Goal: Task Accomplishment & Management: Manage account settings

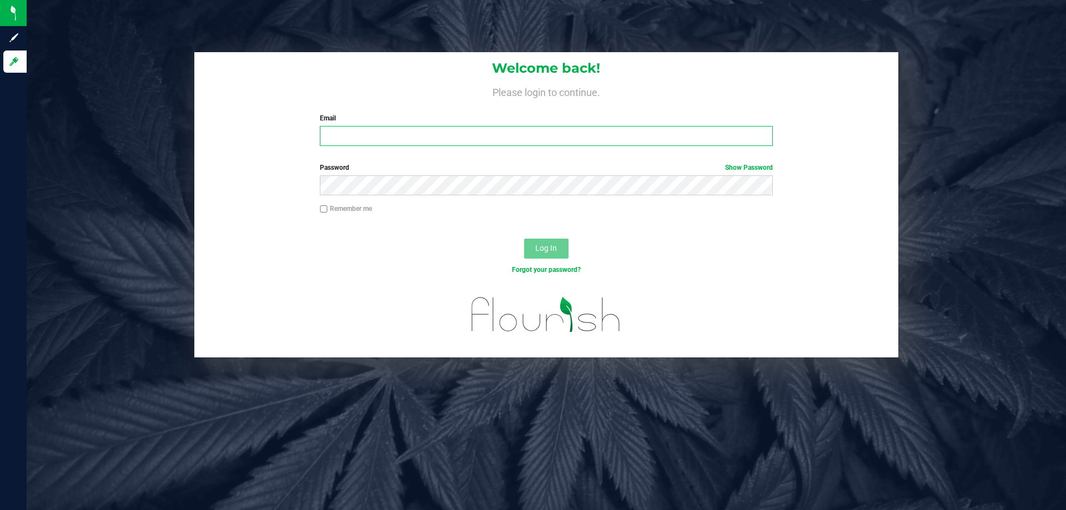
click at [507, 137] on input "Email" at bounding box center [546, 136] width 452 height 20
type input "[PERSON_NAME][EMAIL_ADDRESS][DOMAIN_NAME]"
click at [524, 239] on button "Log In" at bounding box center [546, 249] width 44 height 20
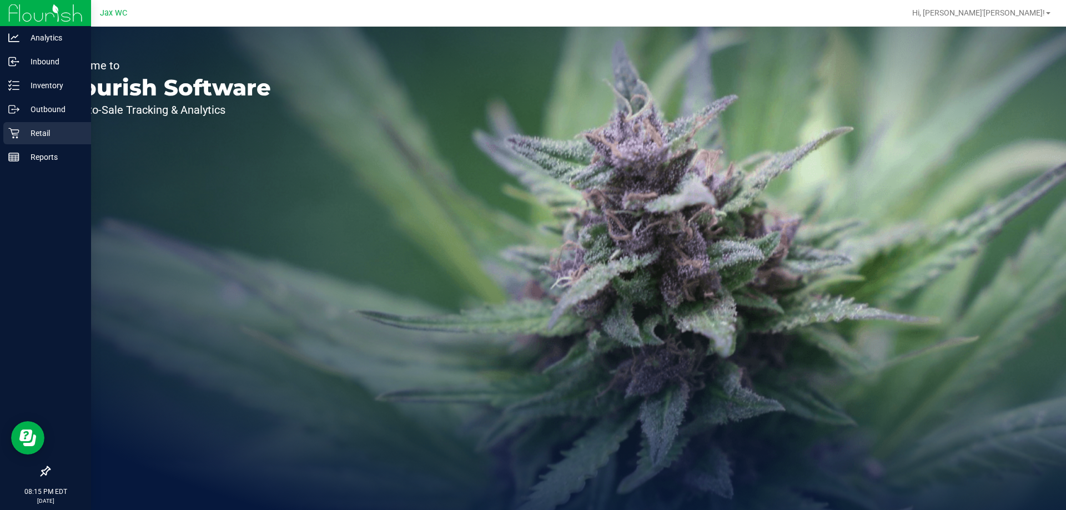
click at [29, 134] on p "Retail" at bounding box center [52, 133] width 67 height 13
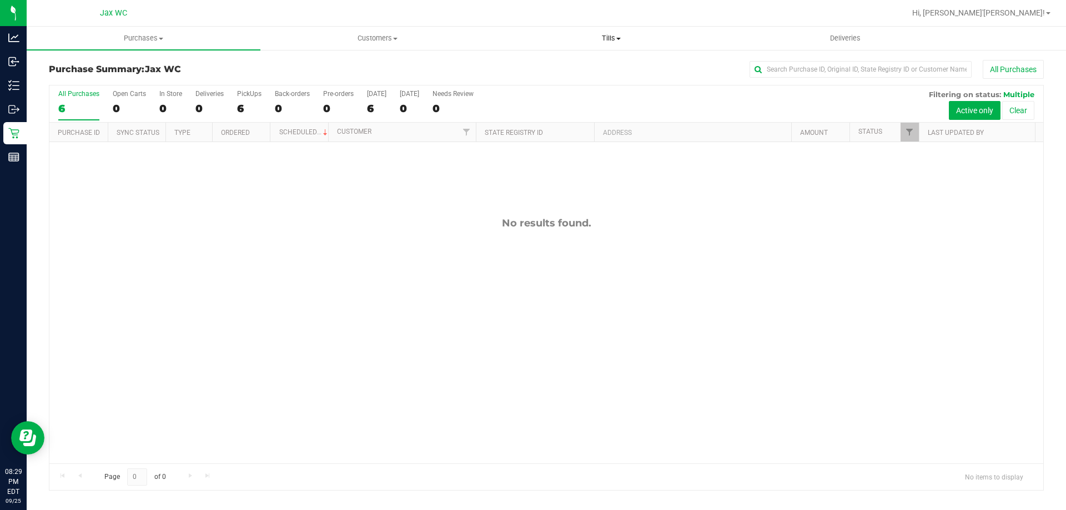
click at [611, 32] on uib-tab-heading "Tills Manage tills Reconcile e-payments" at bounding box center [611, 38] width 233 height 22
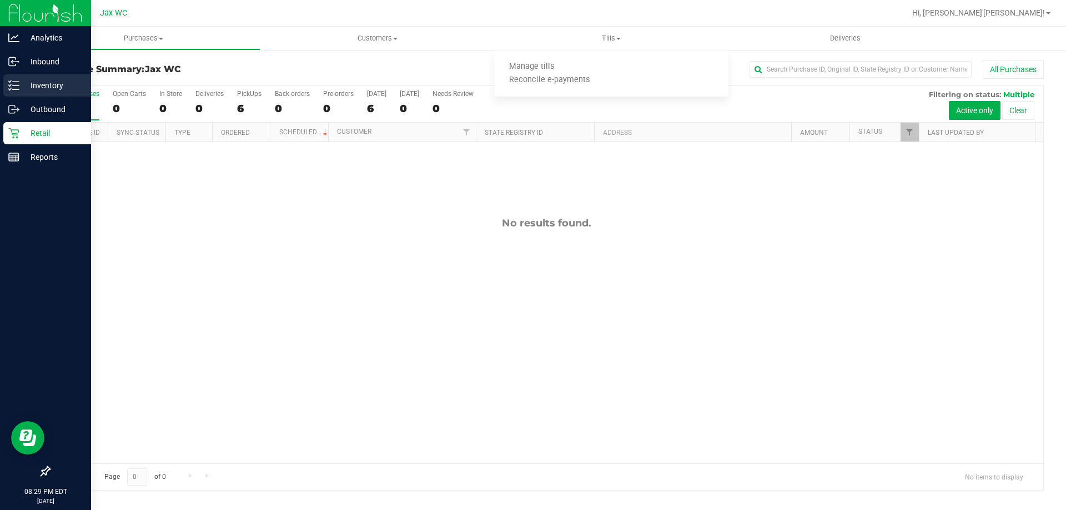
click at [13, 88] on icon at bounding box center [13, 85] width 11 height 11
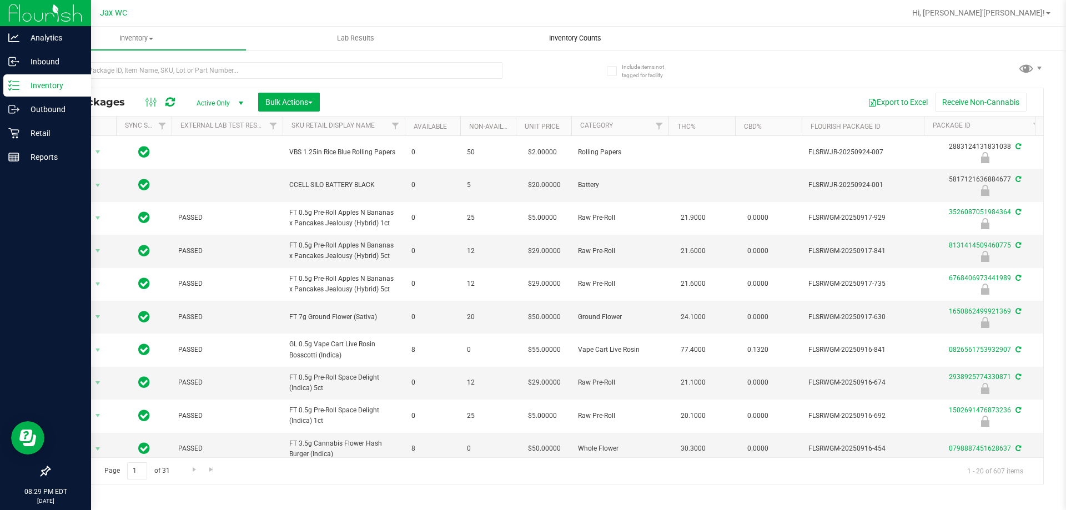
click at [583, 41] on span "Inventory Counts" at bounding box center [575, 38] width 82 height 10
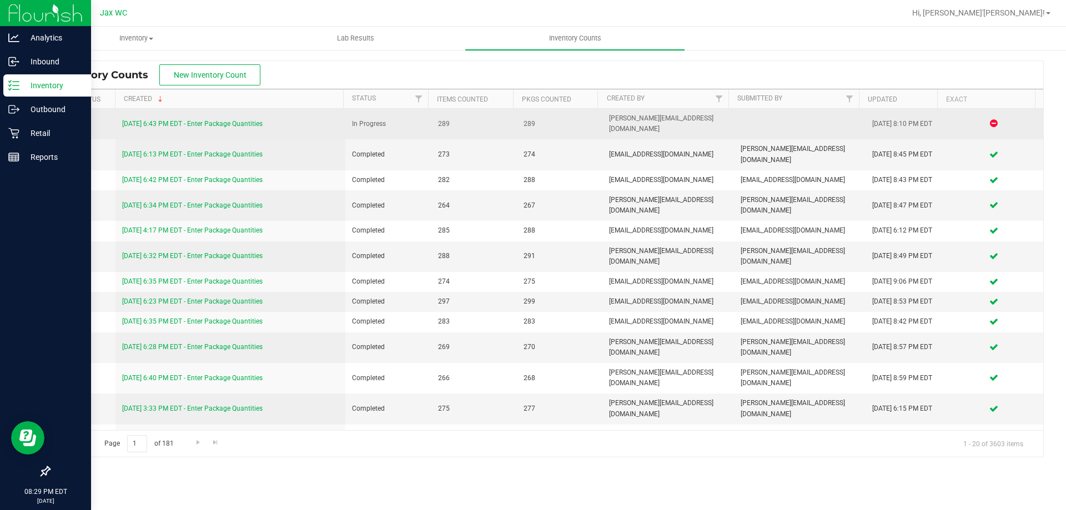
click at [242, 120] on link "[DATE] 6:43 PM EDT - Enter Package Quantities" at bounding box center [192, 124] width 140 height 8
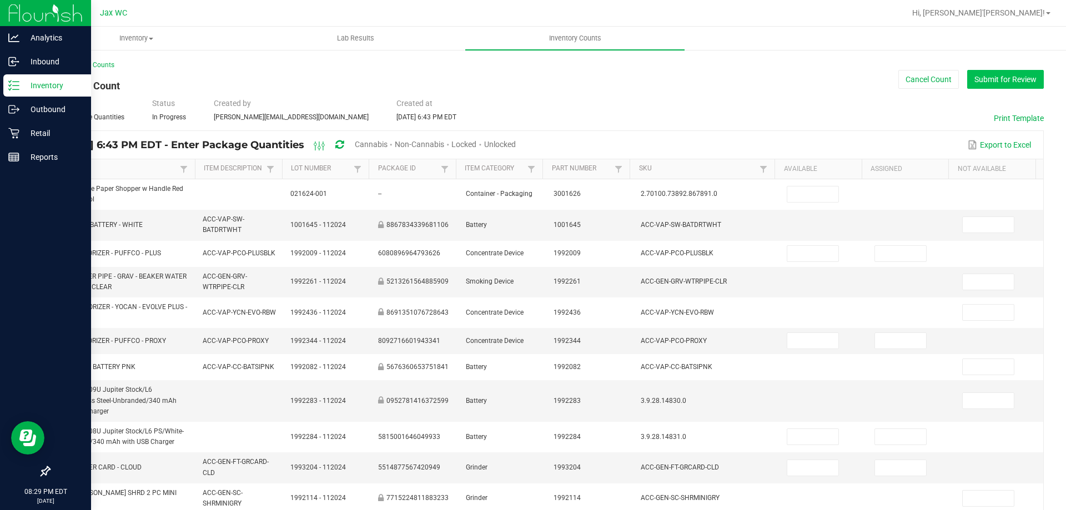
click at [1007, 80] on button "Submit for Review" at bounding box center [1005, 79] width 77 height 19
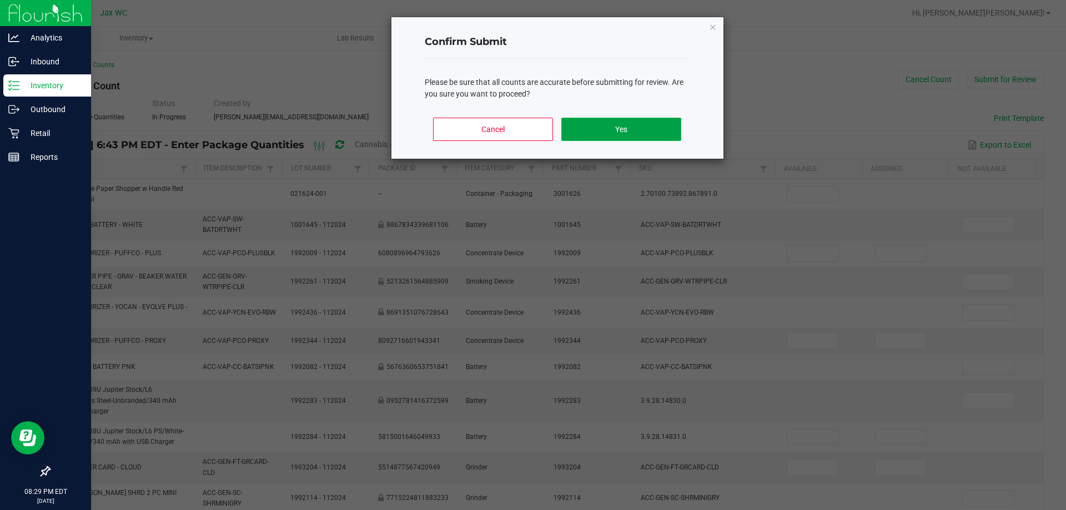
click at [603, 129] on button "Yes" at bounding box center [620, 129] width 119 height 23
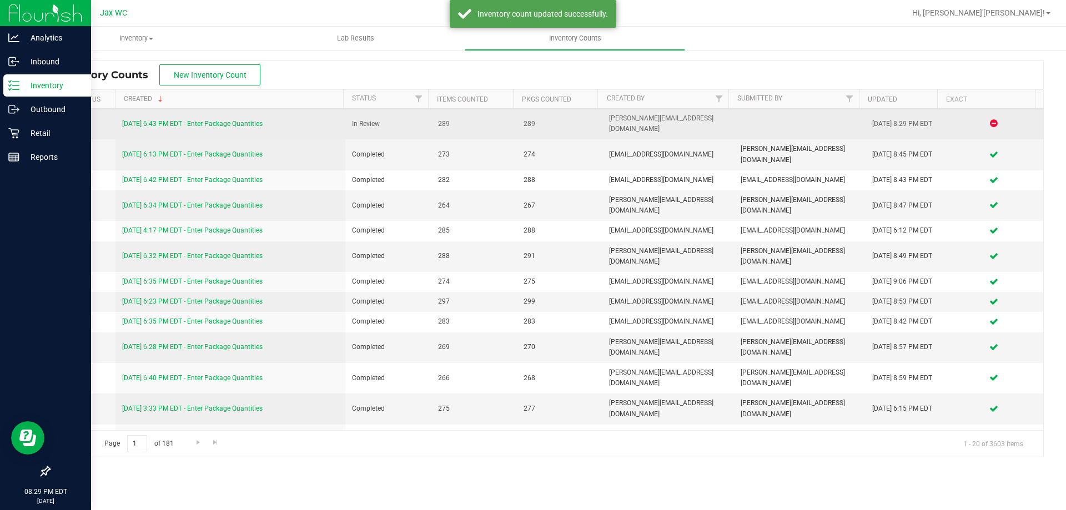
click at [249, 120] on link "[DATE] 6:43 PM EDT - Enter Package Quantities" at bounding box center [192, 124] width 140 height 8
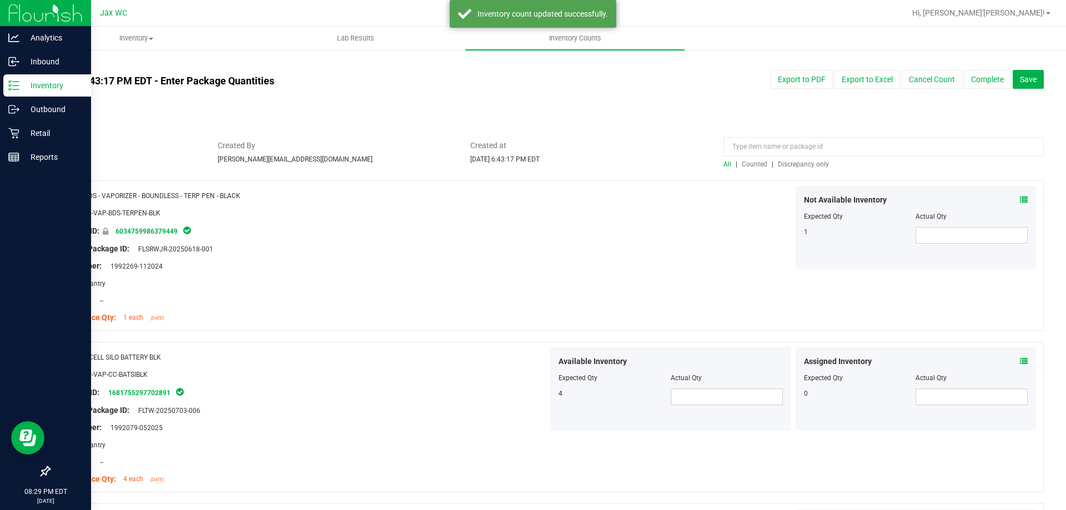
click at [798, 165] on span "Discrepancy only" at bounding box center [803, 164] width 51 height 8
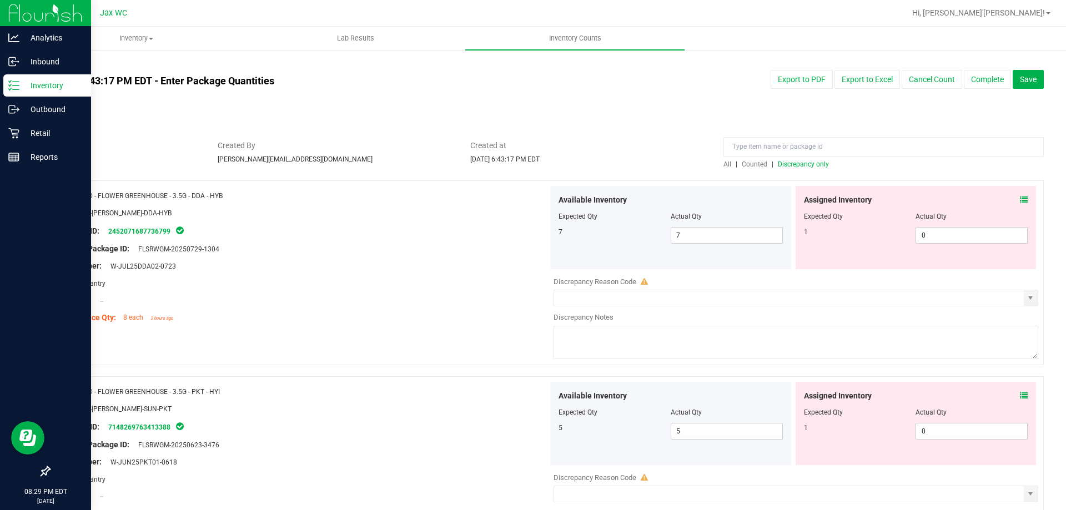
click at [1020, 199] on icon at bounding box center [1024, 200] width 8 height 8
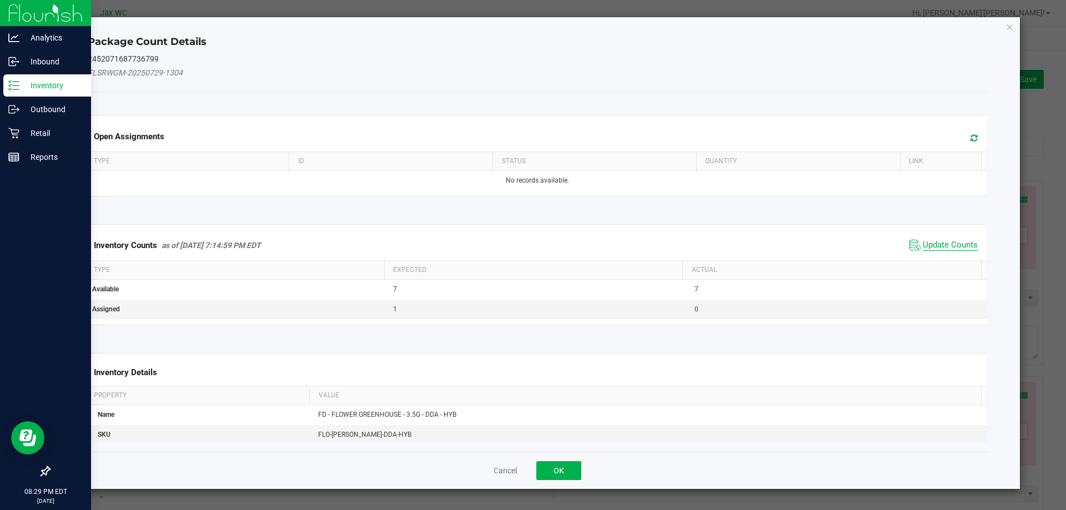
click at [923, 242] on span "Update Counts" at bounding box center [950, 245] width 55 height 11
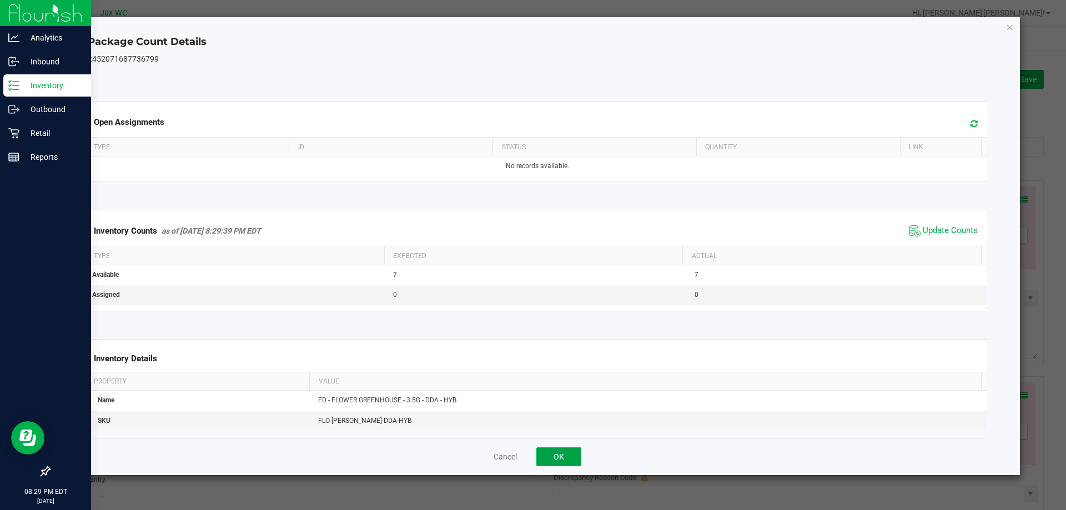
click at [555, 461] on button "OK" at bounding box center [558, 456] width 45 height 19
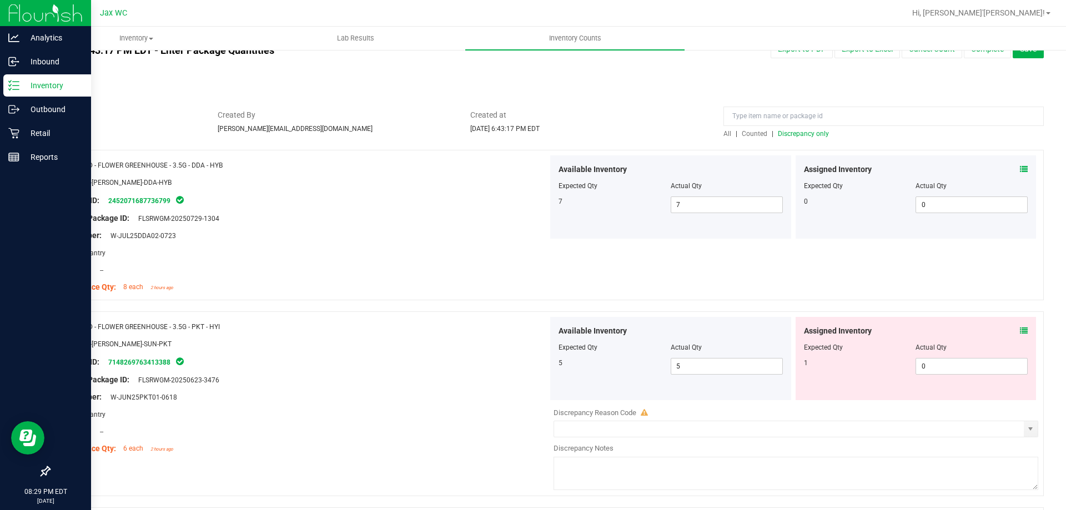
scroll to position [111, 0]
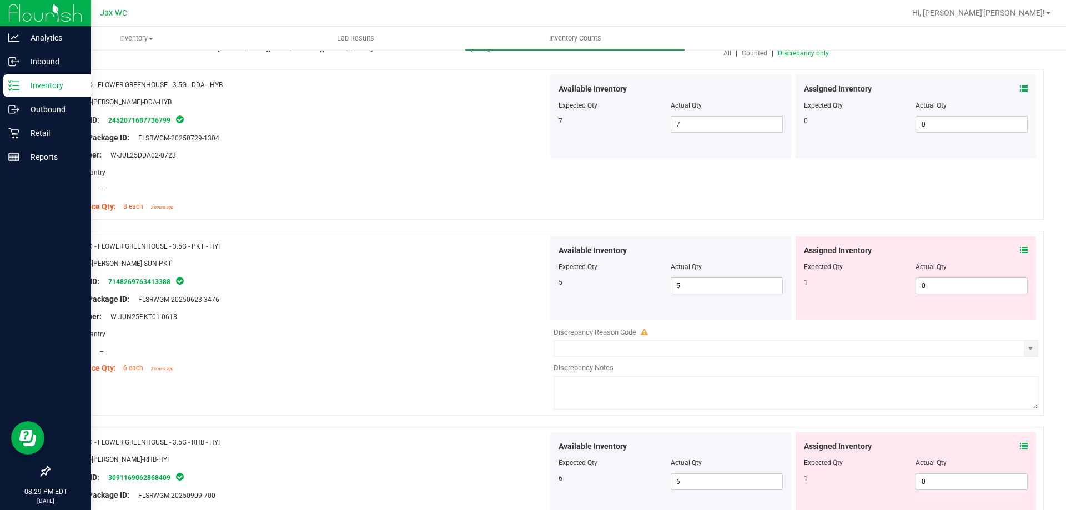
click at [1020, 248] on icon at bounding box center [1024, 250] width 8 height 8
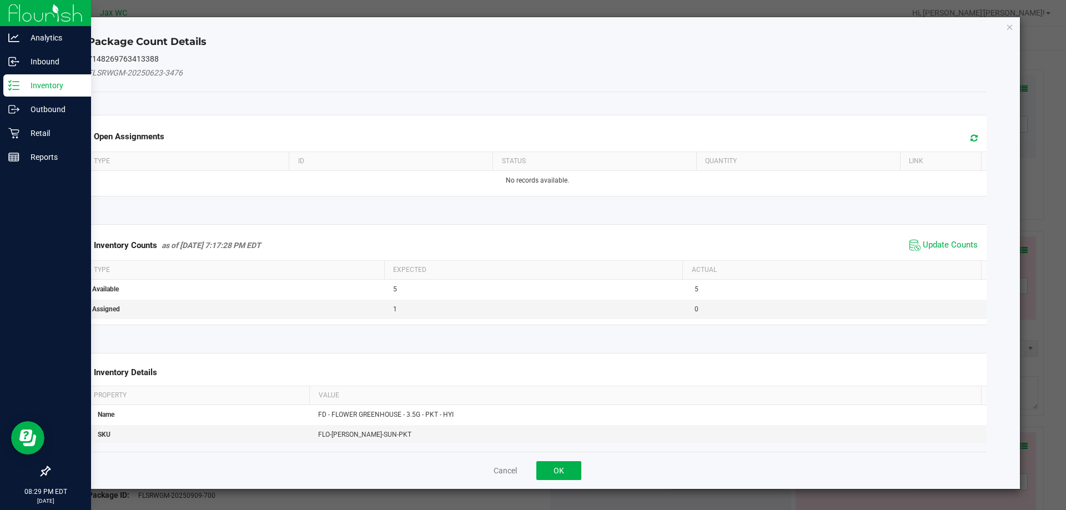
click at [946, 251] on span "Update Counts" at bounding box center [944, 245] width 74 height 17
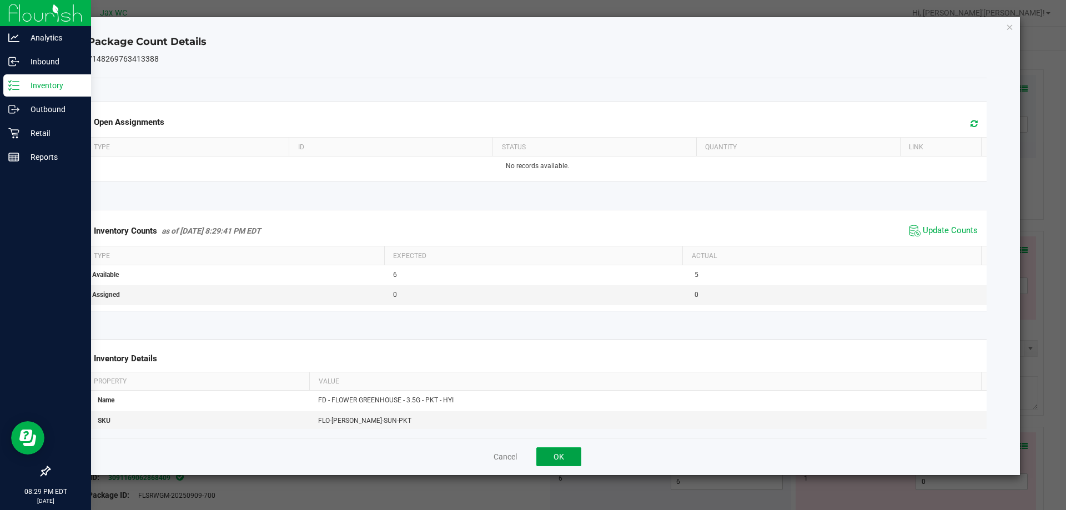
click at [563, 461] on button "OK" at bounding box center [558, 456] width 45 height 19
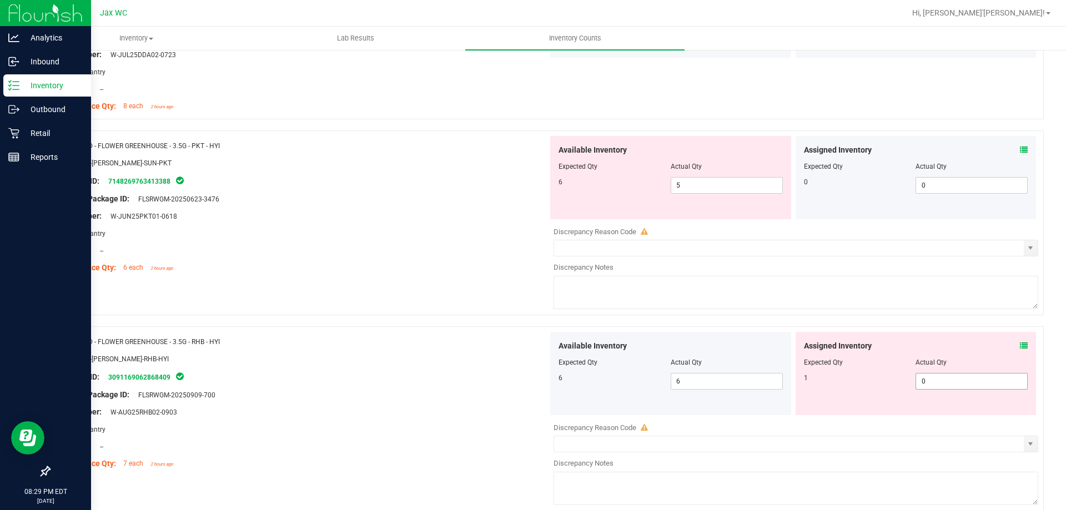
scroll to position [222, 0]
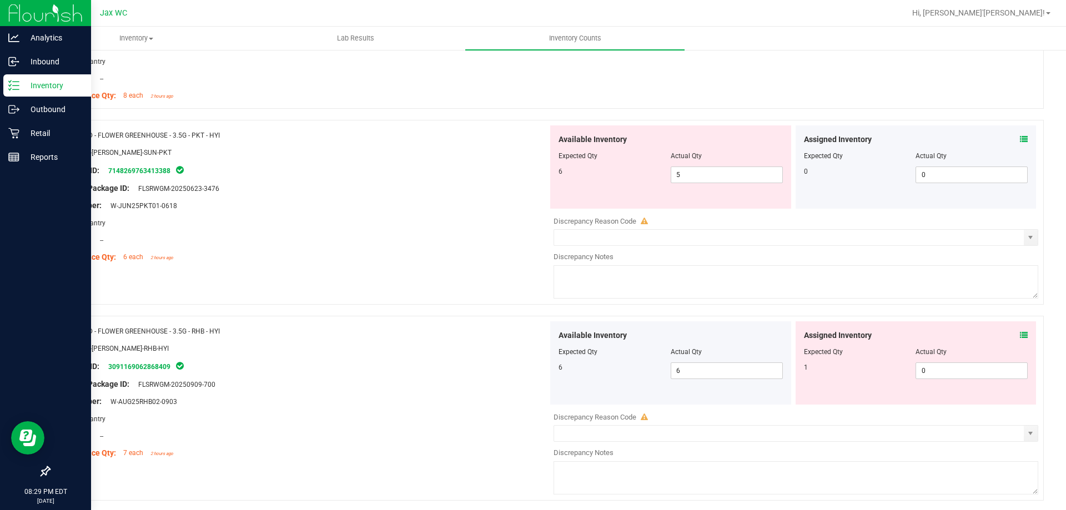
click at [1020, 336] on icon at bounding box center [1024, 335] width 8 height 8
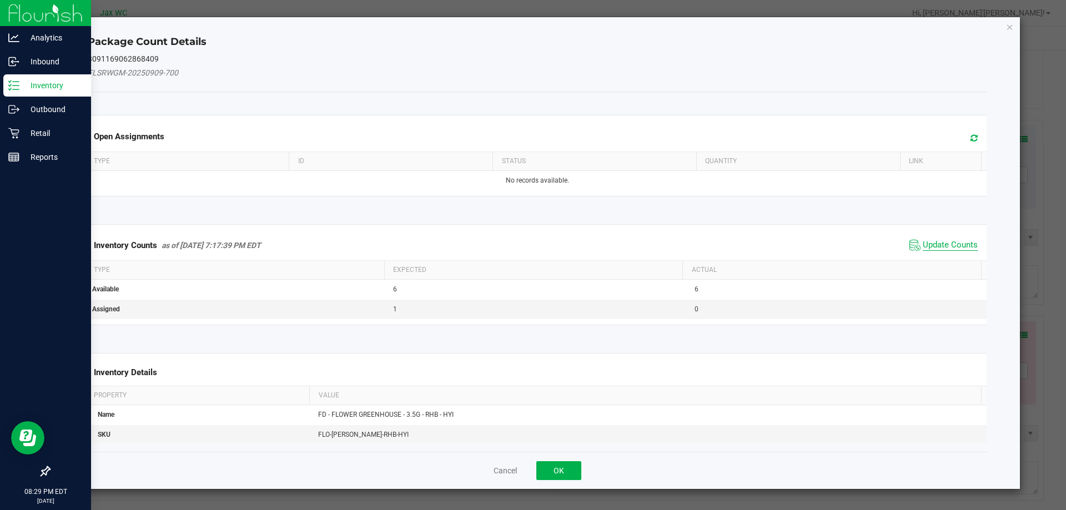
click at [940, 245] on span "Update Counts" at bounding box center [950, 245] width 55 height 11
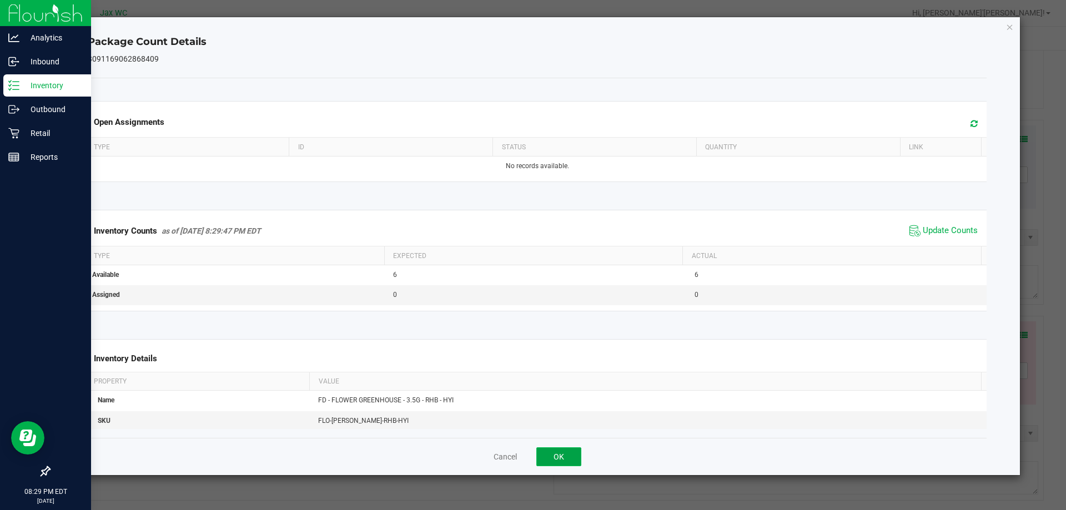
click at [568, 450] on button "OK" at bounding box center [558, 456] width 45 height 19
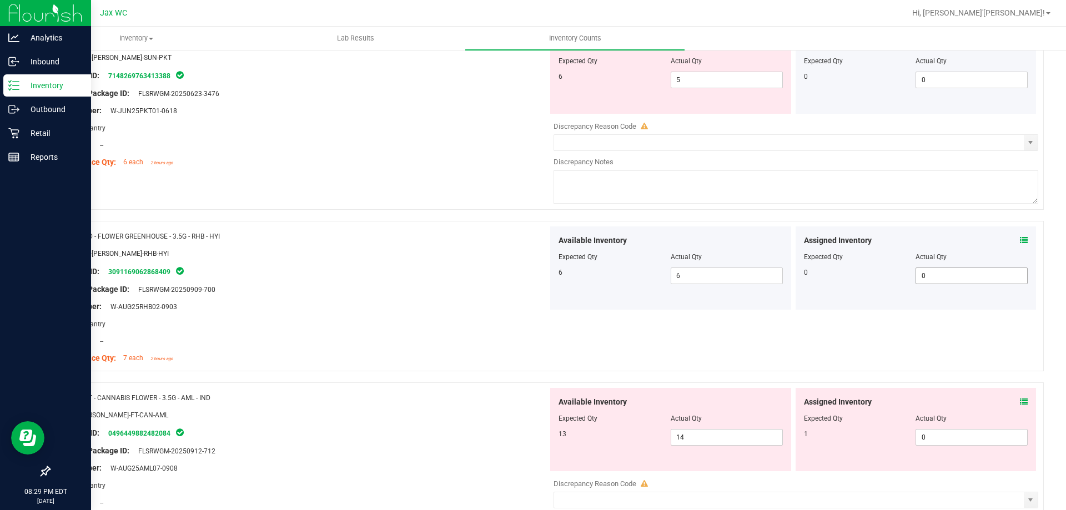
scroll to position [333, 0]
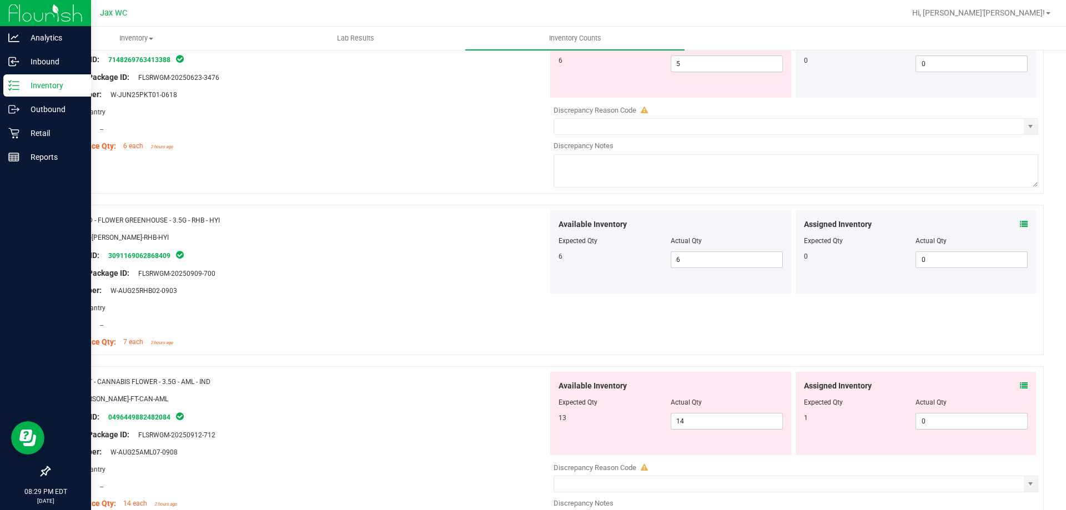
click at [1020, 385] on icon at bounding box center [1024, 386] width 8 height 8
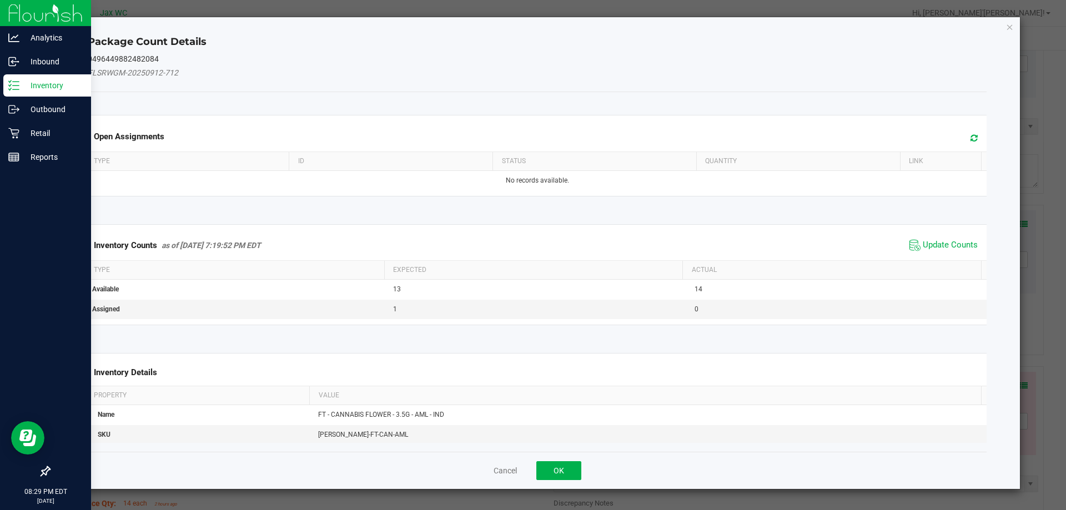
click at [933, 238] on span "Update Counts" at bounding box center [944, 245] width 74 height 17
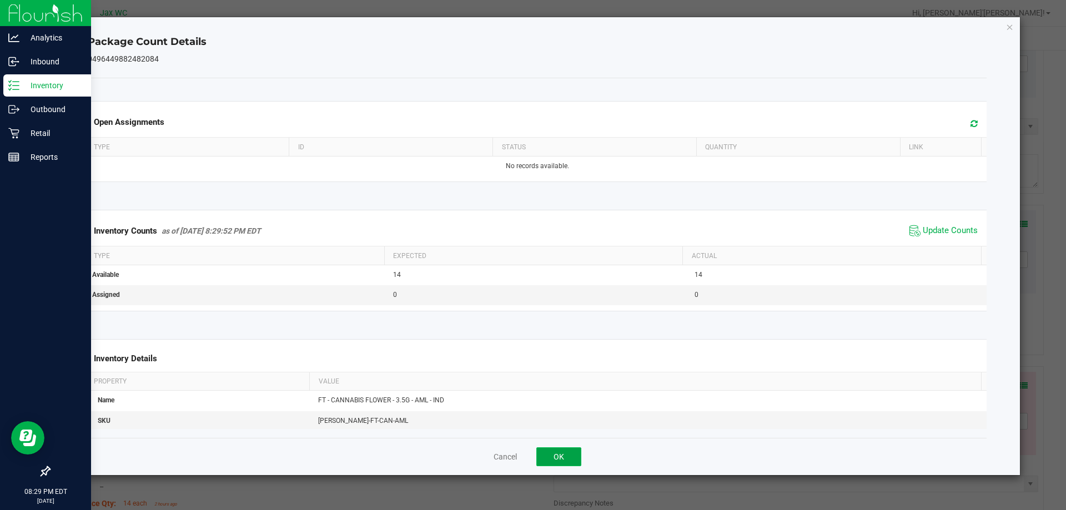
click at [543, 457] on button "OK" at bounding box center [558, 456] width 45 height 19
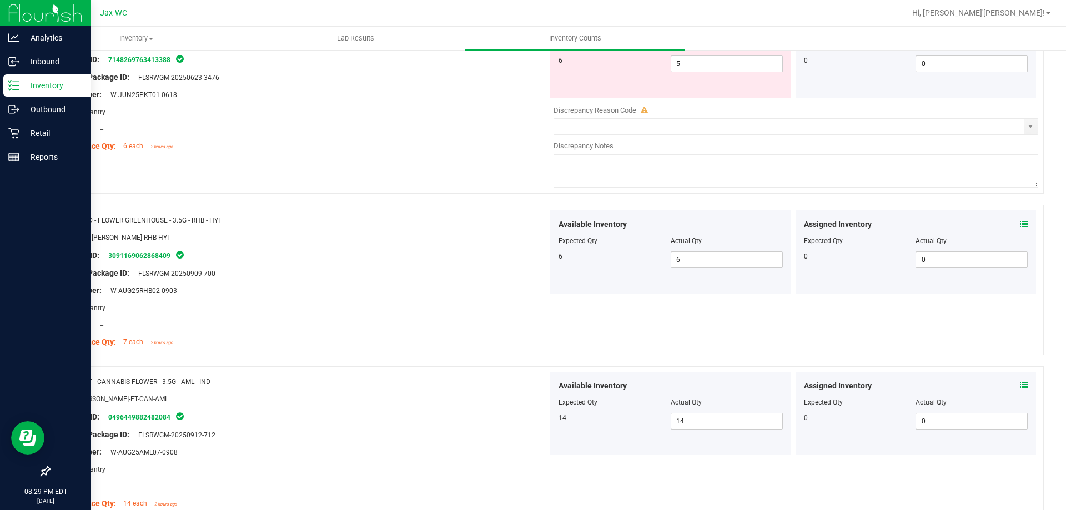
scroll to position [0, 0]
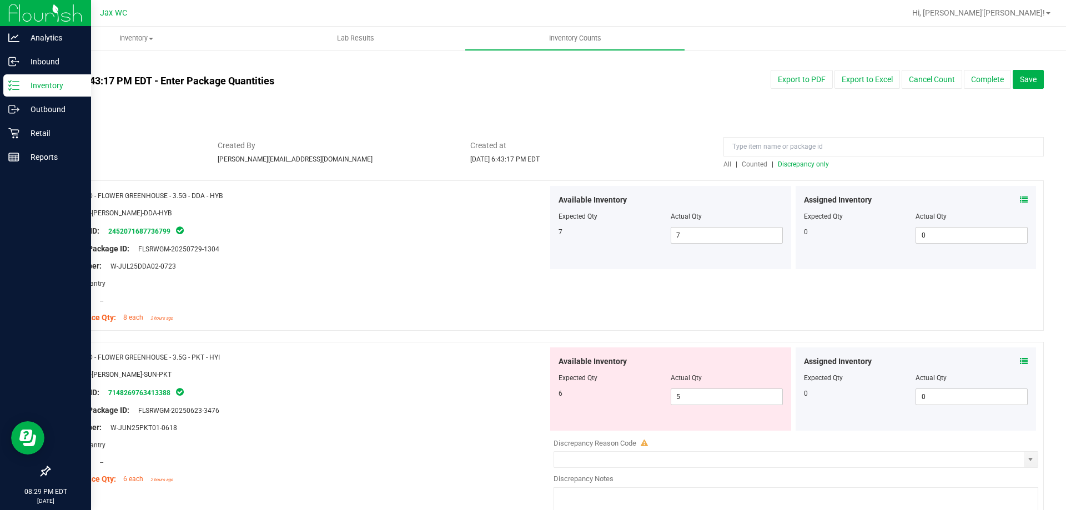
click at [797, 164] on span "Discrepancy only" at bounding box center [803, 164] width 51 height 8
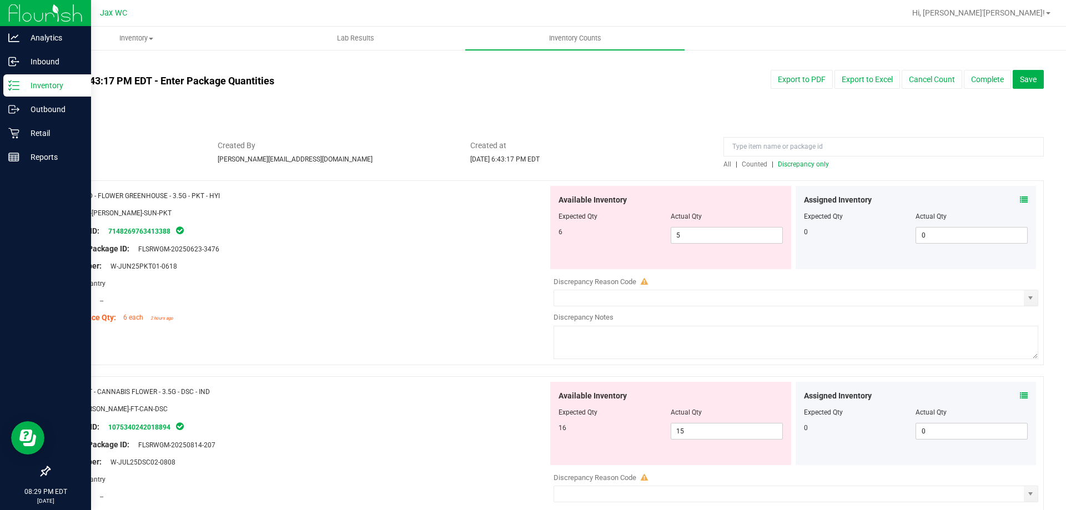
click at [1020, 201] on icon at bounding box center [1024, 200] width 8 height 8
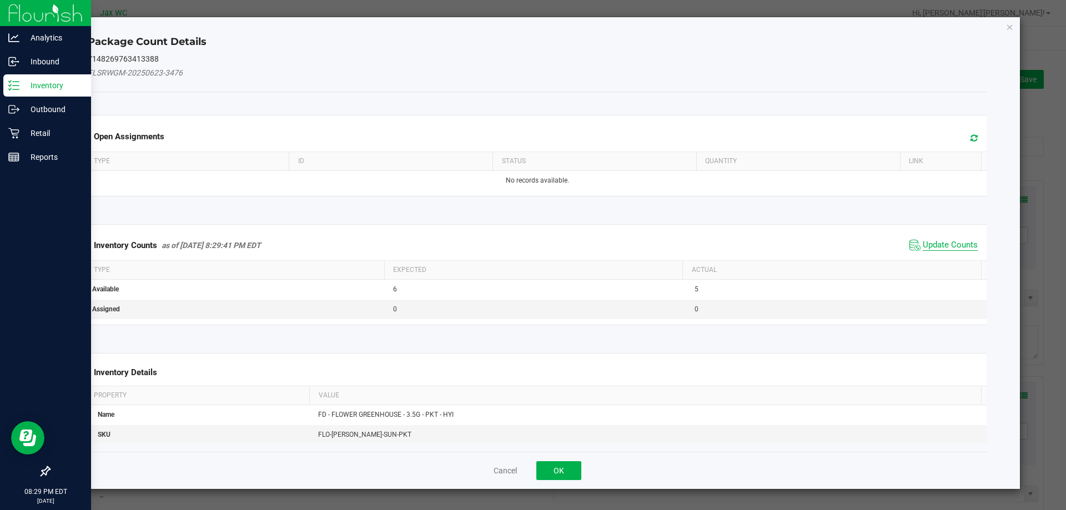
click at [935, 240] on span "Update Counts" at bounding box center [950, 245] width 55 height 11
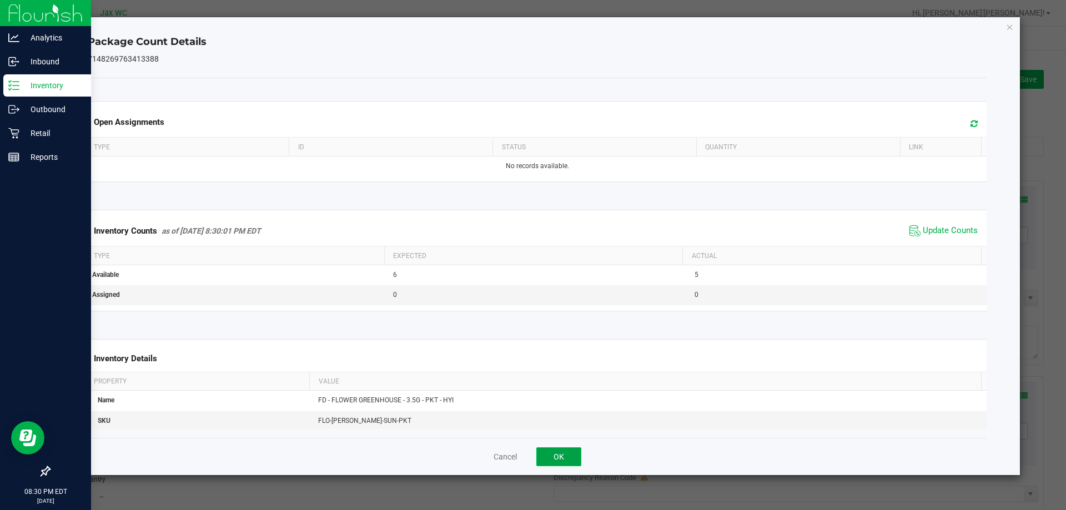
click at [546, 459] on button "OK" at bounding box center [558, 456] width 45 height 19
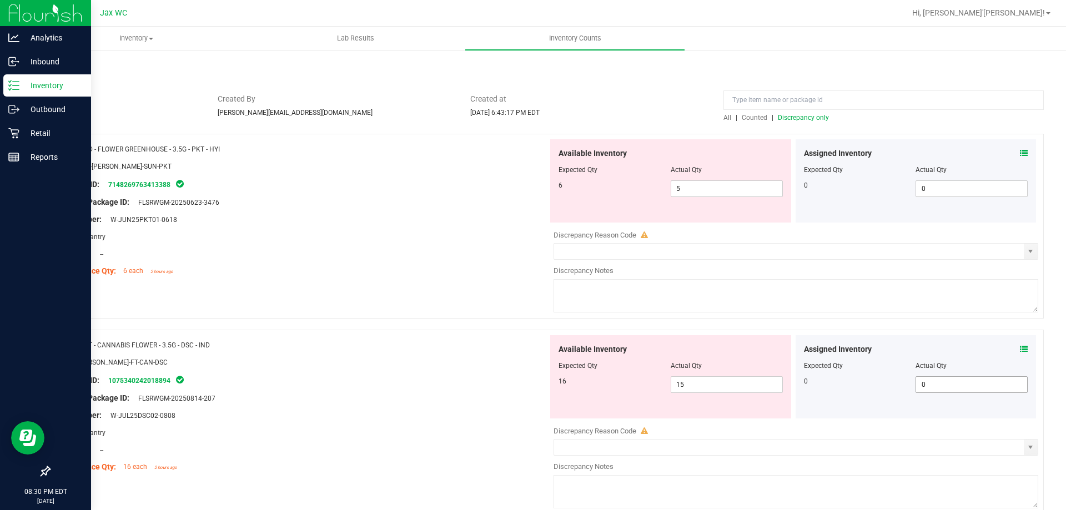
scroll to position [111, 0]
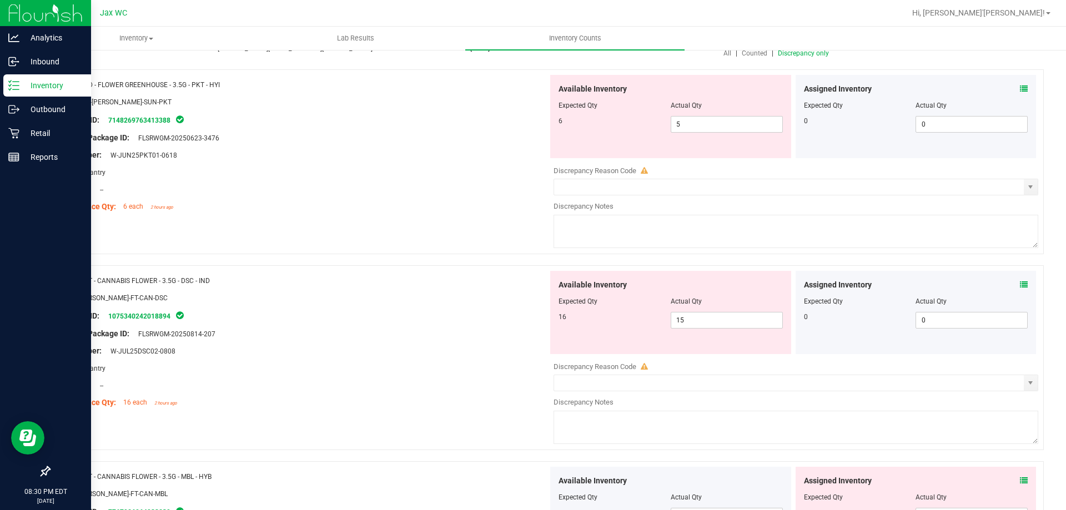
click at [1020, 286] on icon at bounding box center [1024, 285] width 8 height 8
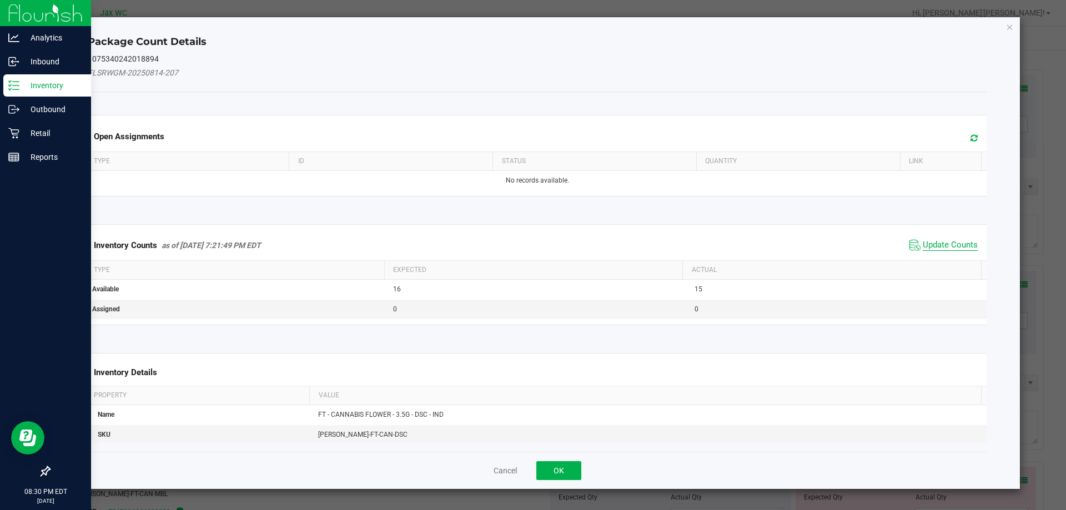
click at [923, 241] on span "Update Counts" at bounding box center [950, 245] width 55 height 11
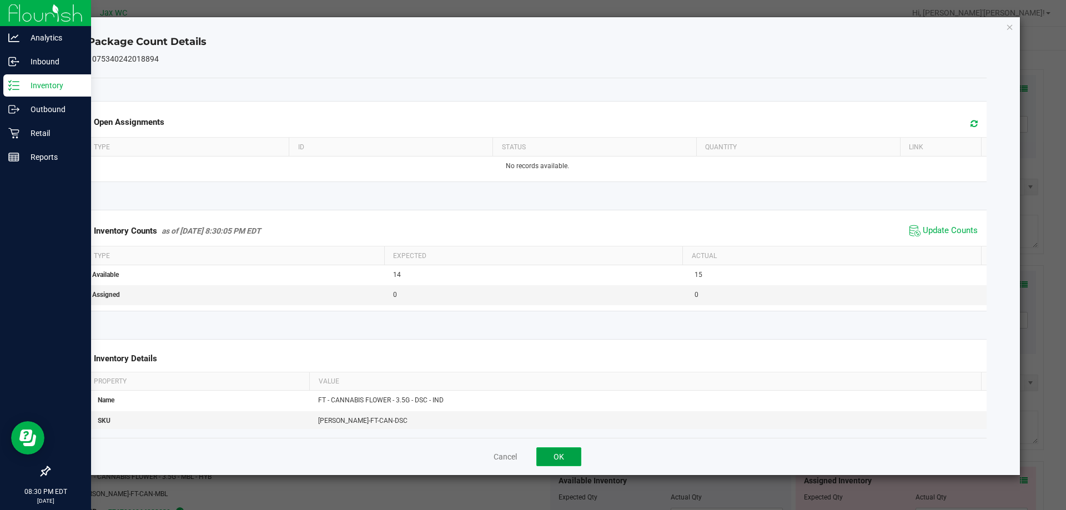
click at [556, 452] on button "OK" at bounding box center [558, 456] width 45 height 19
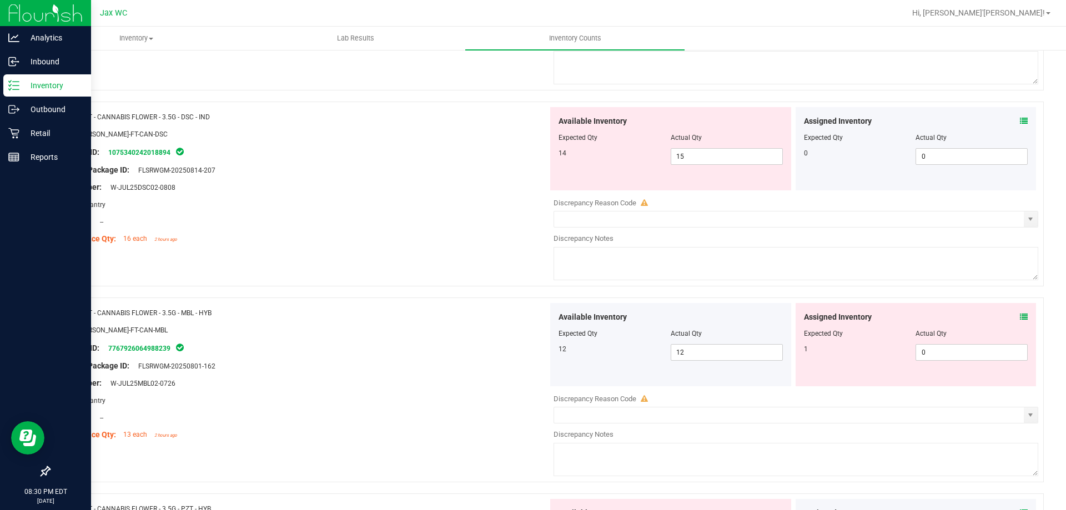
scroll to position [278, 0]
click at [1020, 315] on icon at bounding box center [1024, 314] width 8 height 8
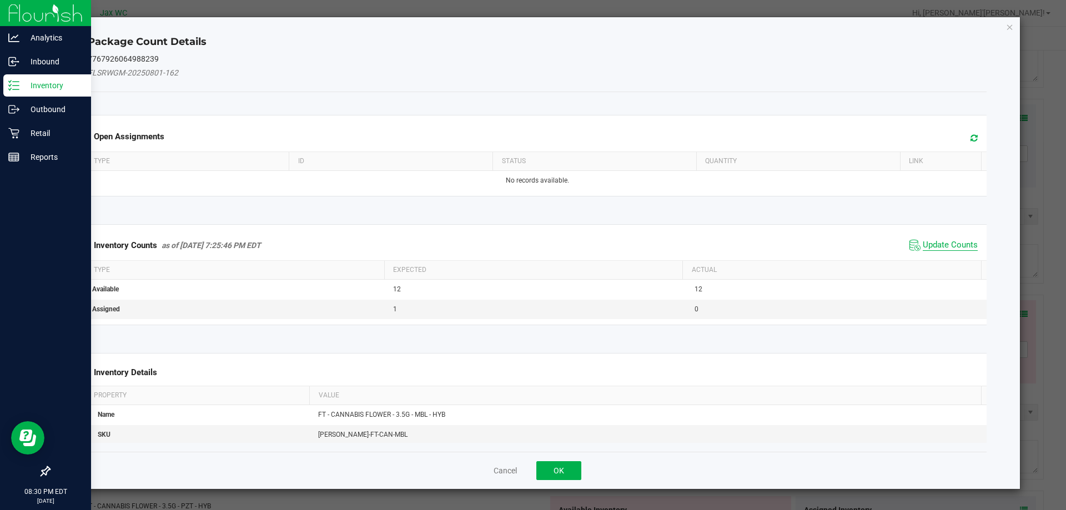
click at [923, 242] on span "Update Counts" at bounding box center [950, 245] width 55 height 11
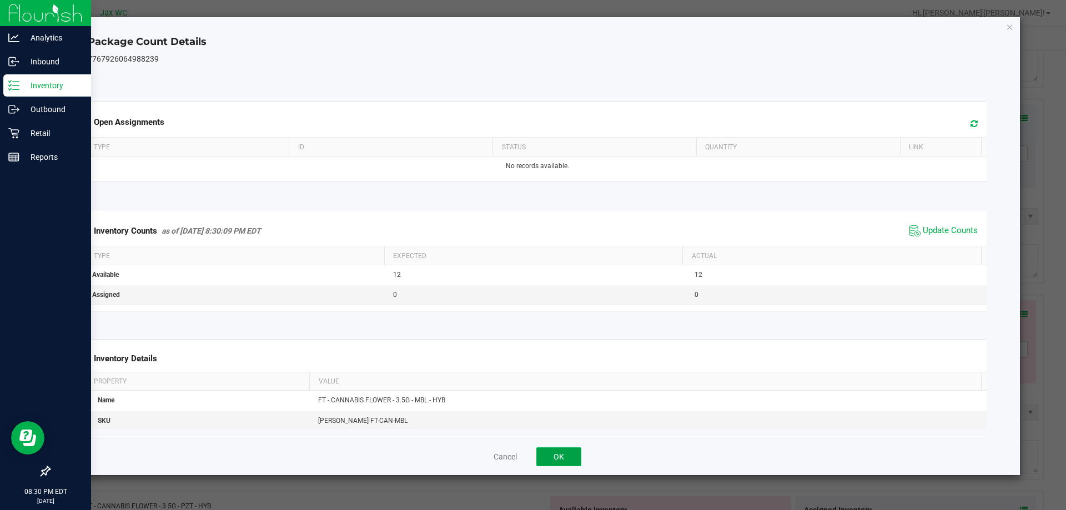
click at [564, 451] on button "OK" at bounding box center [558, 456] width 45 height 19
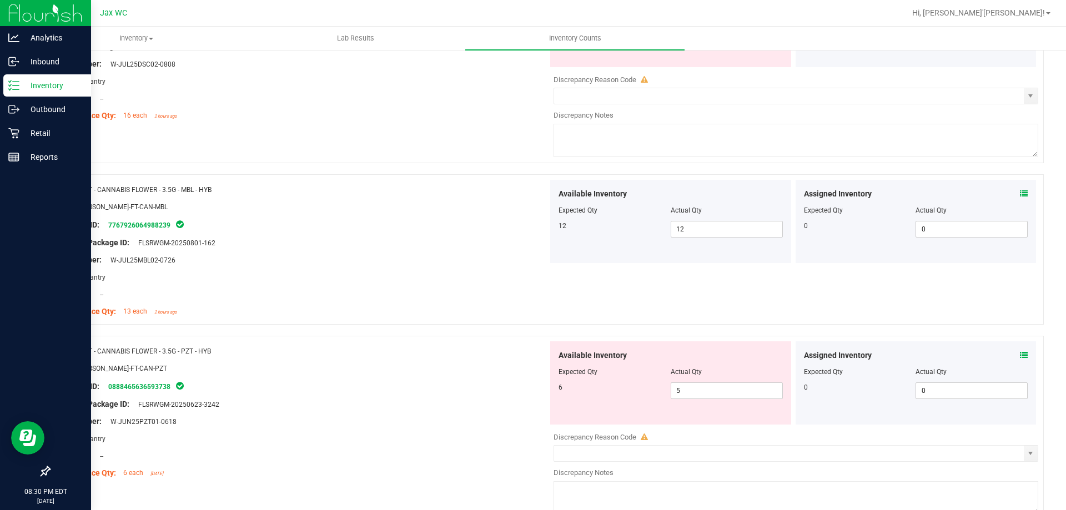
scroll to position [444, 0]
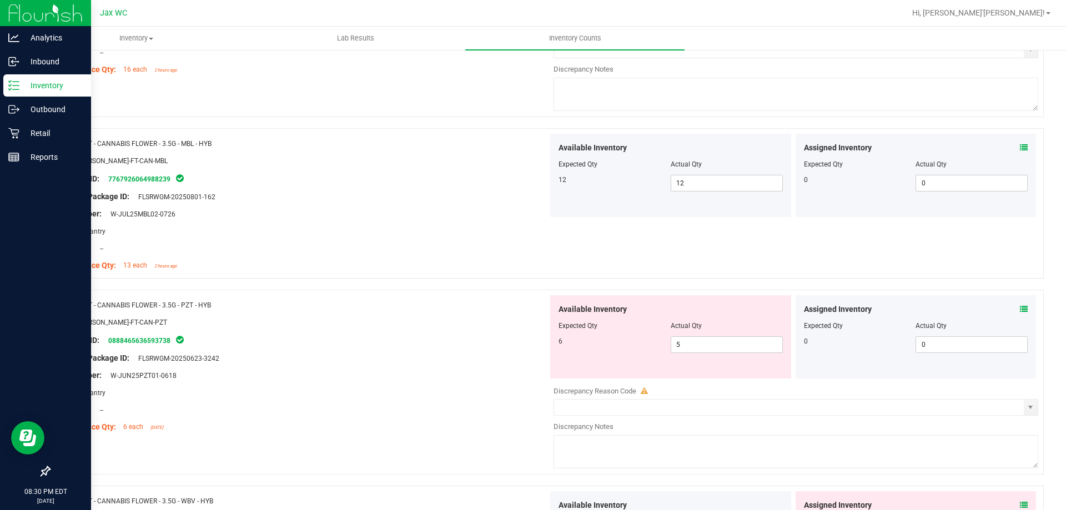
click at [1020, 308] on icon at bounding box center [1024, 309] width 8 height 8
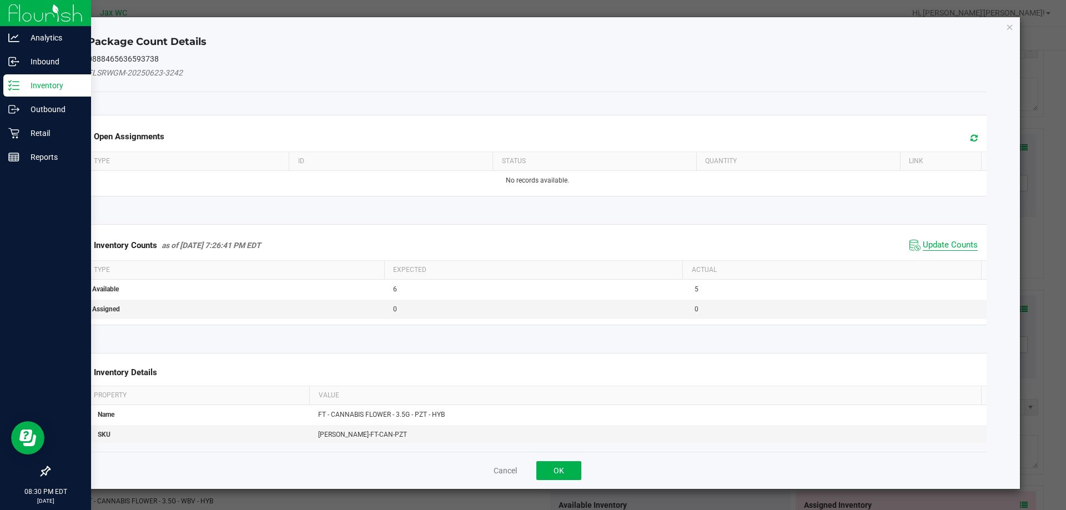
click at [936, 244] on span "Update Counts" at bounding box center [950, 245] width 55 height 11
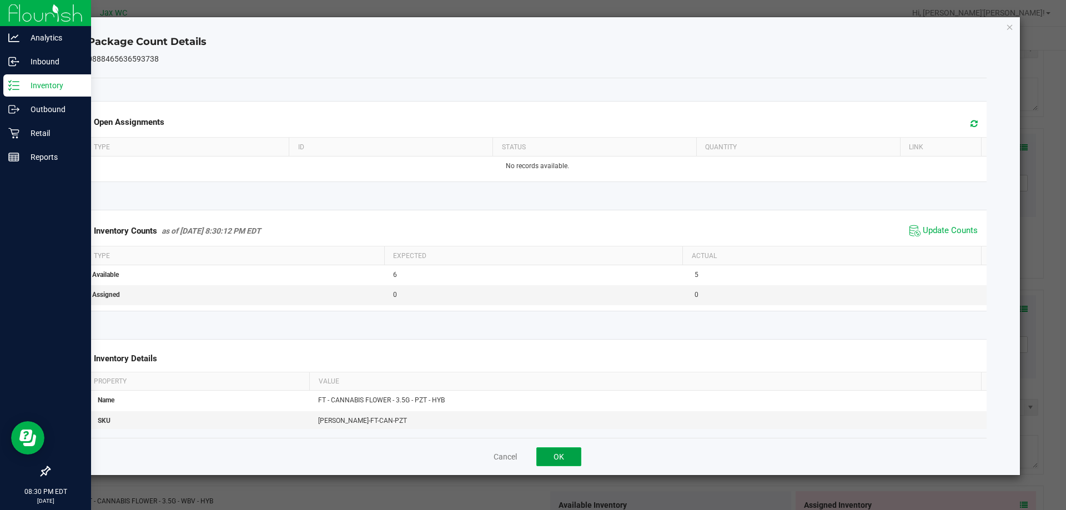
click at [564, 454] on button "OK" at bounding box center [558, 456] width 45 height 19
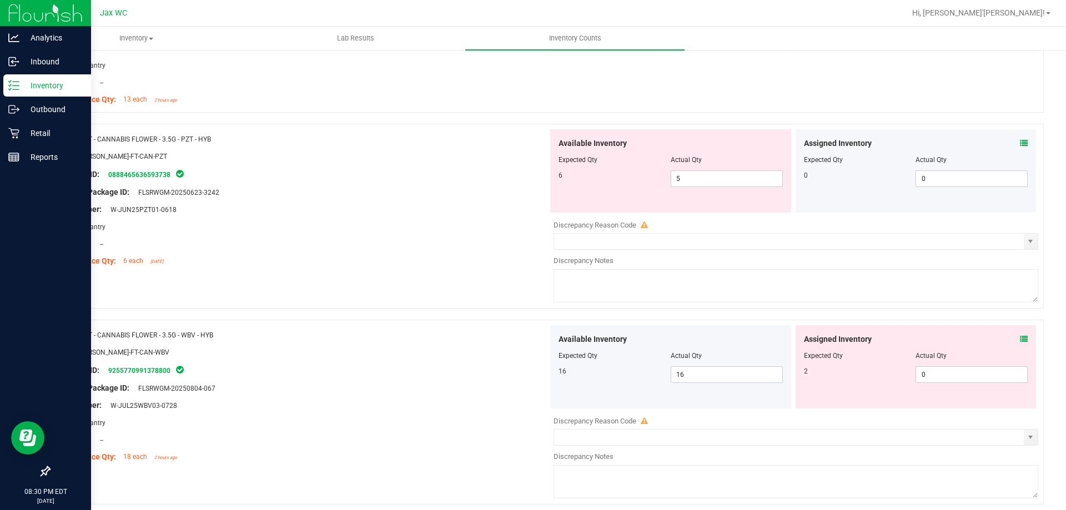
scroll to position [611, 0]
click at [1020, 335] on icon at bounding box center [1024, 339] width 8 height 8
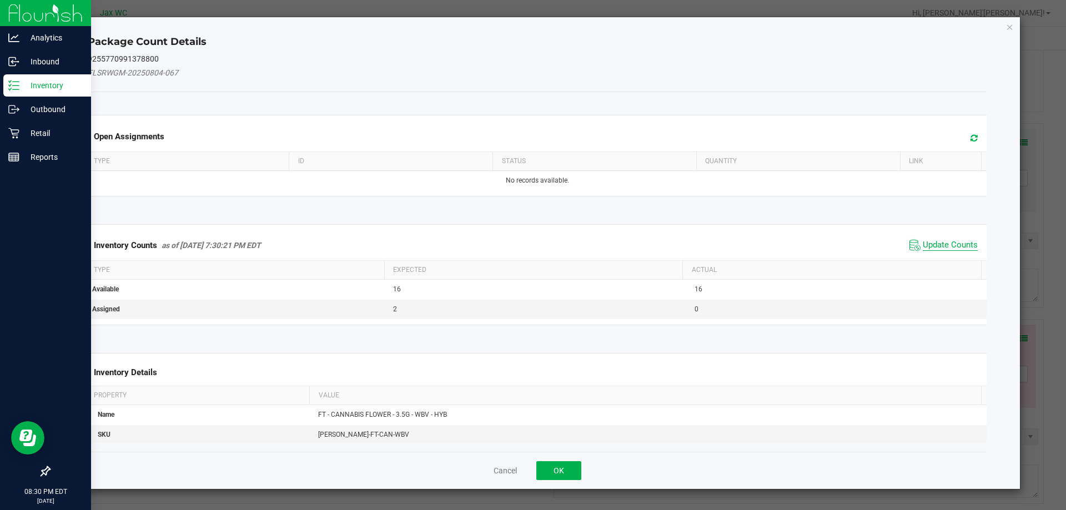
click at [923, 240] on span "Update Counts" at bounding box center [950, 245] width 55 height 11
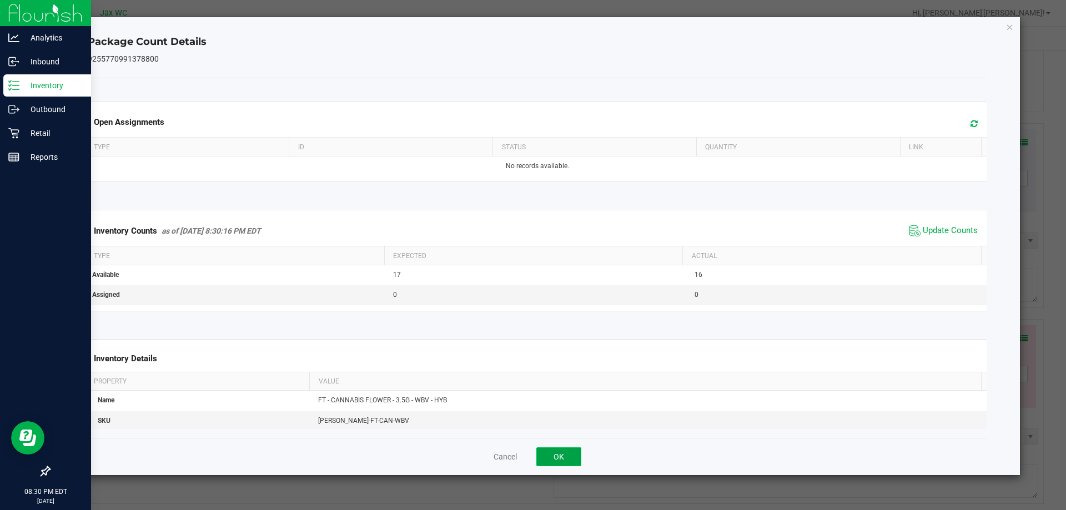
click at [562, 454] on button "OK" at bounding box center [558, 456] width 45 height 19
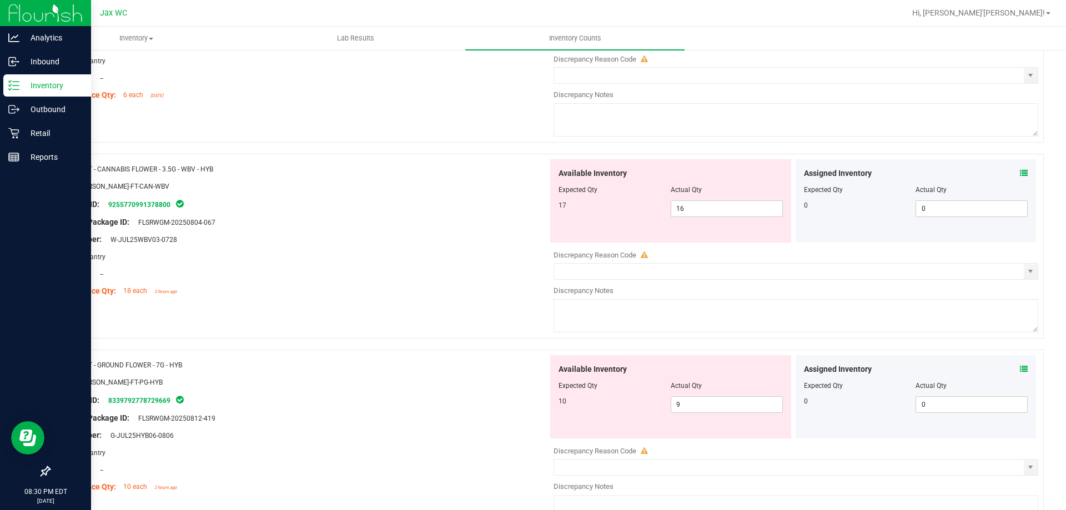
scroll to position [833, 0]
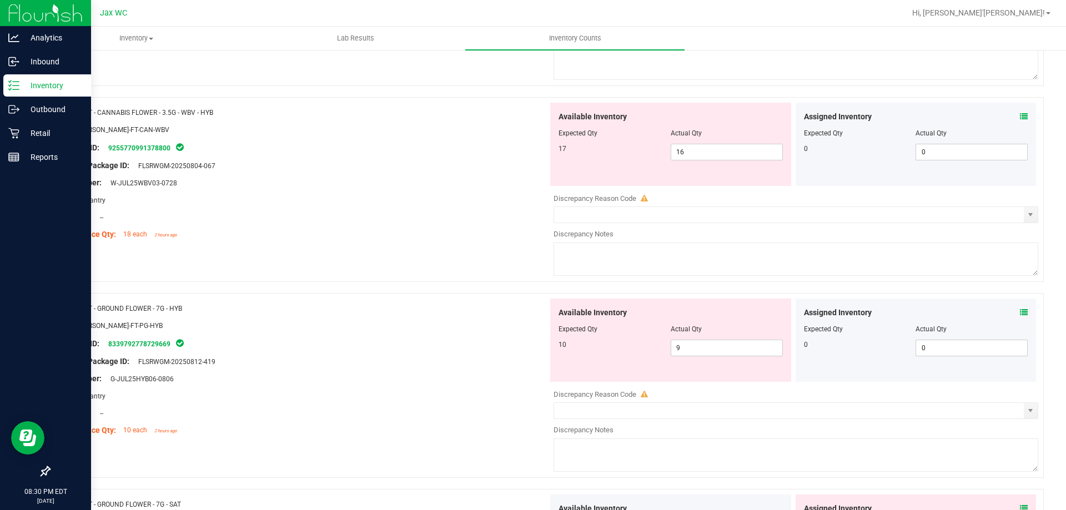
click at [1020, 315] on icon at bounding box center [1024, 313] width 8 height 8
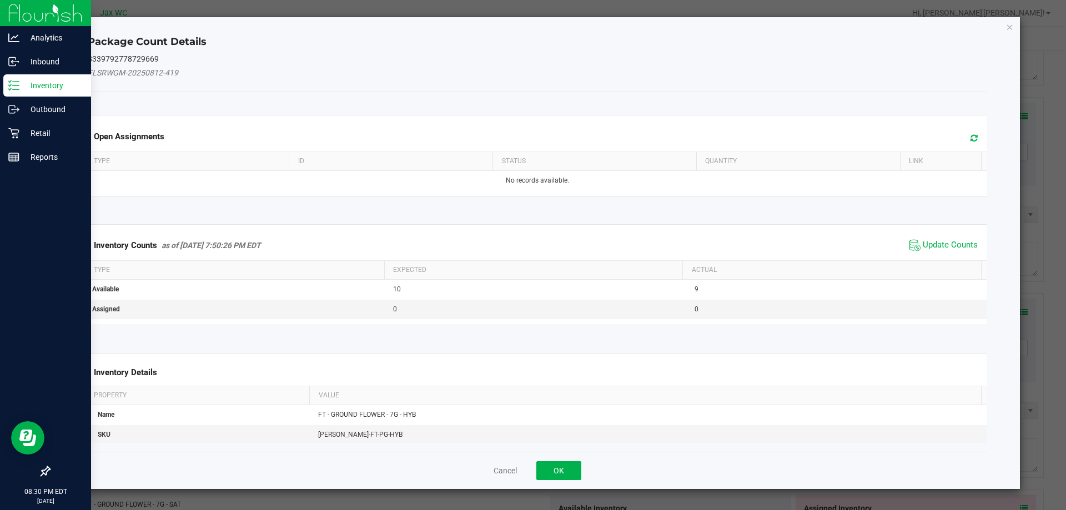
drag, startPoint x: 936, startPoint y: 250, endPoint x: 921, endPoint y: 261, distance: 19.0
click at [936, 249] on span "Update Counts" at bounding box center [950, 245] width 55 height 11
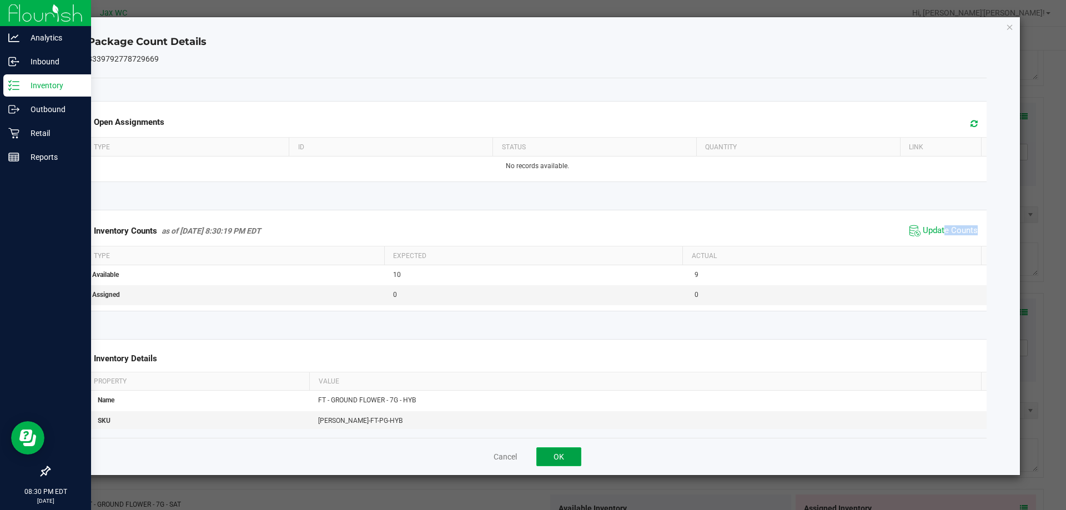
click at [571, 456] on button "OK" at bounding box center [558, 456] width 45 height 19
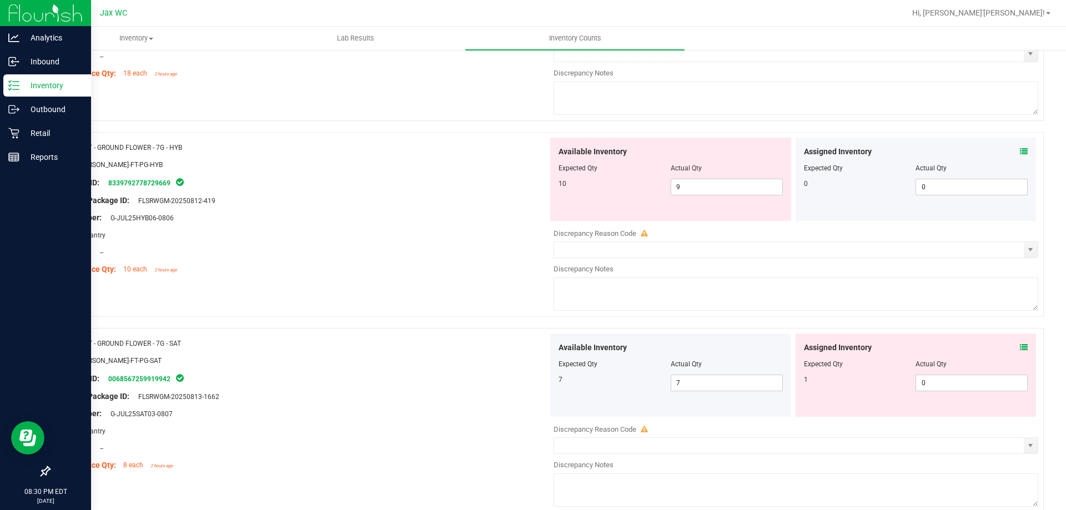
scroll to position [999, 0]
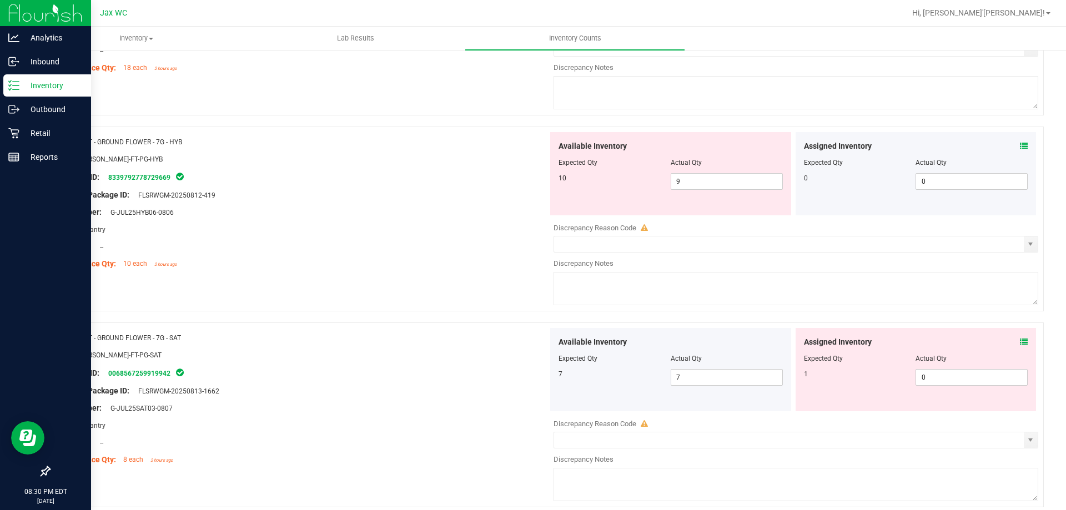
click at [1020, 341] on icon at bounding box center [1024, 342] width 8 height 8
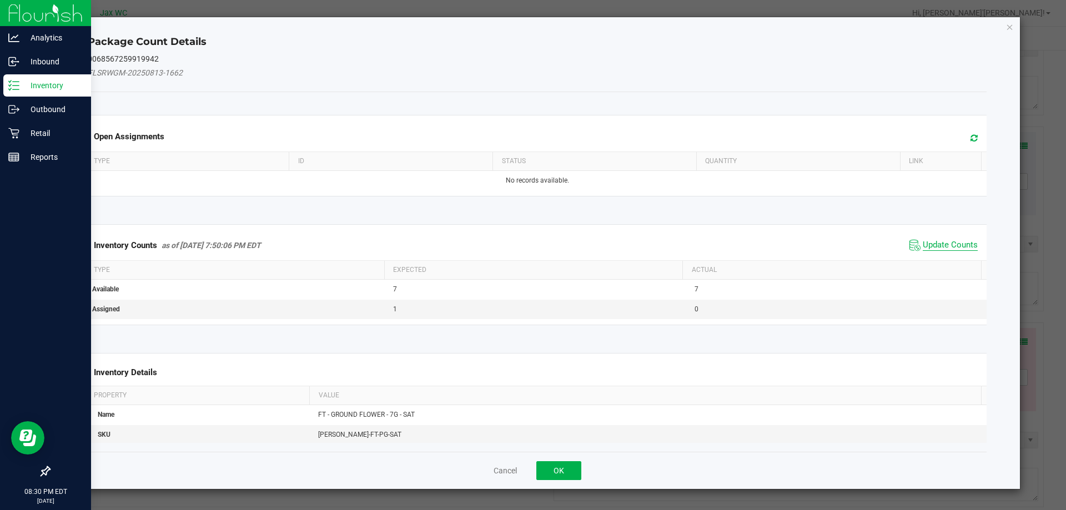
click at [927, 240] on span "Update Counts" at bounding box center [950, 245] width 55 height 11
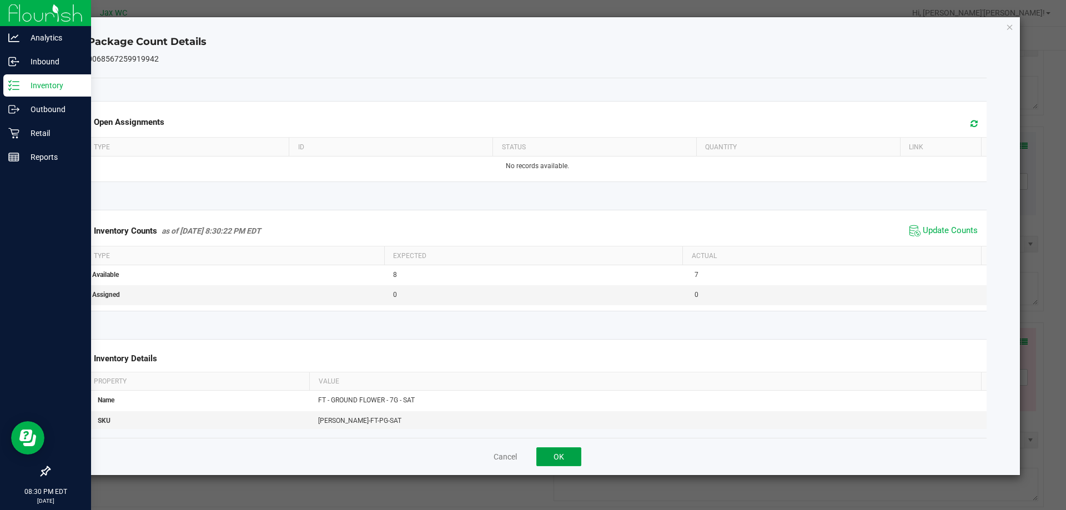
click at [575, 451] on button "OK" at bounding box center [558, 456] width 45 height 19
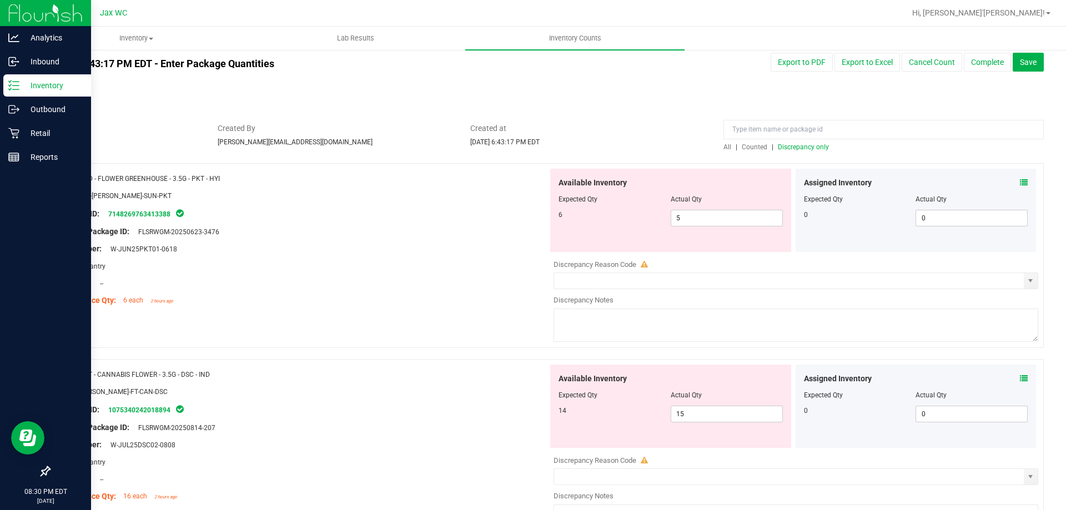
scroll to position [0, 0]
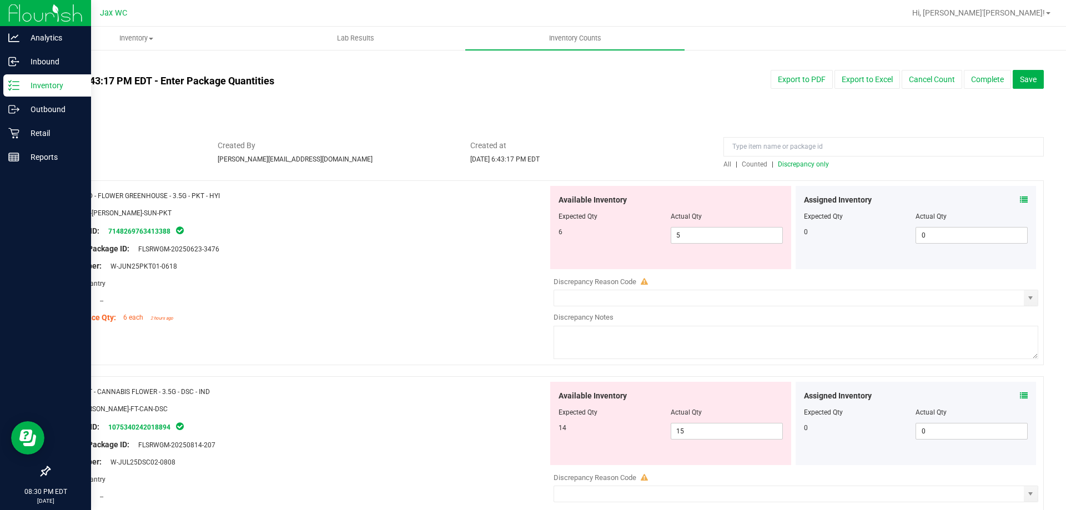
click at [814, 164] on span "Discrepancy only" at bounding box center [803, 164] width 51 height 8
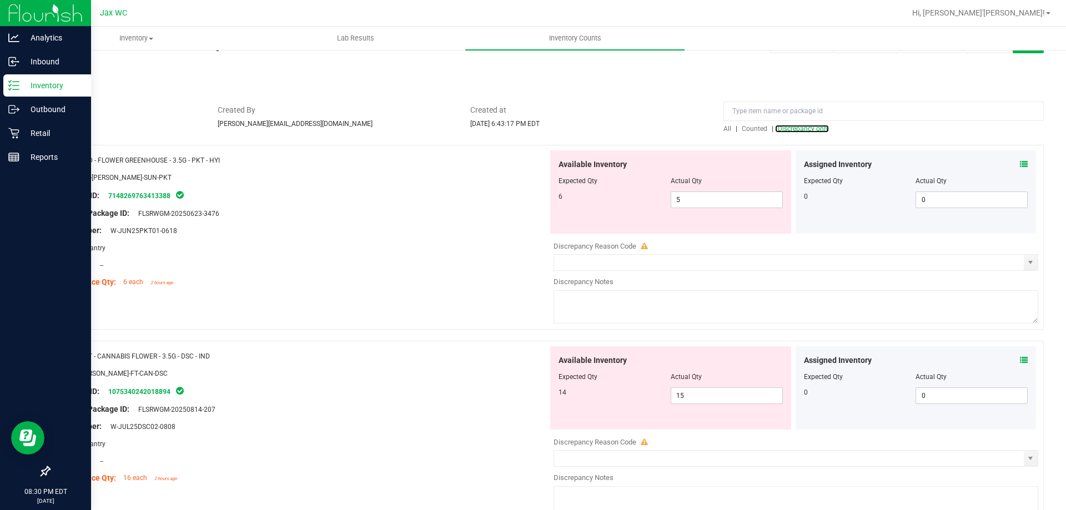
scroll to position [56, 0]
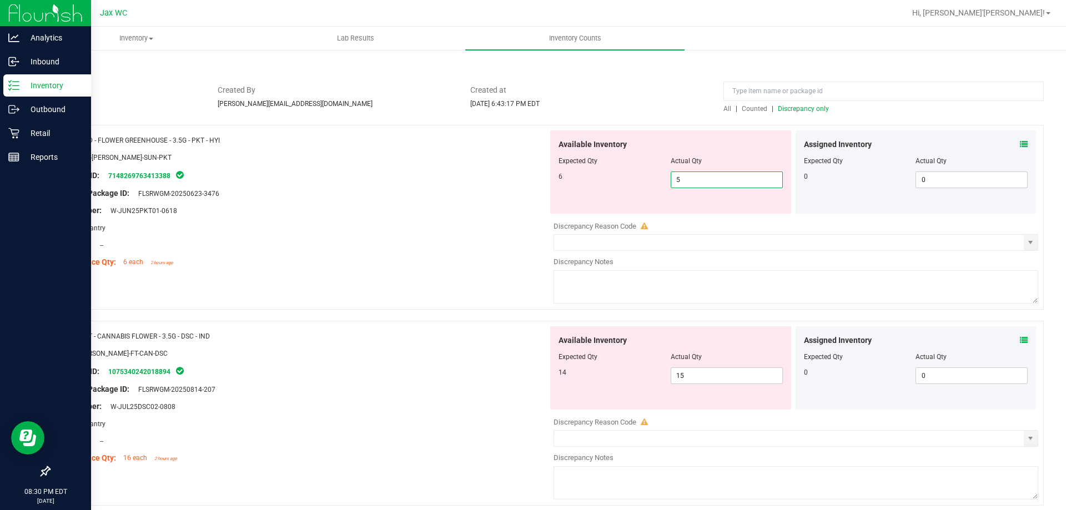
drag, startPoint x: 691, startPoint y: 178, endPoint x: 521, endPoint y: 163, distance: 171.1
click at [532, 165] on div "Name: FD - FLOWER GREENHOUSE - 3.5G - PKT - HYI SKU: FLO-[PERSON_NAME]-SUN-PKT …" at bounding box center [546, 217] width 995 height 185
type input "6"
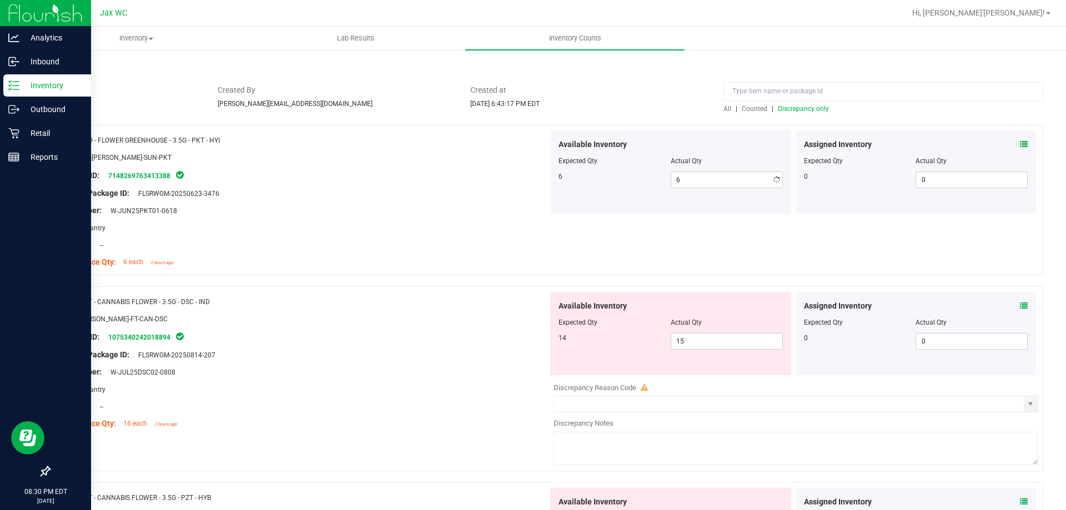
click at [400, 230] on div "Area: Pantry" at bounding box center [303, 228] width 490 height 12
click at [1020, 305] on icon at bounding box center [1024, 306] width 8 height 8
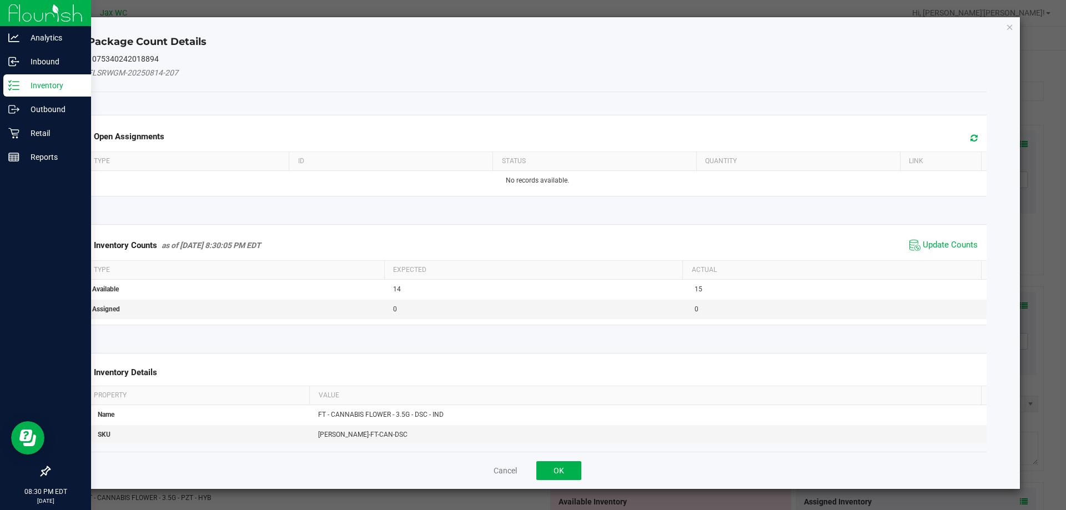
click at [954, 238] on span "Update Counts" at bounding box center [944, 245] width 74 height 17
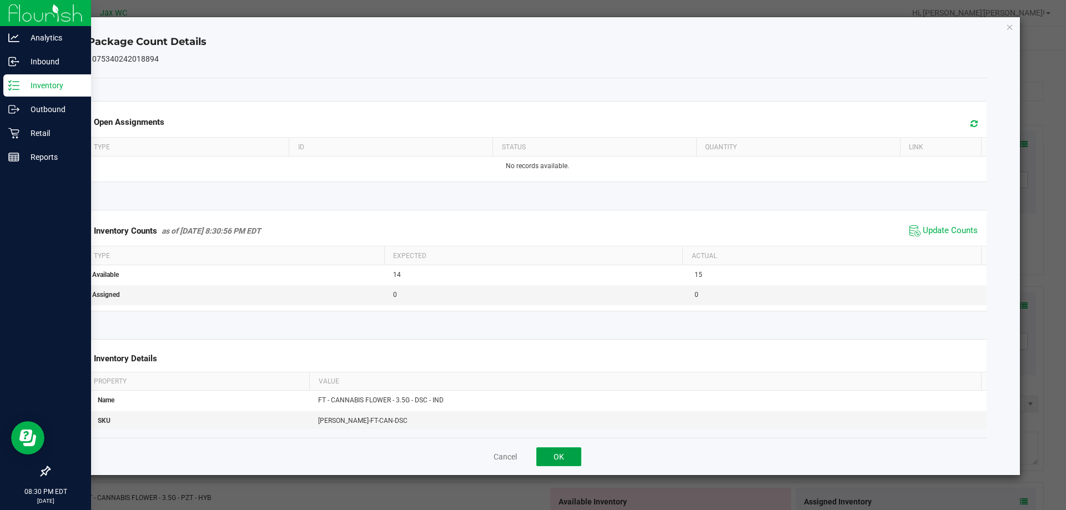
click at [573, 457] on button "OK" at bounding box center [558, 456] width 45 height 19
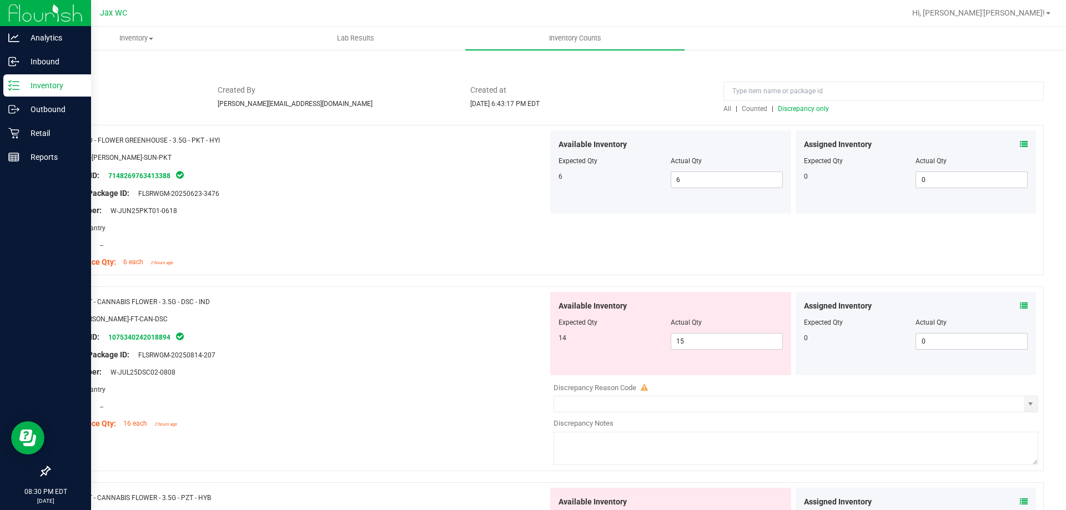
click at [807, 111] on span "Discrepancy only" at bounding box center [803, 109] width 51 height 8
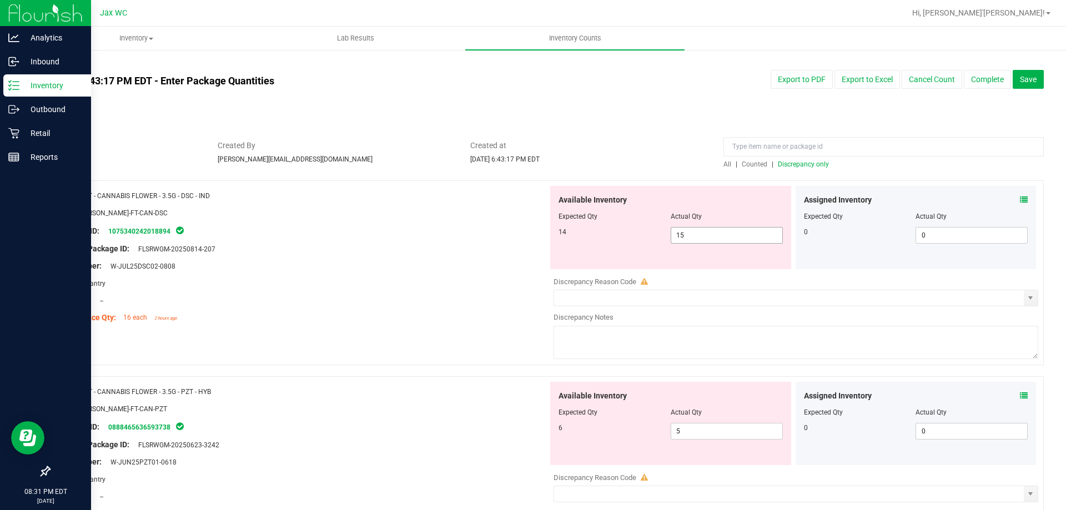
drag, startPoint x: 718, startPoint y: 235, endPoint x: 590, endPoint y: 224, distance: 128.8
click at [610, 225] on div "Available Inventory Expected Qty Actual Qty 14 15 15" at bounding box center [670, 227] width 241 height 83
type input "14"
click at [382, 269] on div "Lot Number: W-JUL25DSC02-0808" at bounding box center [303, 266] width 490 height 12
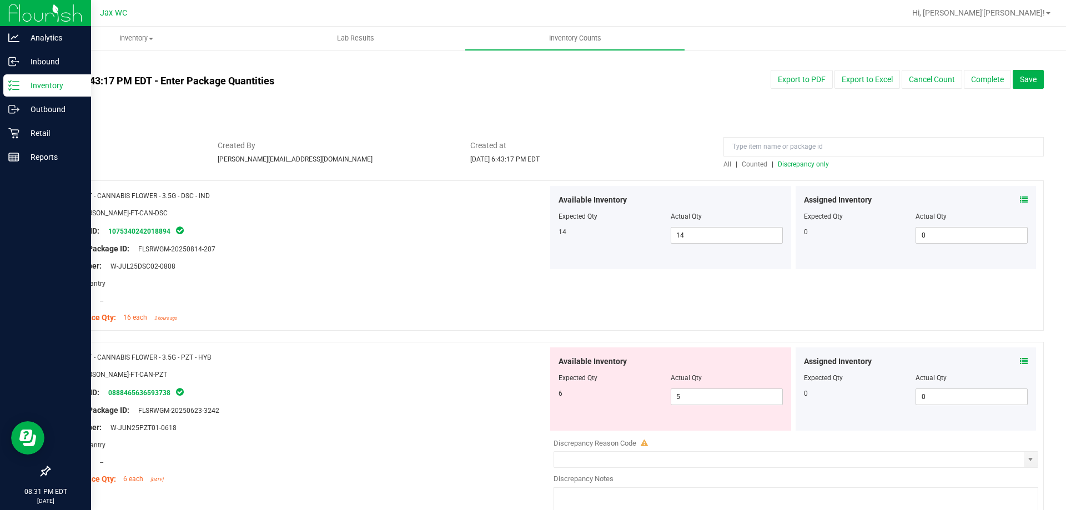
click at [803, 164] on span "Discrepancy only" at bounding box center [803, 164] width 51 height 8
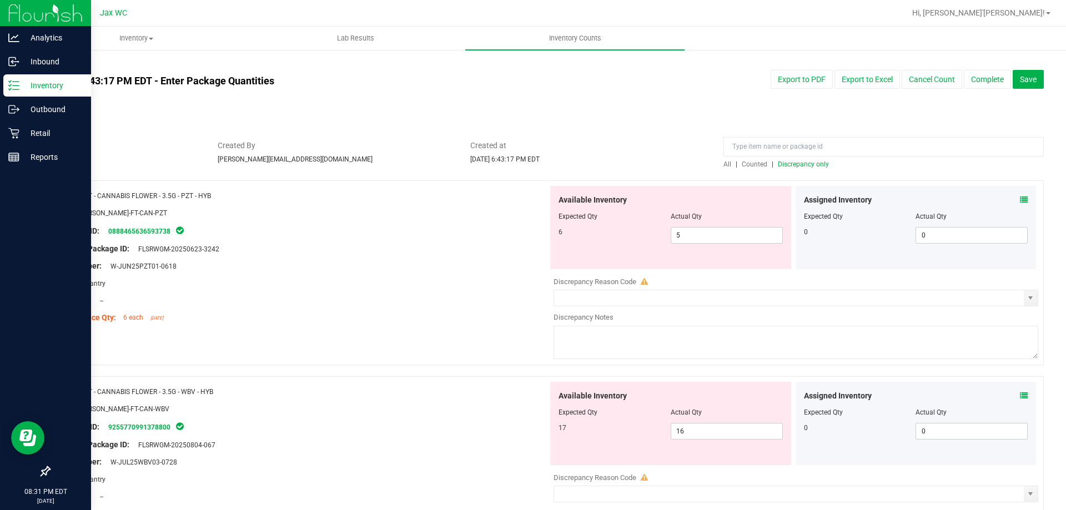
click at [1020, 198] on icon at bounding box center [1024, 200] width 8 height 8
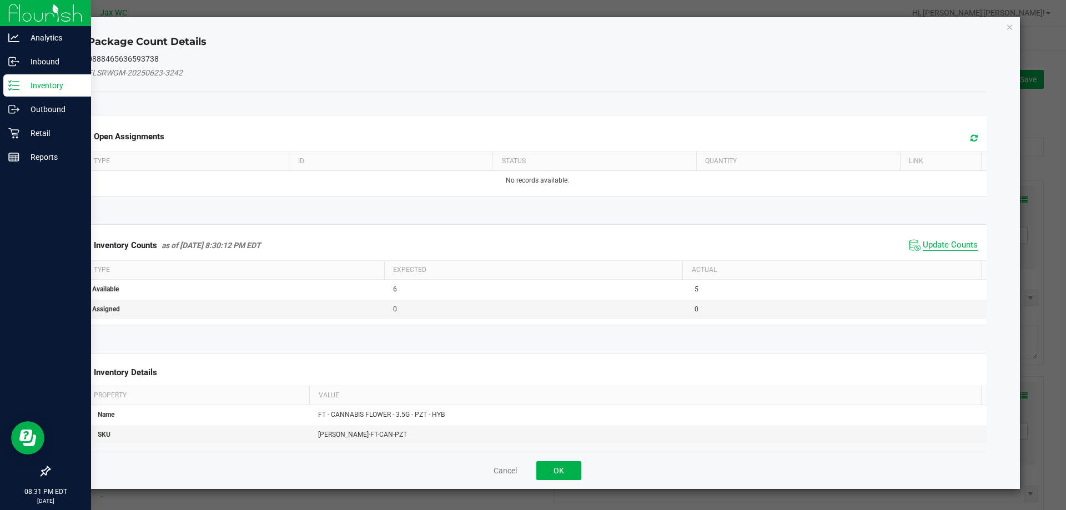
click at [955, 246] on span "Update Counts" at bounding box center [950, 245] width 55 height 11
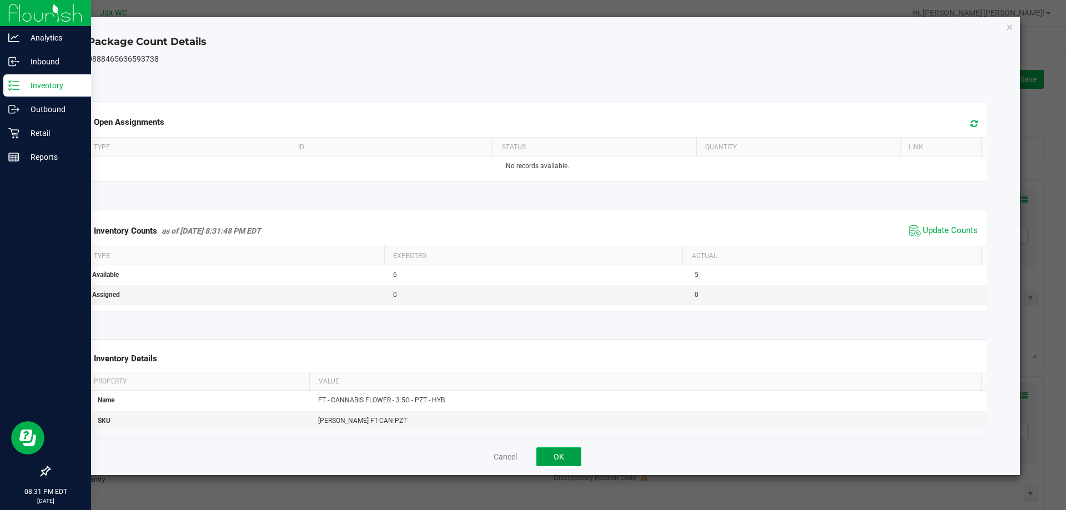
click at [575, 456] on button "OK" at bounding box center [558, 456] width 45 height 19
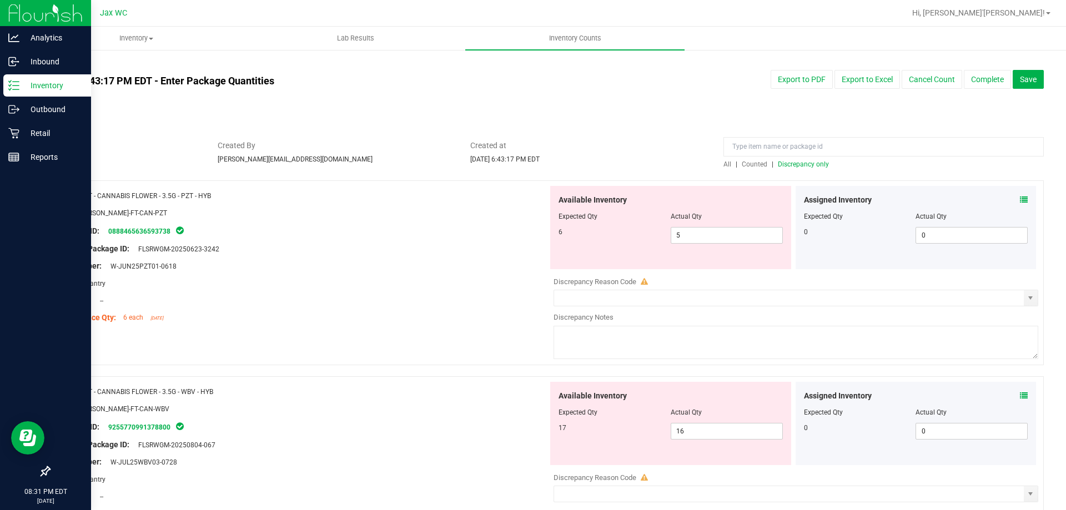
click at [1020, 396] on icon at bounding box center [1024, 396] width 8 height 8
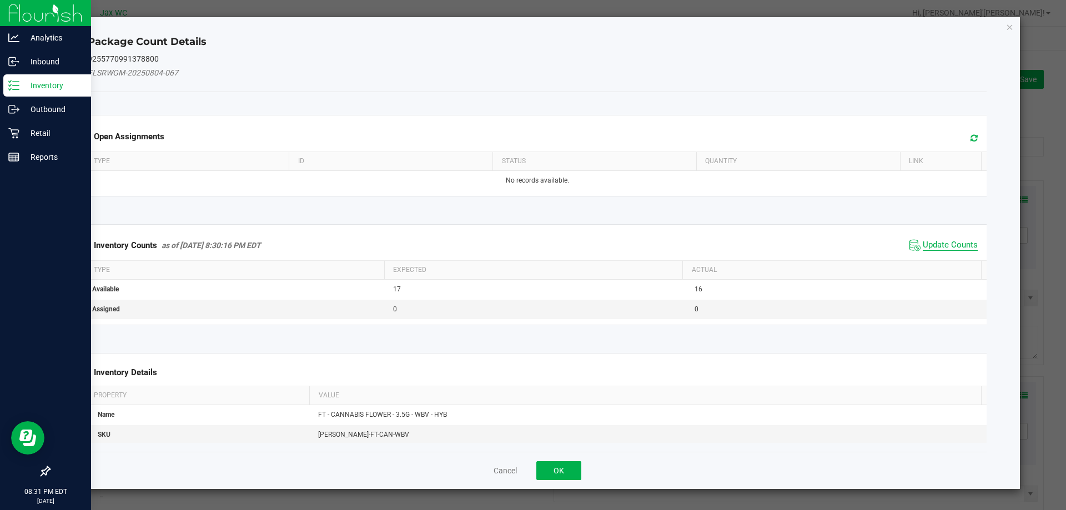
click at [937, 241] on span "Update Counts" at bounding box center [950, 245] width 55 height 11
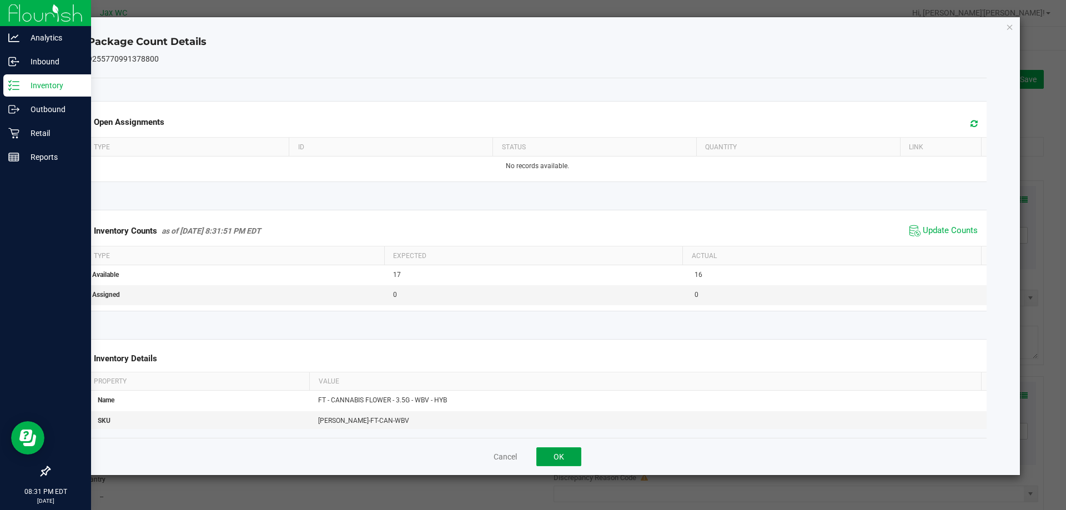
click at [571, 455] on button "OK" at bounding box center [558, 456] width 45 height 19
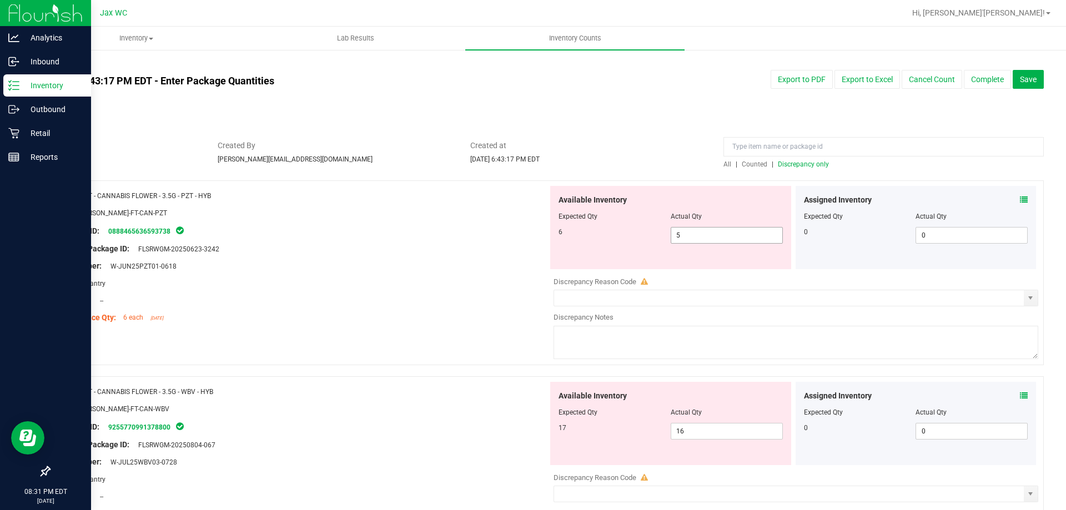
drag, startPoint x: 692, startPoint y: 238, endPoint x: 590, endPoint y: 226, distance: 102.3
click at [608, 233] on div "6 5 5" at bounding box center [670, 235] width 224 height 17
type input "6"
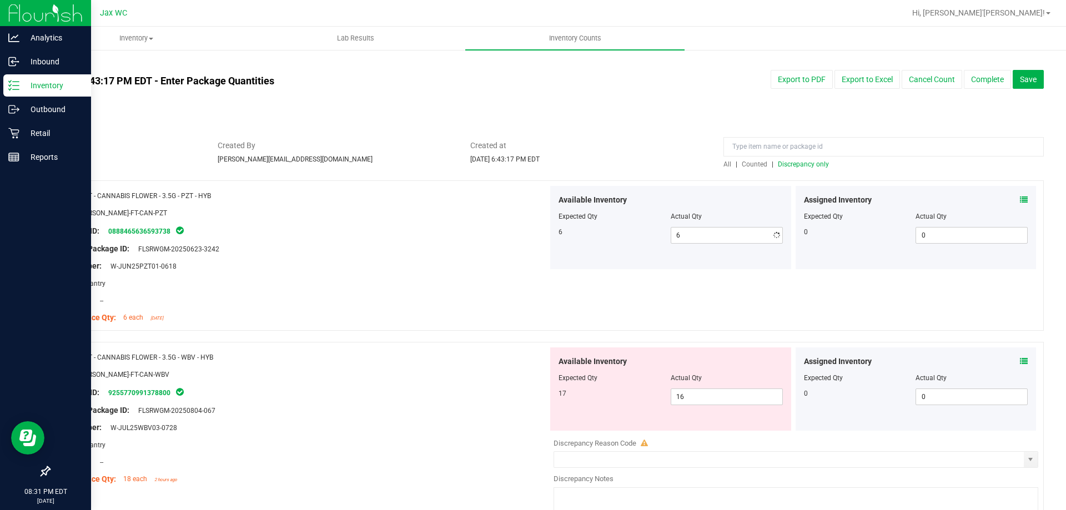
click at [405, 304] on div "Location: --" at bounding box center [303, 301] width 490 height 12
click at [1020, 362] on icon at bounding box center [1024, 362] width 8 height 8
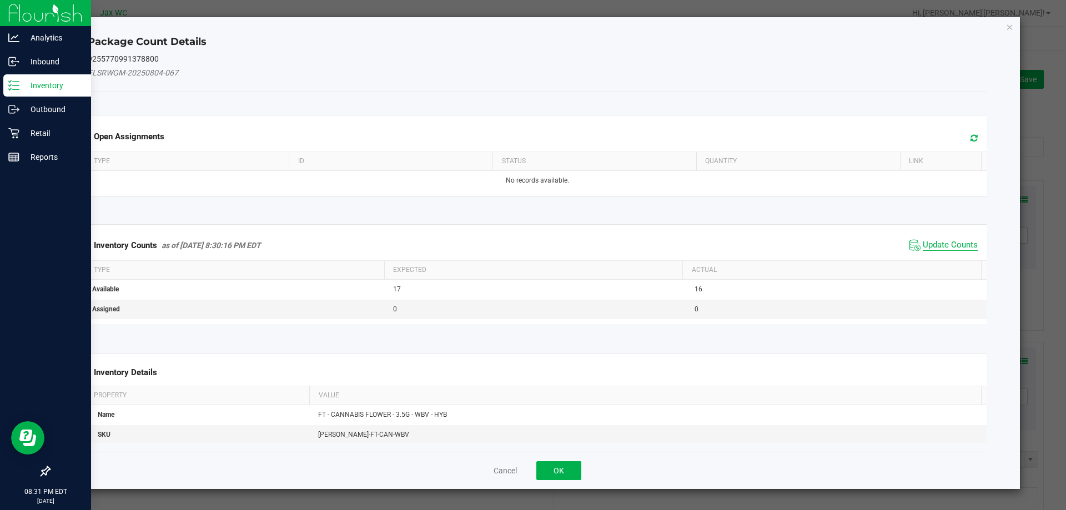
click at [946, 249] on span "Update Counts" at bounding box center [950, 245] width 55 height 11
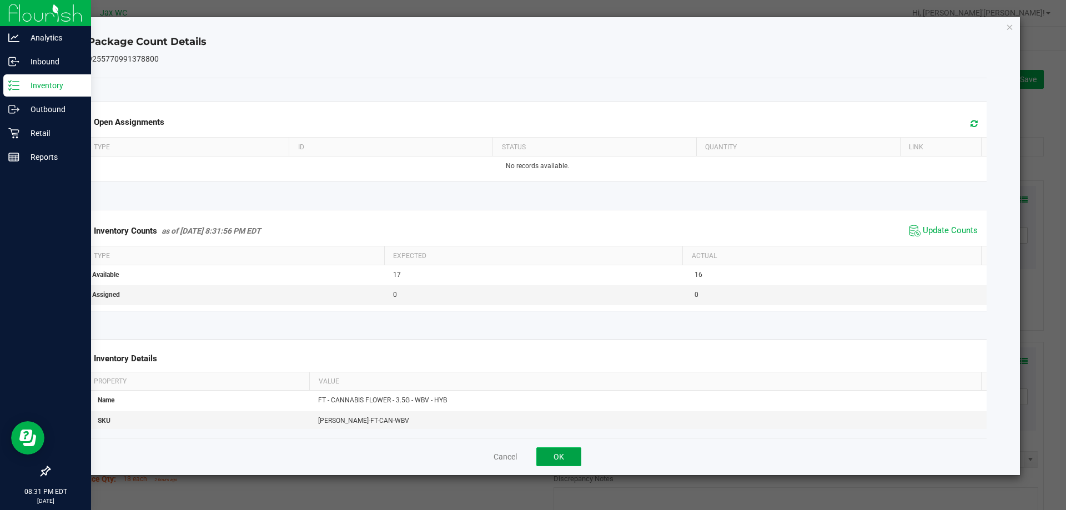
click at [555, 461] on button "OK" at bounding box center [558, 456] width 45 height 19
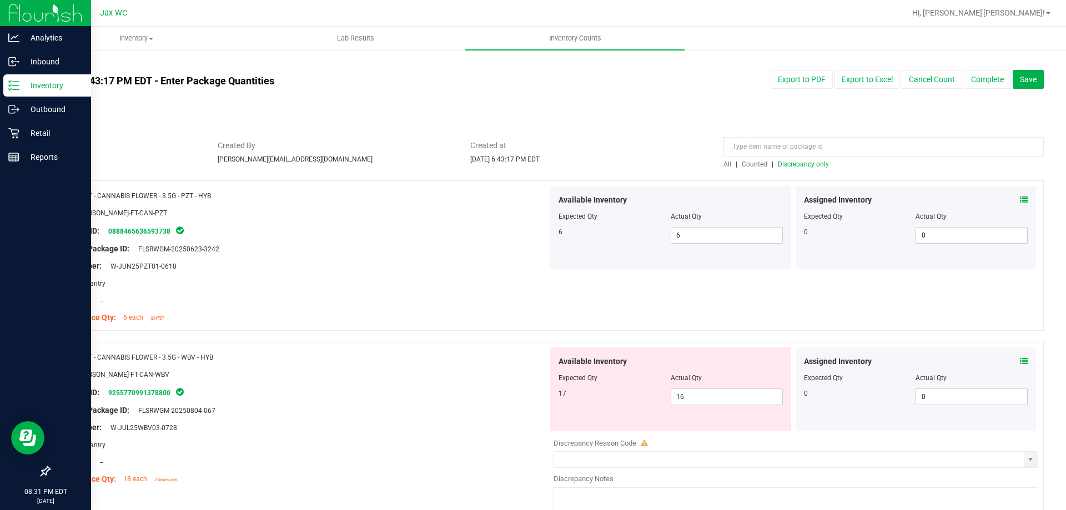
click at [816, 163] on span "Discrepancy only" at bounding box center [803, 164] width 51 height 8
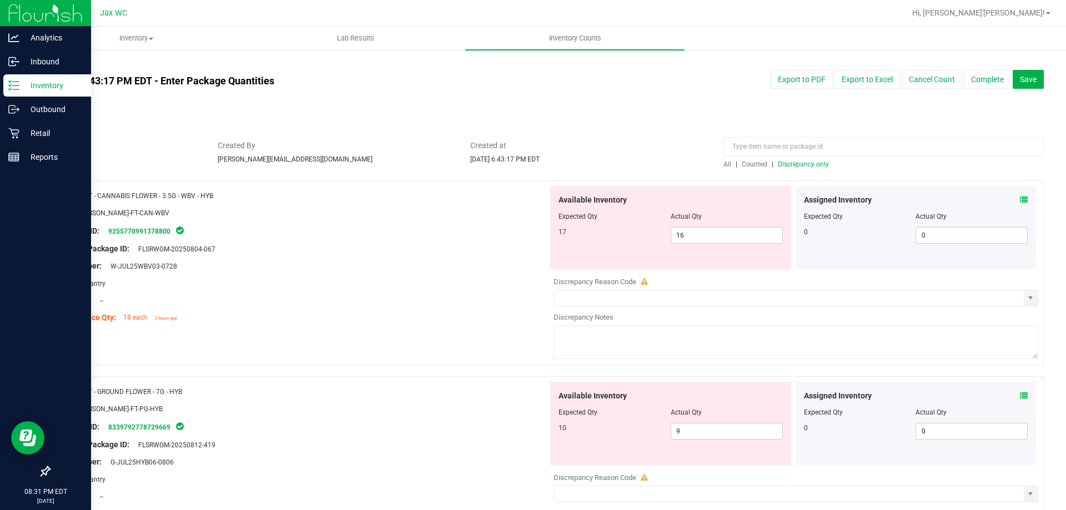
click at [1020, 397] on icon at bounding box center [1024, 396] width 8 height 8
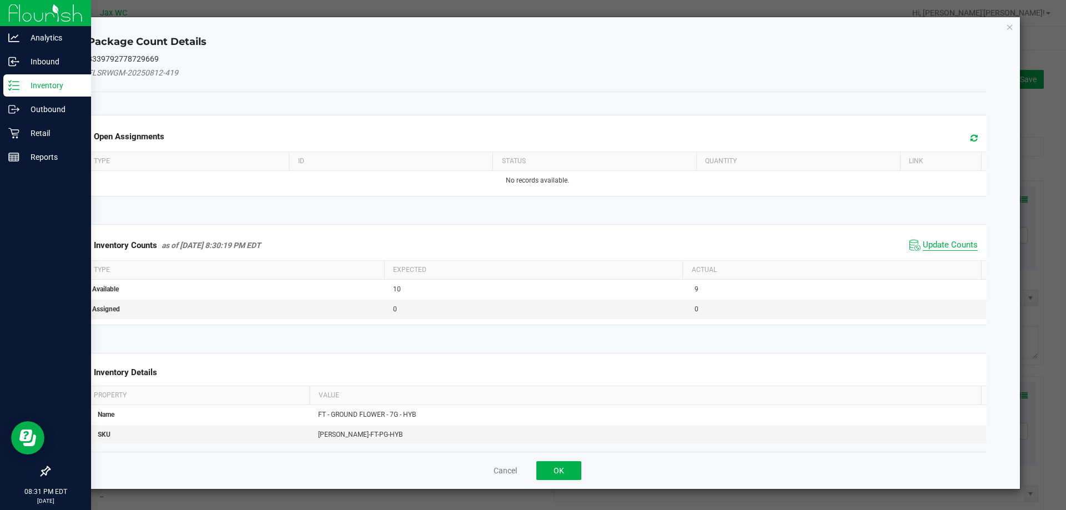
click at [923, 241] on span "Update Counts" at bounding box center [950, 245] width 55 height 11
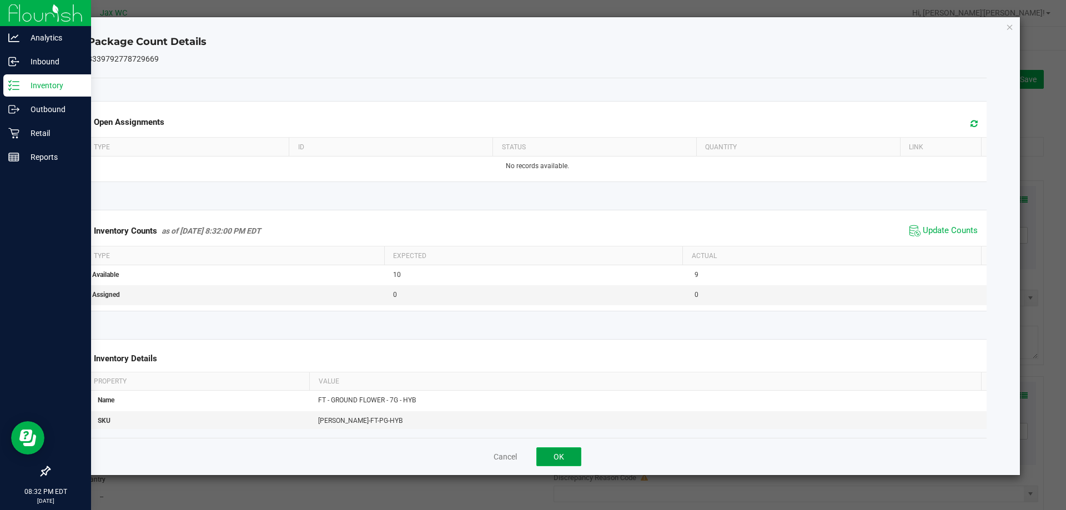
click at [556, 457] on button "OK" at bounding box center [558, 456] width 45 height 19
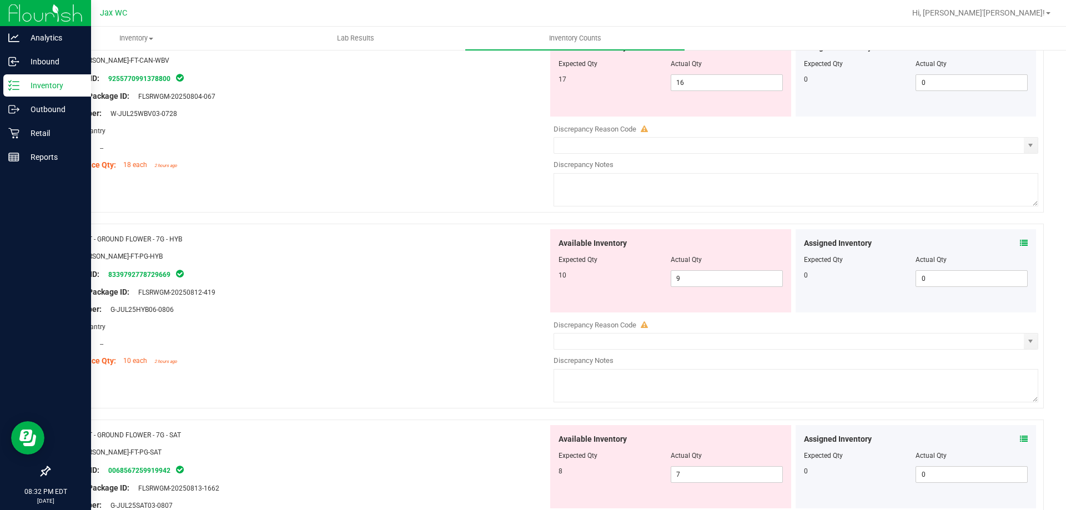
scroll to position [167, 0]
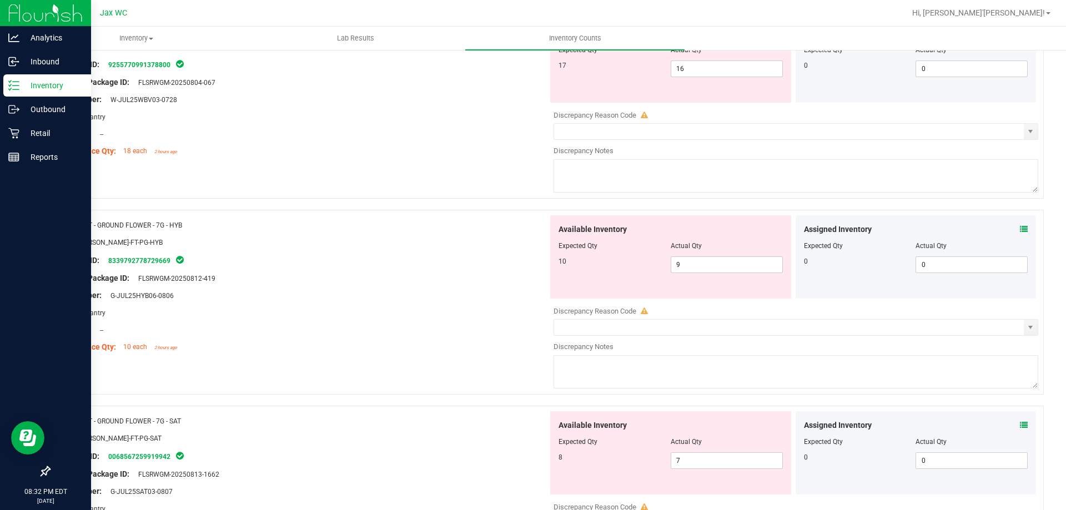
click at [1009, 424] on div "Assigned Inventory" at bounding box center [916, 426] width 224 height 12
click at [1020, 425] on icon at bounding box center [1024, 425] width 8 height 8
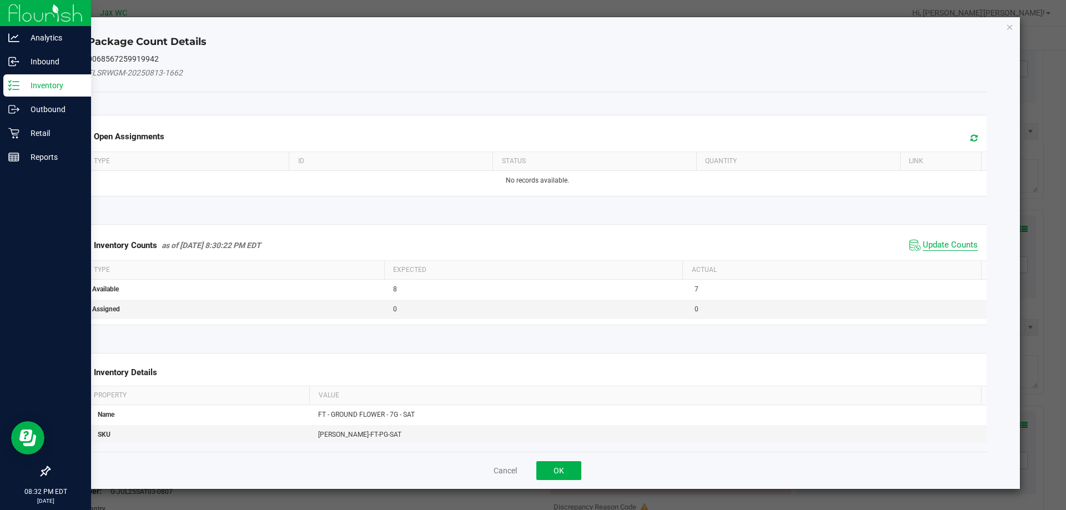
click at [935, 249] on span "Update Counts" at bounding box center [950, 245] width 55 height 11
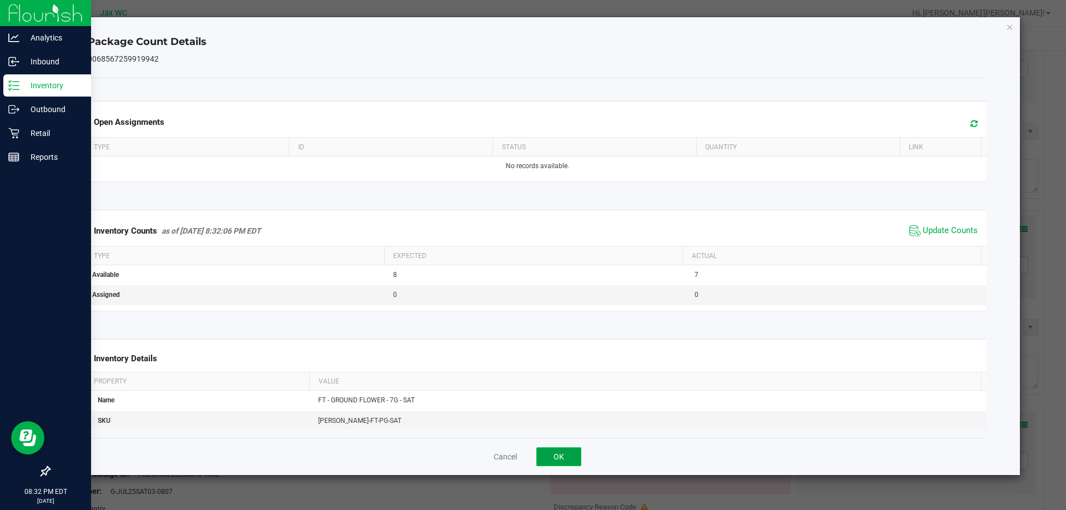
click at [571, 456] on button "OK" at bounding box center [558, 456] width 45 height 19
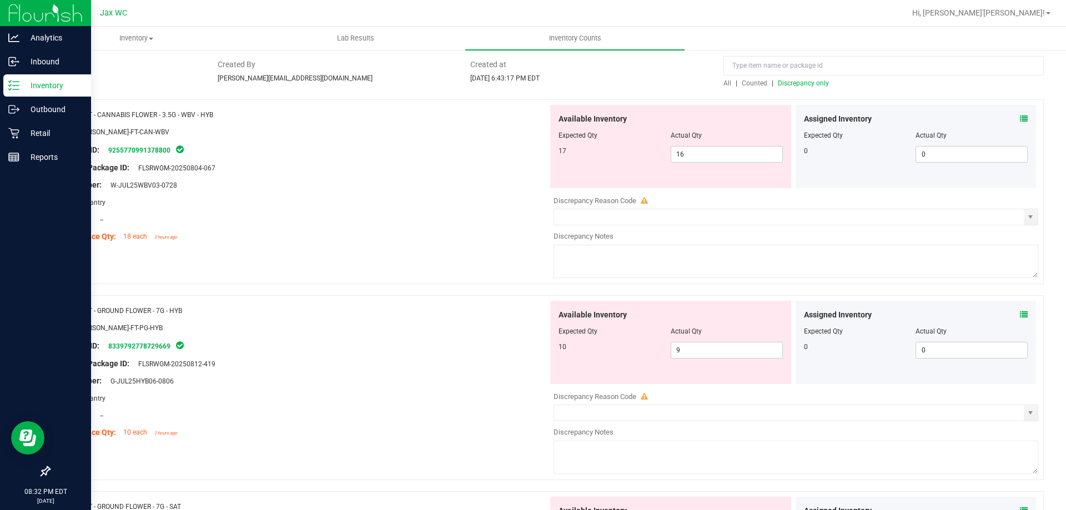
scroll to position [0, 0]
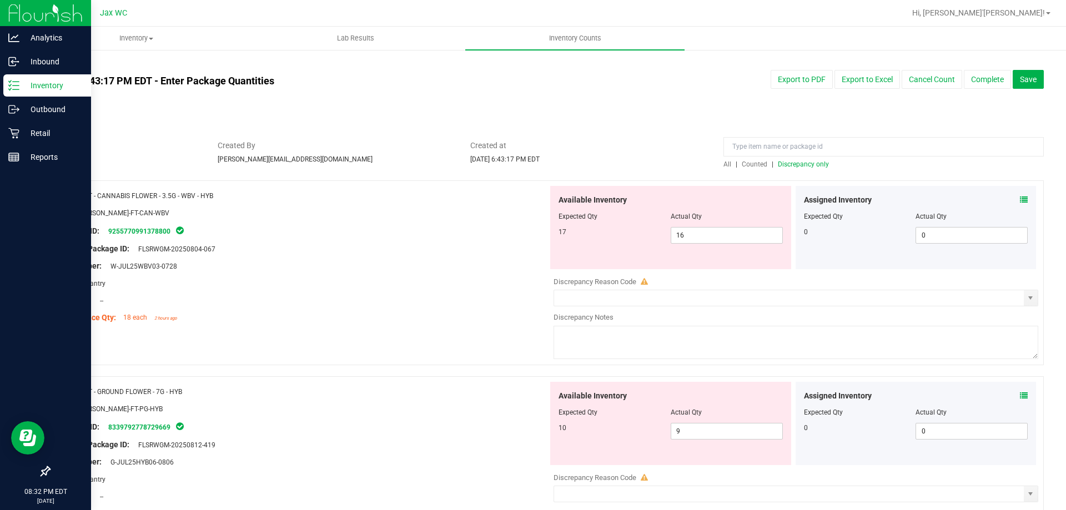
click at [464, 245] on div "Original Package ID: FLSRWGM-20250804-067" at bounding box center [303, 249] width 490 height 12
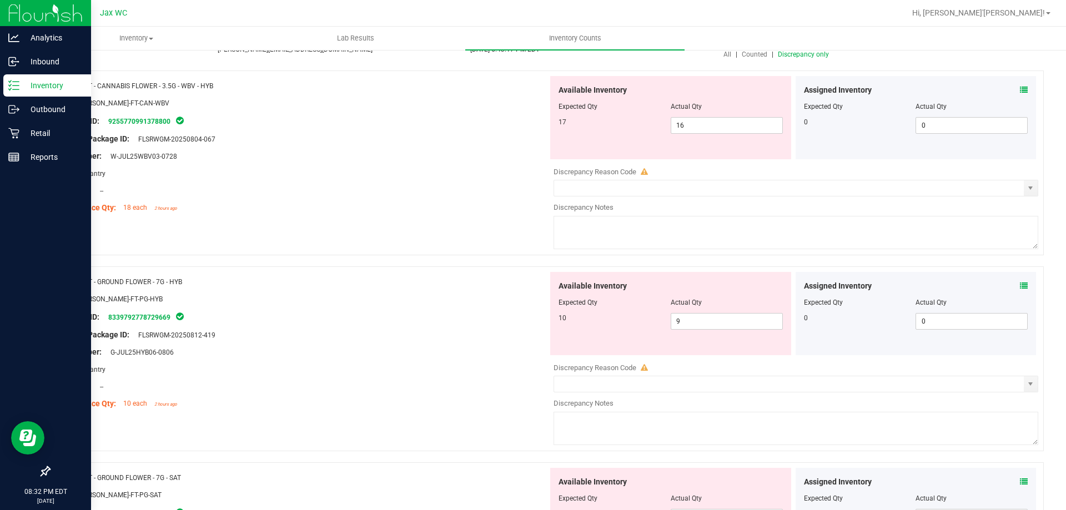
scroll to position [111, 0]
drag, startPoint x: 693, startPoint y: 323, endPoint x: 484, endPoint y: 304, distance: 210.7
click at [542, 313] on div "Name: FT - GROUND FLOWER - 7G - HYB SKU: [PERSON_NAME]-FT-PG-HYB Package ID: 83…" at bounding box center [546, 357] width 995 height 185
type input "10"
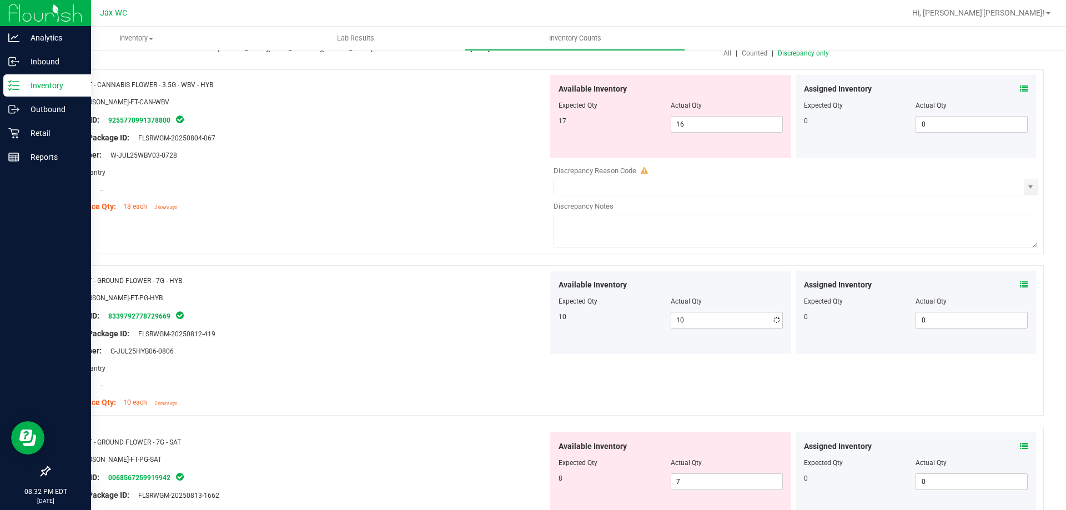
click at [450, 314] on div "Package ID: 8339792778729669" at bounding box center [303, 315] width 490 height 13
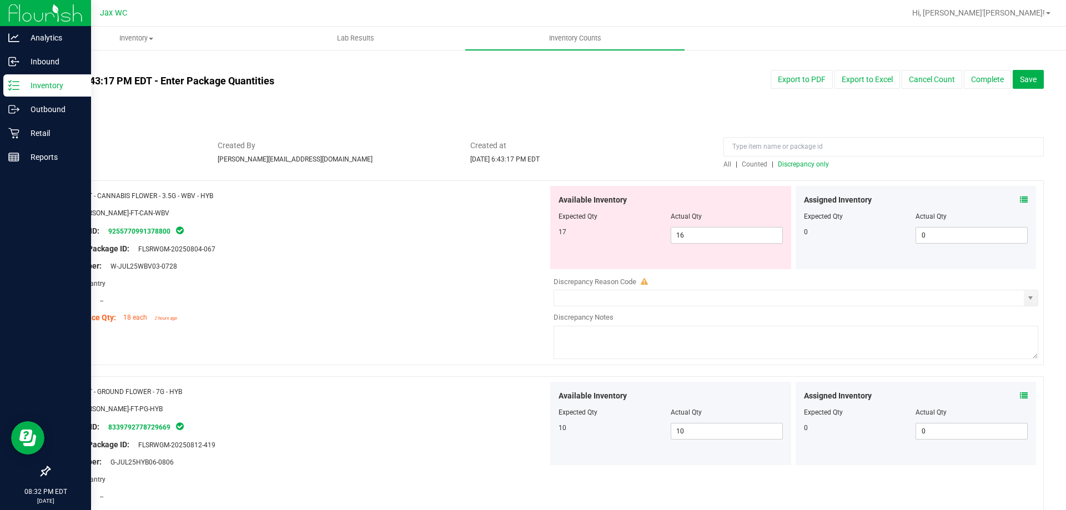
click at [798, 164] on span "Discrepancy only" at bounding box center [803, 164] width 51 height 8
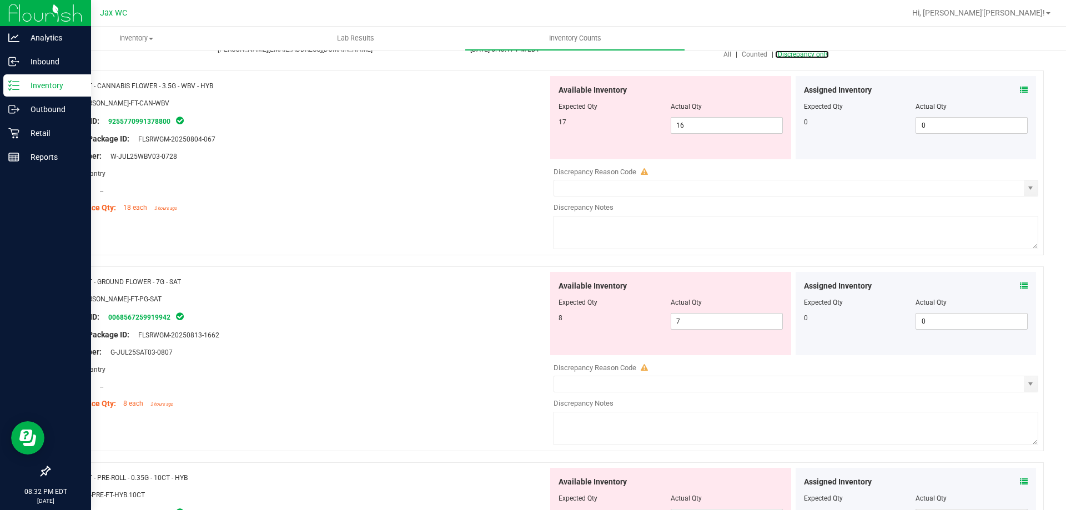
scroll to position [111, 0]
click at [1020, 281] on icon at bounding box center [1024, 285] width 8 height 8
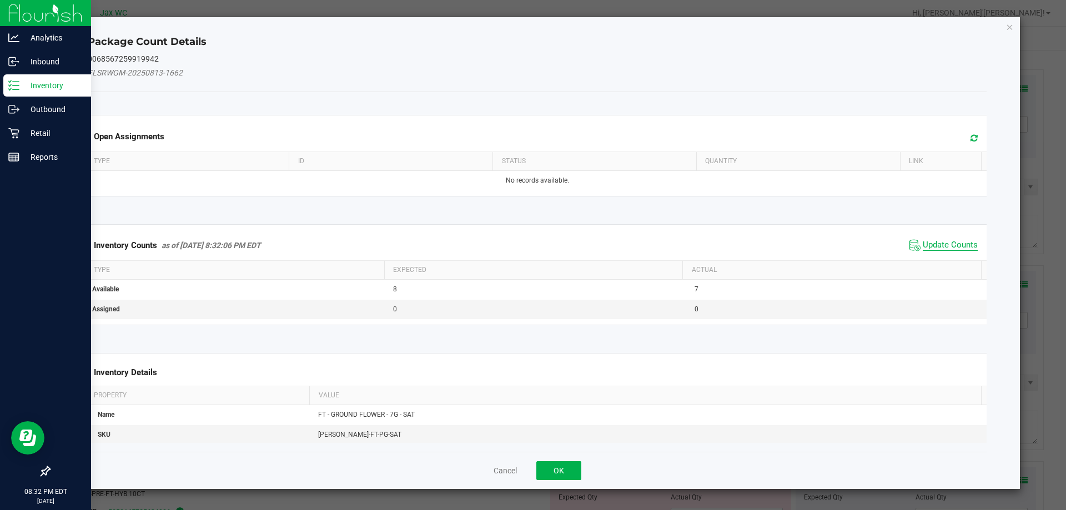
click at [943, 243] on span "Update Counts" at bounding box center [950, 245] width 55 height 11
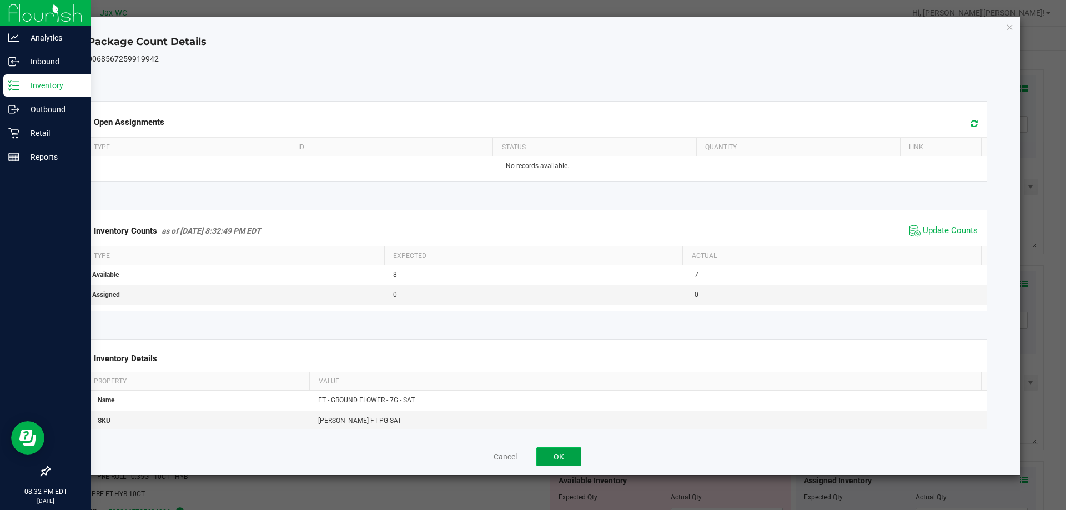
click at [565, 449] on button "OK" at bounding box center [558, 456] width 45 height 19
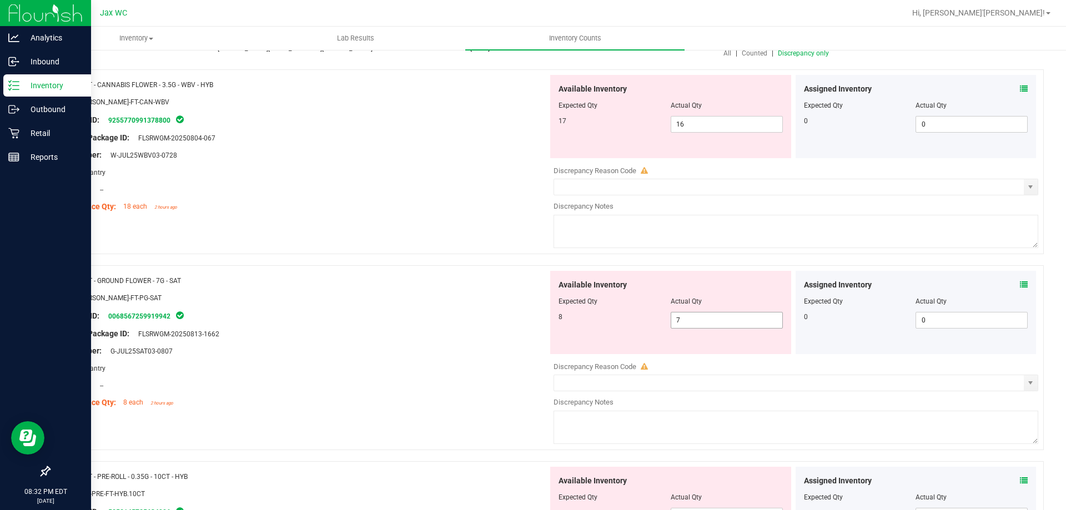
drag, startPoint x: 691, startPoint y: 319, endPoint x: 501, endPoint y: 321, distance: 190.4
click at [552, 324] on div "Available Inventory Expected Qty Actual Qty 8 7 7" at bounding box center [670, 312] width 241 height 83
type input "8"
click at [364, 325] on div at bounding box center [303, 326] width 490 height 6
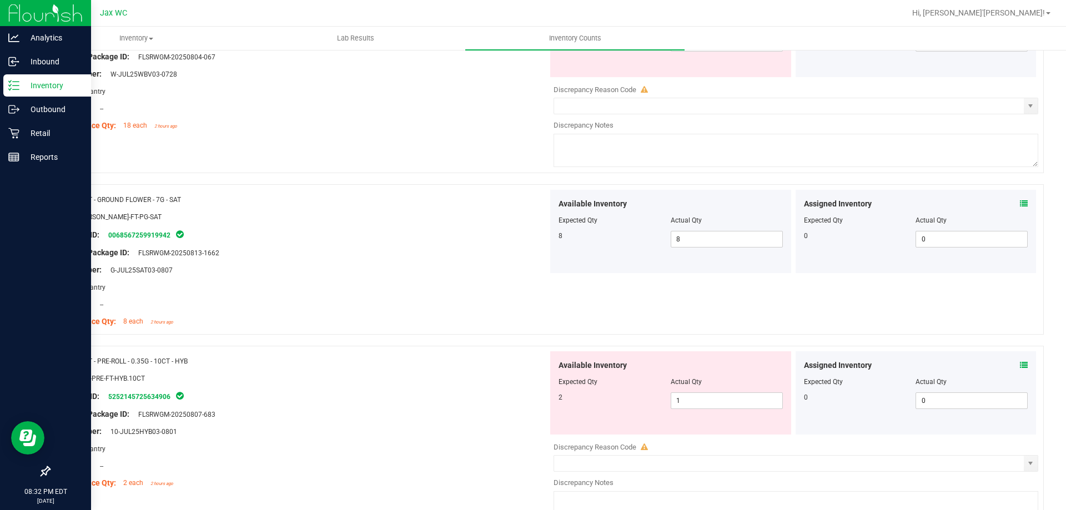
scroll to position [333, 0]
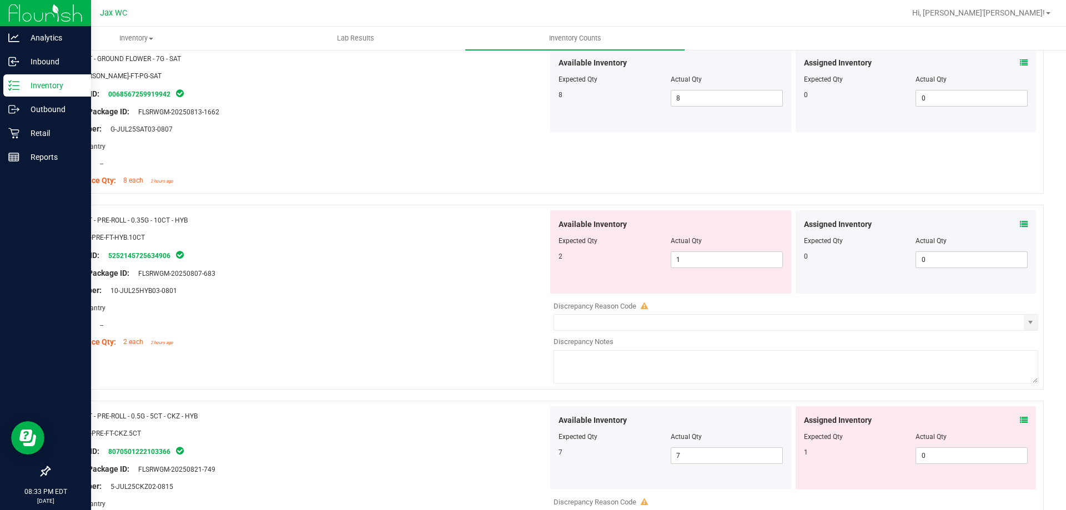
click at [1020, 225] on icon at bounding box center [1024, 224] width 8 height 8
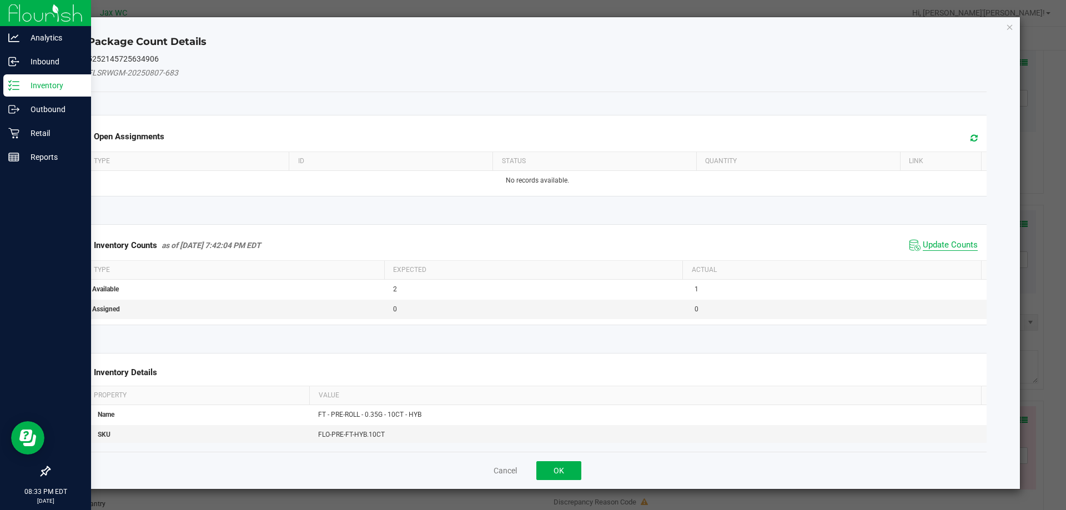
click at [929, 243] on span "Update Counts" at bounding box center [950, 245] width 55 height 11
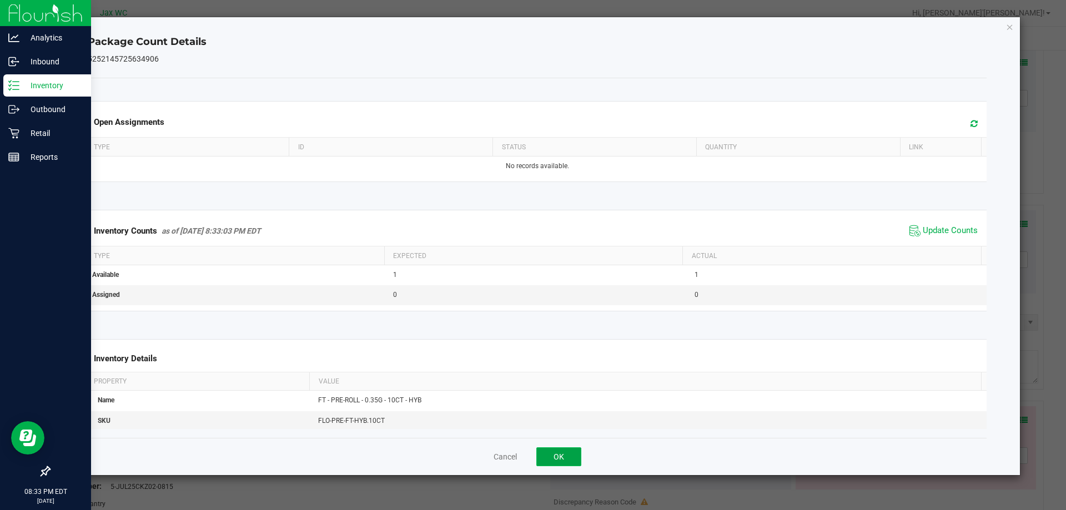
click at [557, 454] on button "OK" at bounding box center [558, 456] width 45 height 19
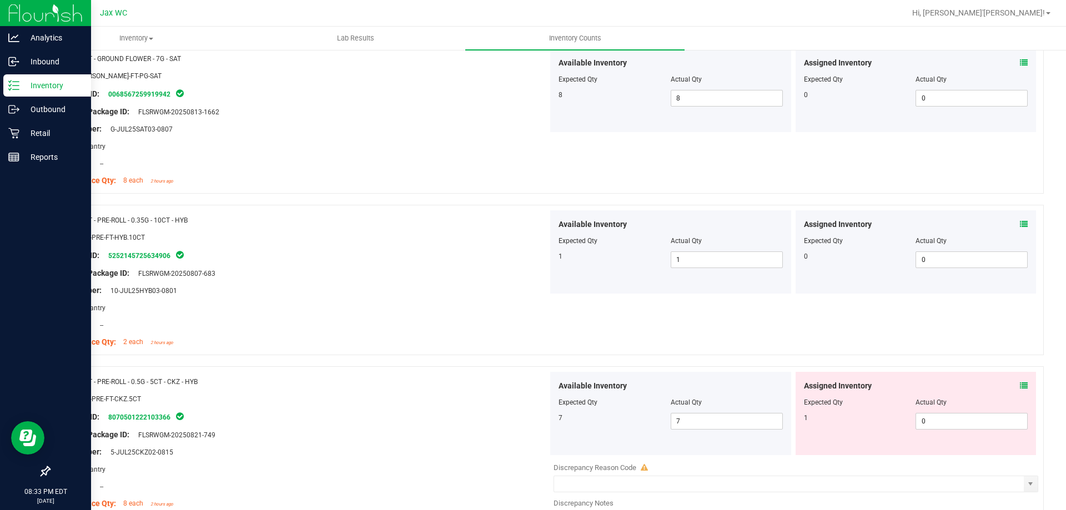
click at [1020, 383] on icon at bounding box center [1024, 386] width 8 height 8
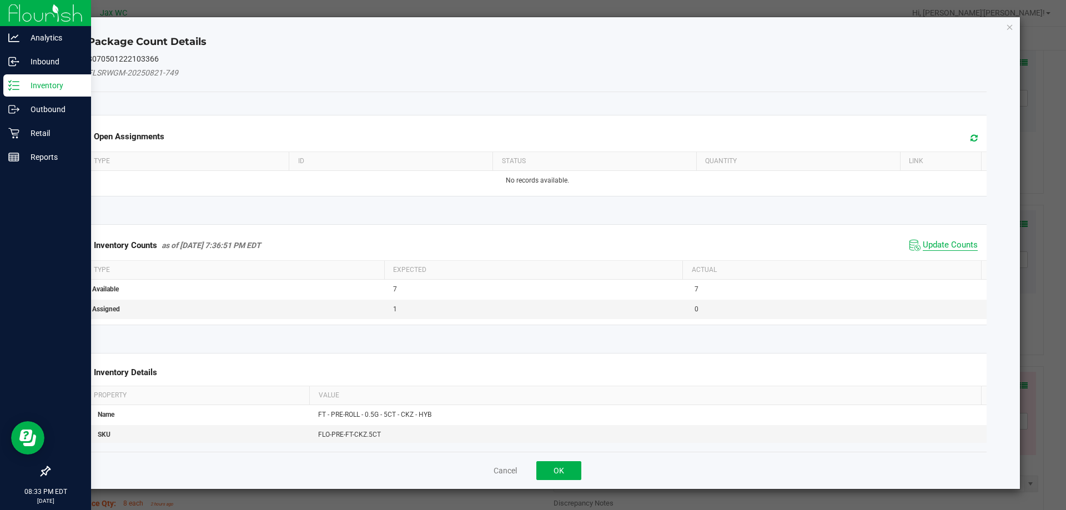
click at [930, 250] on span "Update Counts" at bounding box center [950, 245] width 55 height 11
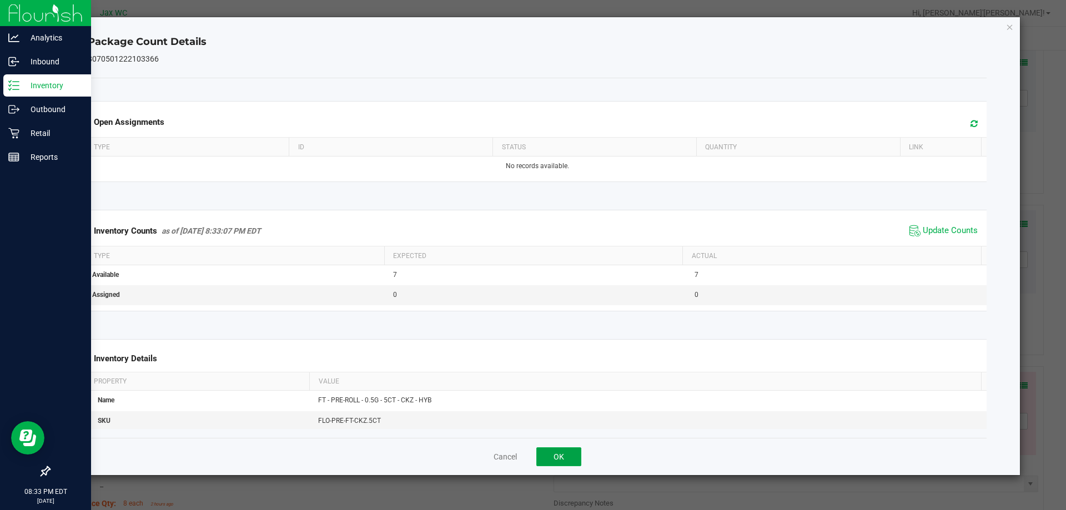
click at [569, 456] on button "OK" at bounding box center [558, 456] width 45 height 19
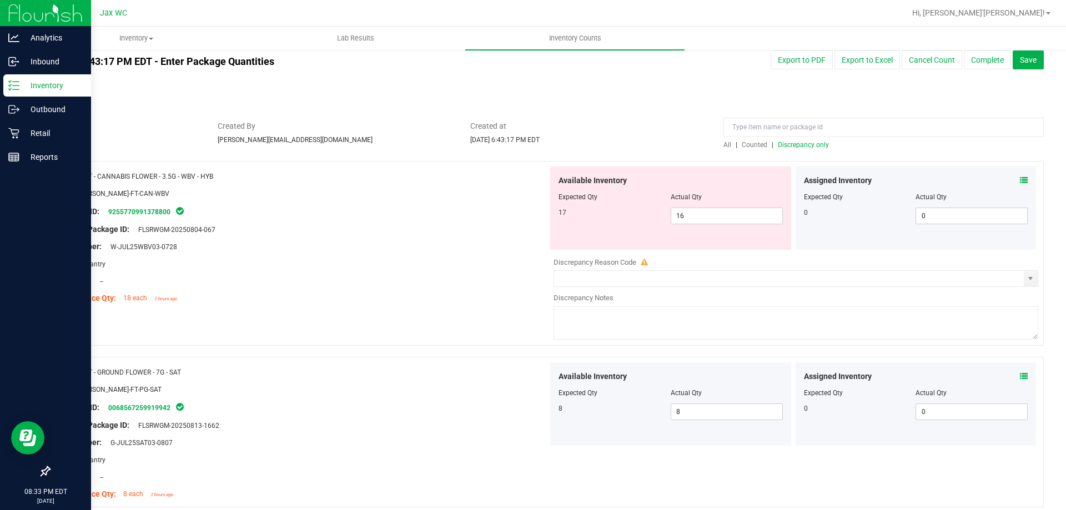
scroll to position [0, 0]
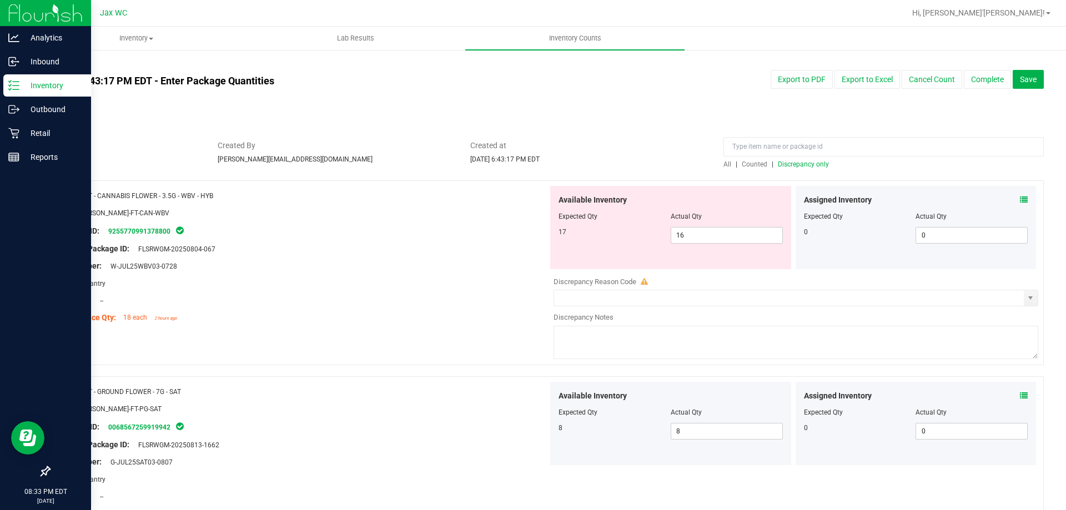
click at [810, 159] on div "All | Counted | Discrepancy only" at bounding box center [883, 164] width 320 height 10
click at [809, 163] on span "Discrepancy only" at bounding box center [803, 164] width 51 height 8
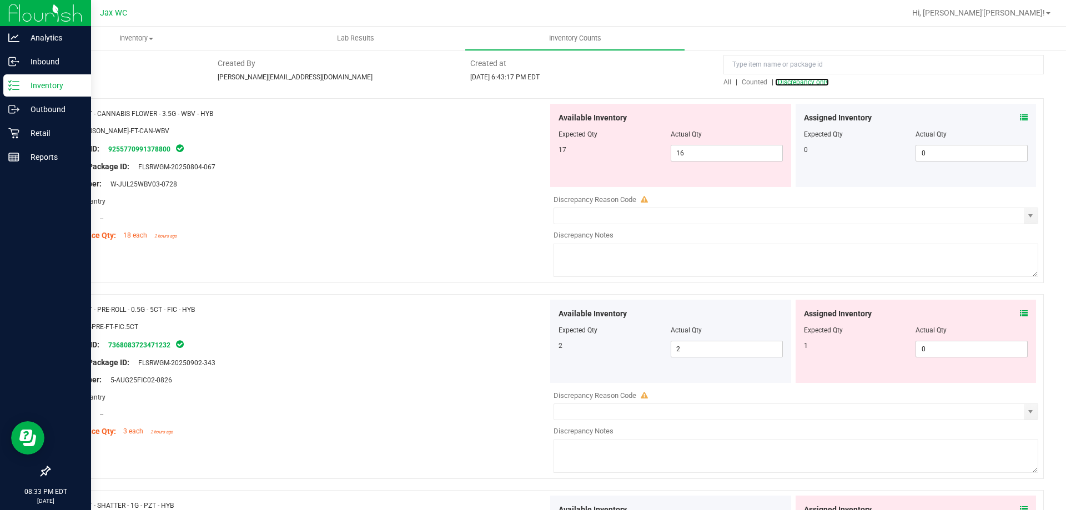
scroll to position [111, 0]
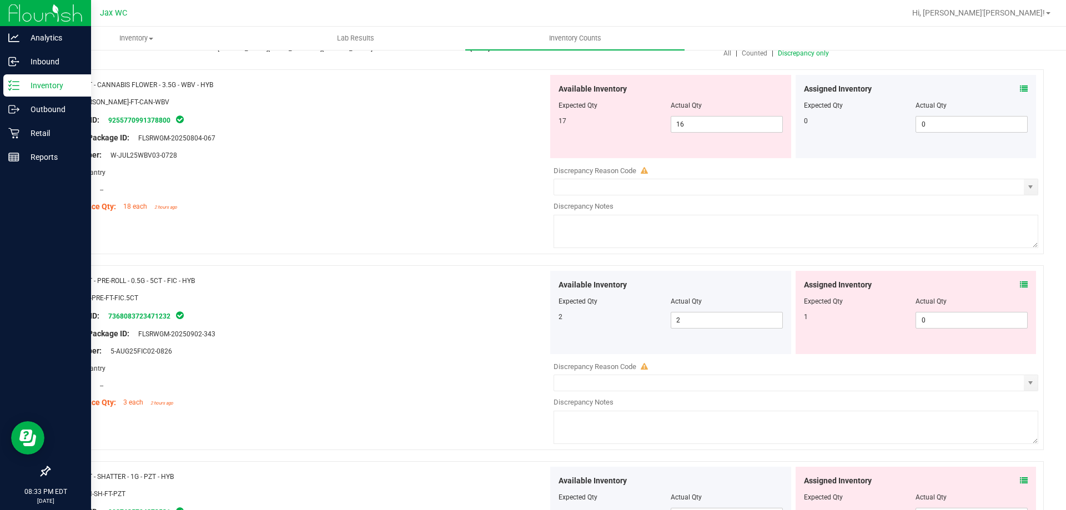
click at [1020, 282] on icon at bounding box center [1024, 285] width 8 height 8
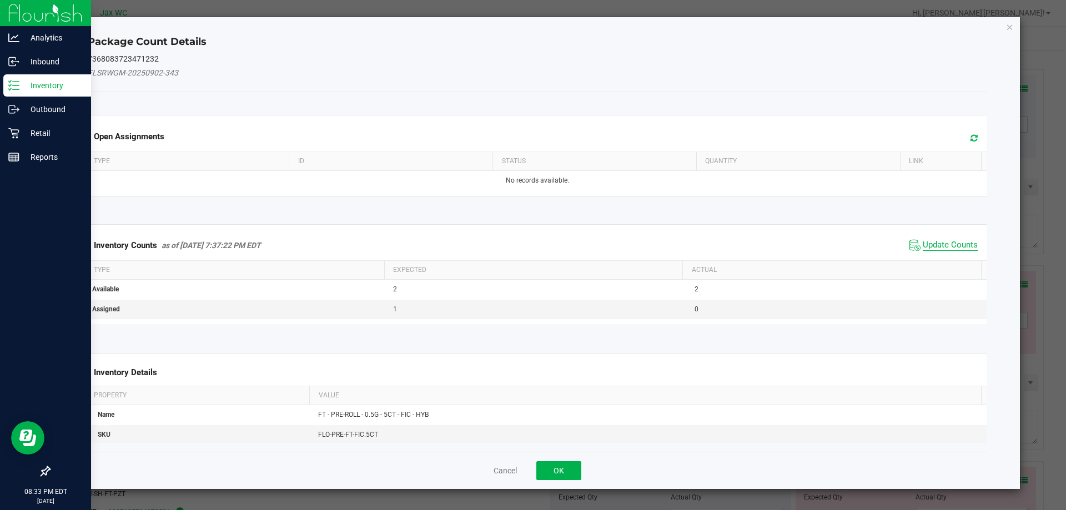
click at [944, 241] on span "Update Counts" at bounding box center [950, 245] width 55 height 11
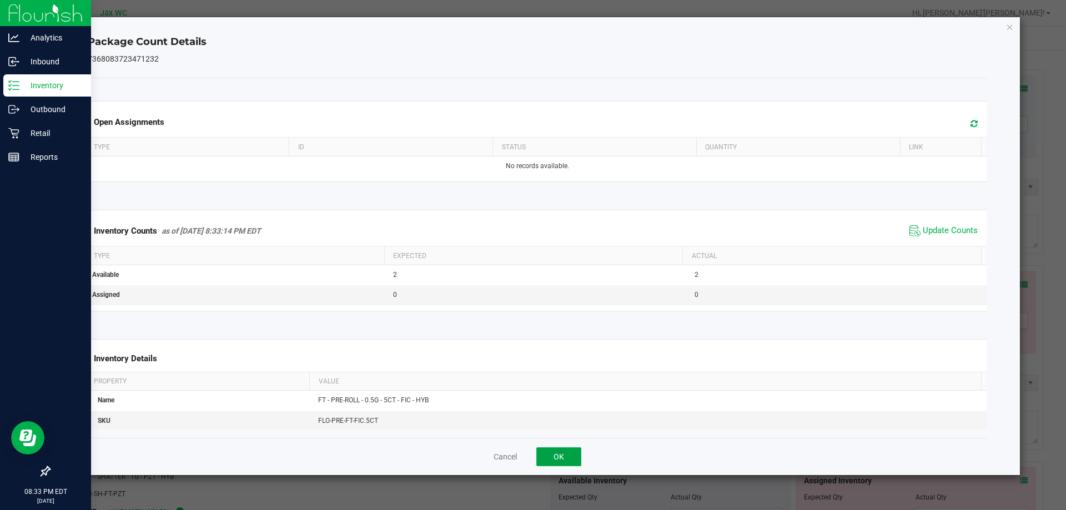
click at [561, 452] on button "OK" at bounding box center [558, 456] width 45 height 19
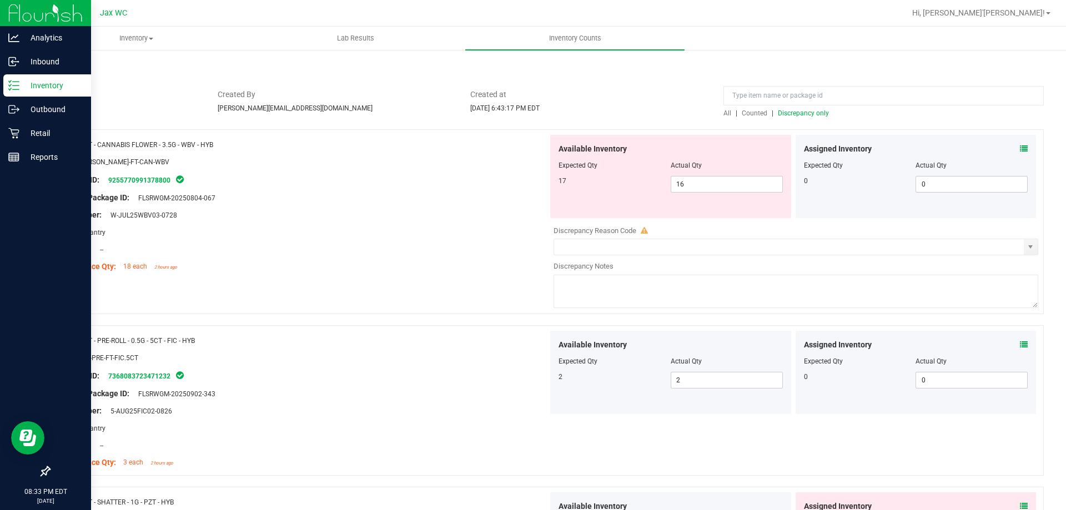
scroll to position [0, 0]
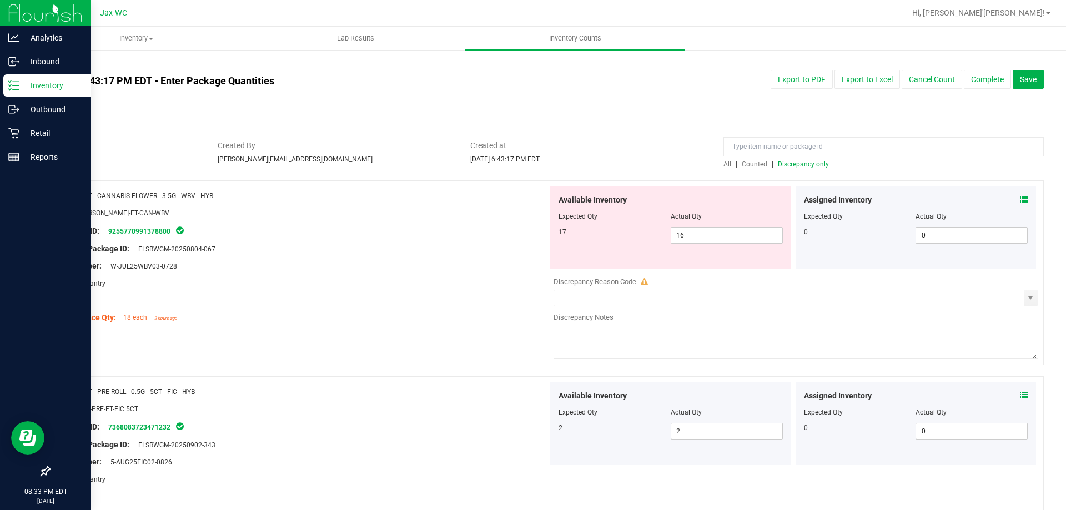
click at [792, 167] on span "Discrepancy only" at bounding box center [803, 164] width 51 height 8
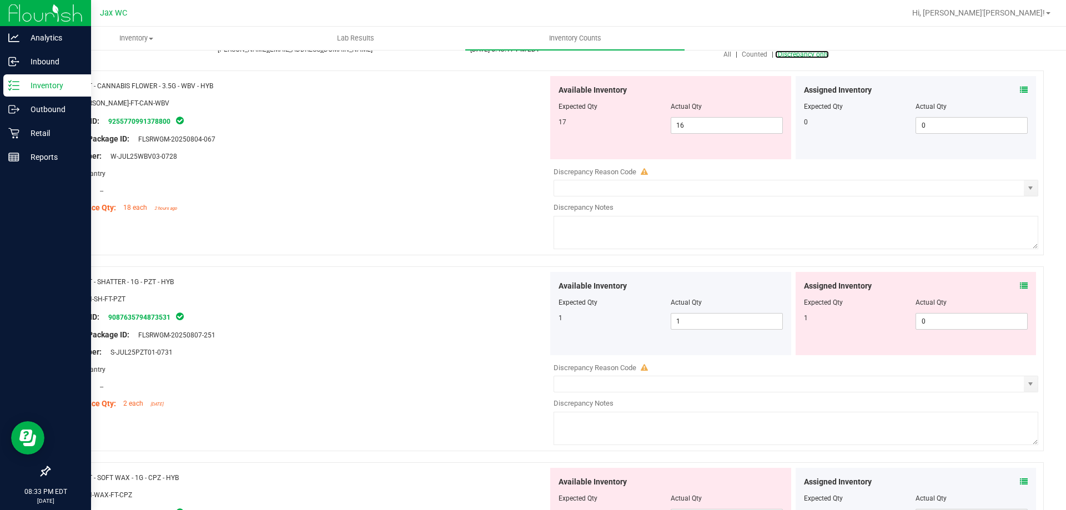
scroll to position [111, 0]
click at [1020, 286] on icon at bounding box center [1024, 285] width 8 height 8
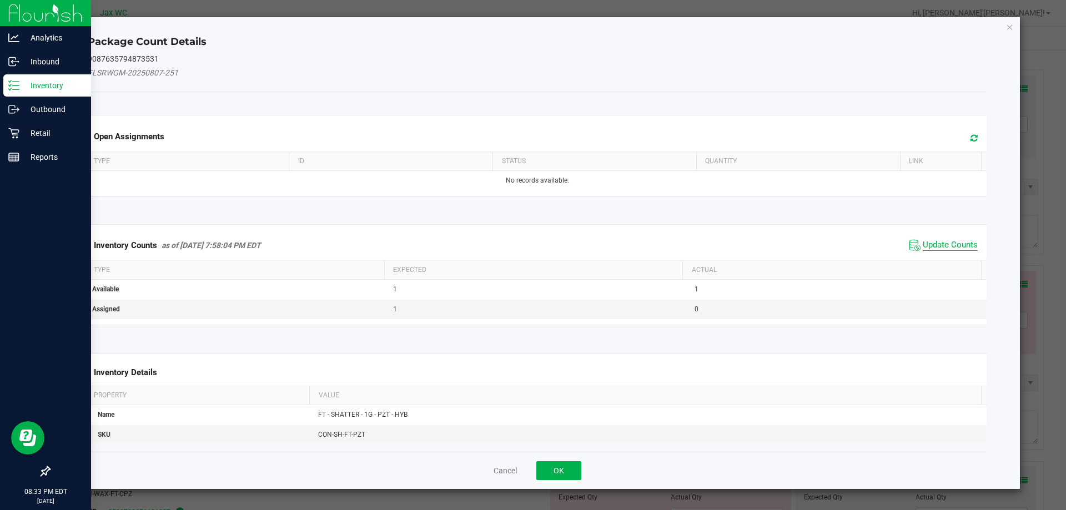
click at [930, 247] on span "Update Counts" at bounding box center [950, 245] width 55 height 11
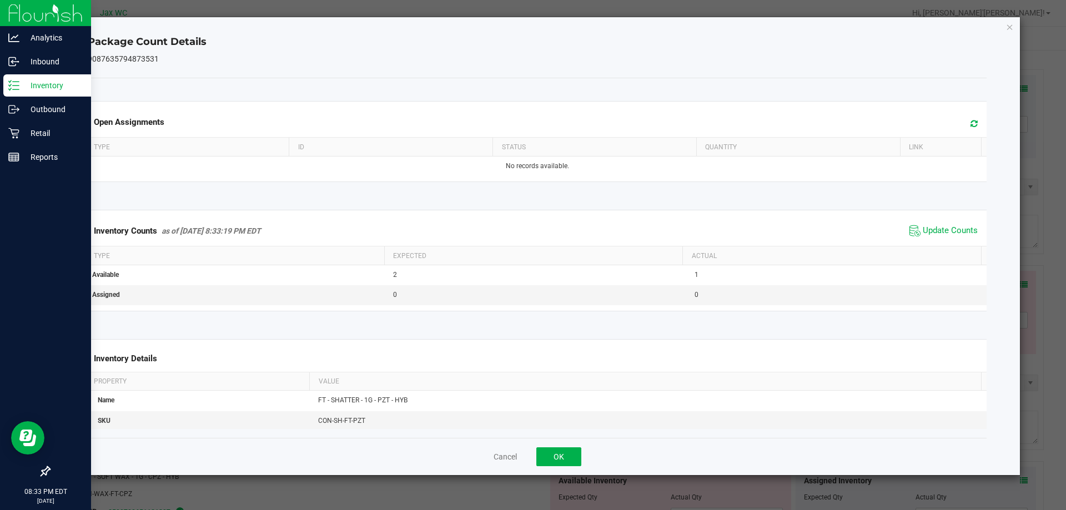
click at [566, 470] on div "Cancel OK" at bounding box center [537, 456] width 899 height 37
click at [562, 465] on button "OK" at bounding box center [558, 456] width 45 height 19
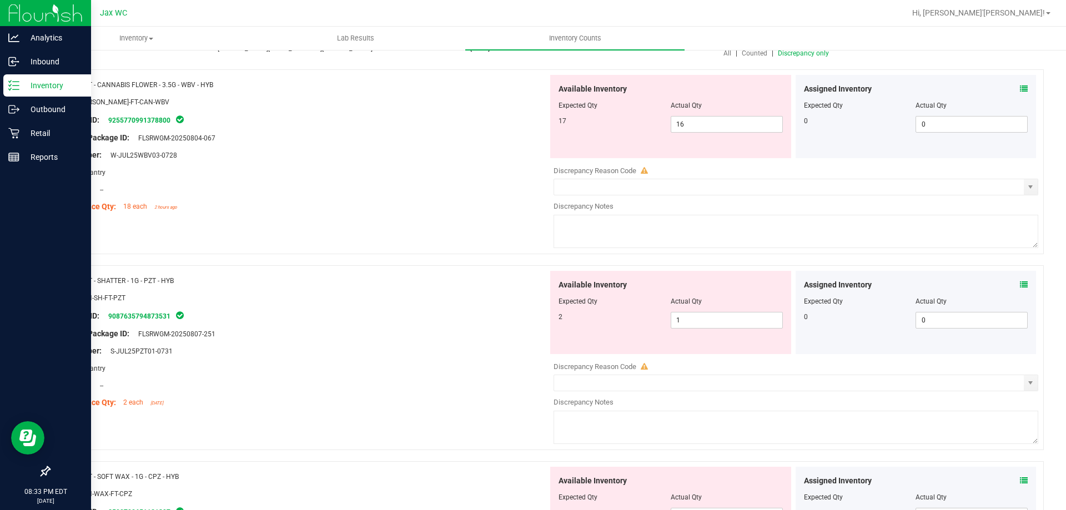
click at [318, 359] on div at bounding box center [303, 360] width 490 height 6
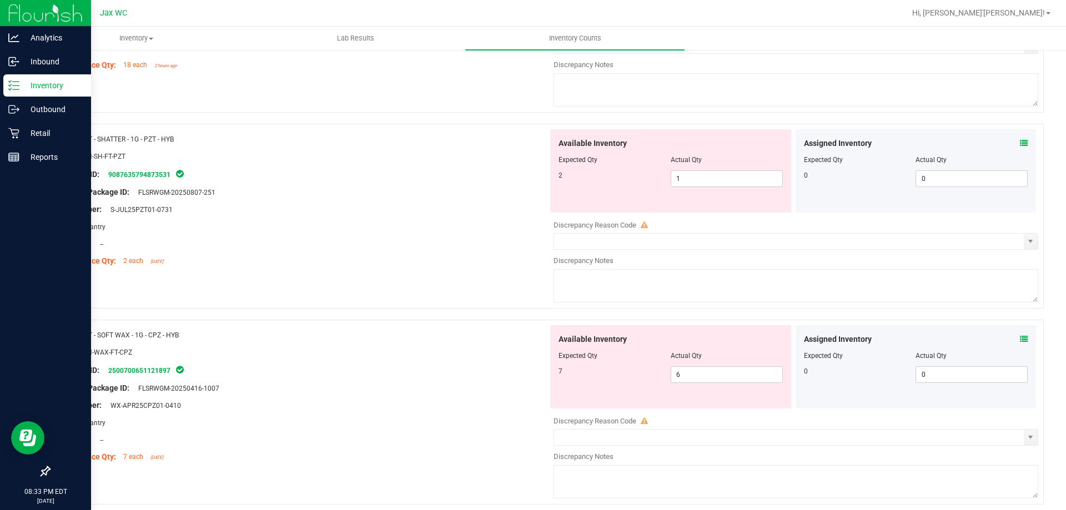
scroll to position [278, 0]
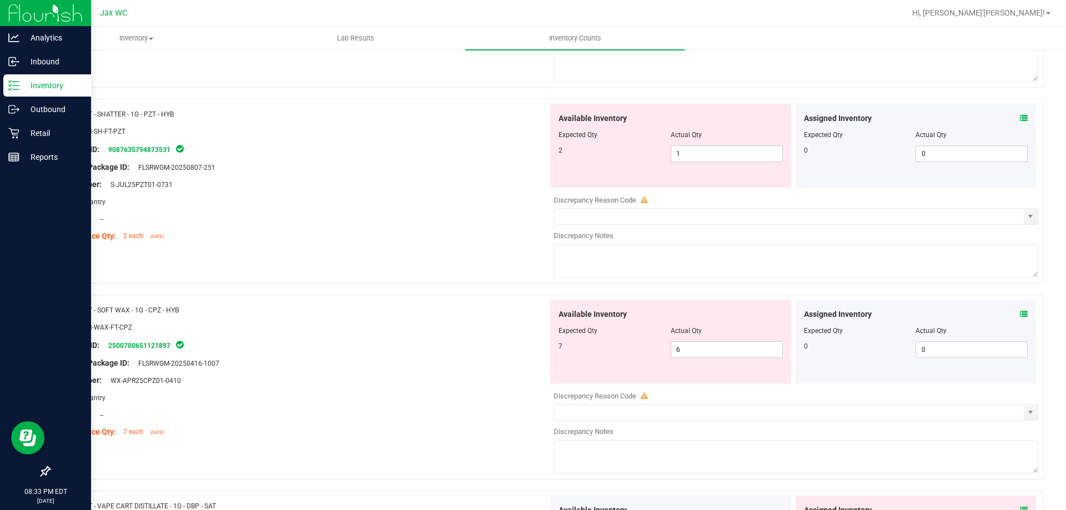
click at [1020, 313] on icon at bounding box center [1024, 314] width 8 height 8
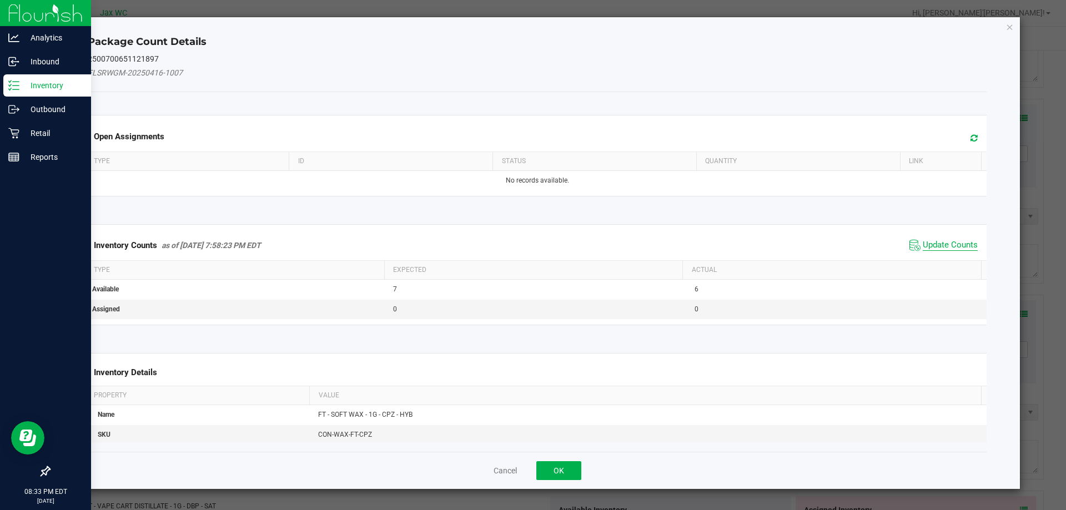
click at [942, 241] on span "Update Counts" at bounding box center [950, 245] width 55 height 11
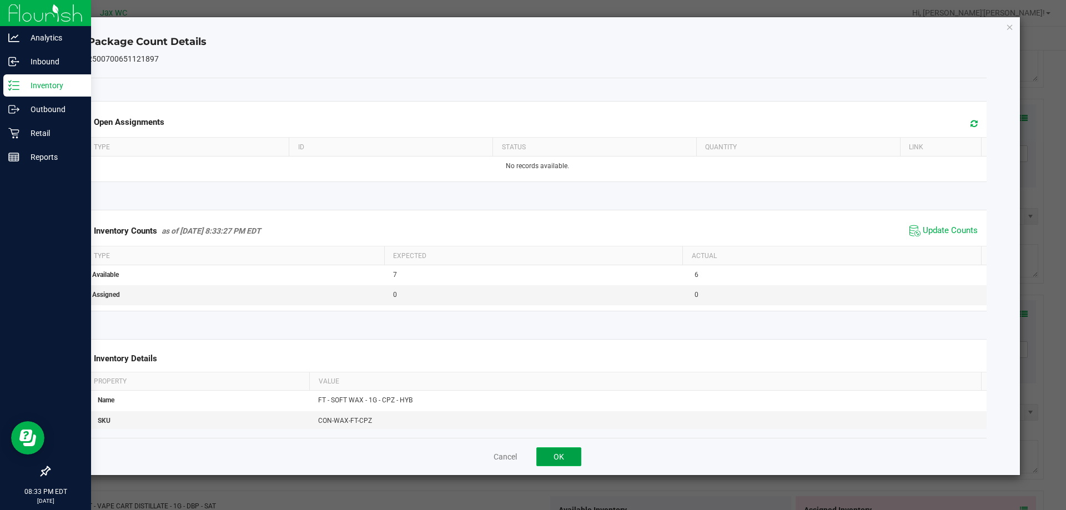
click at [564, 452] on button "OK" at bounding box center [558, 456] width 45 height 19
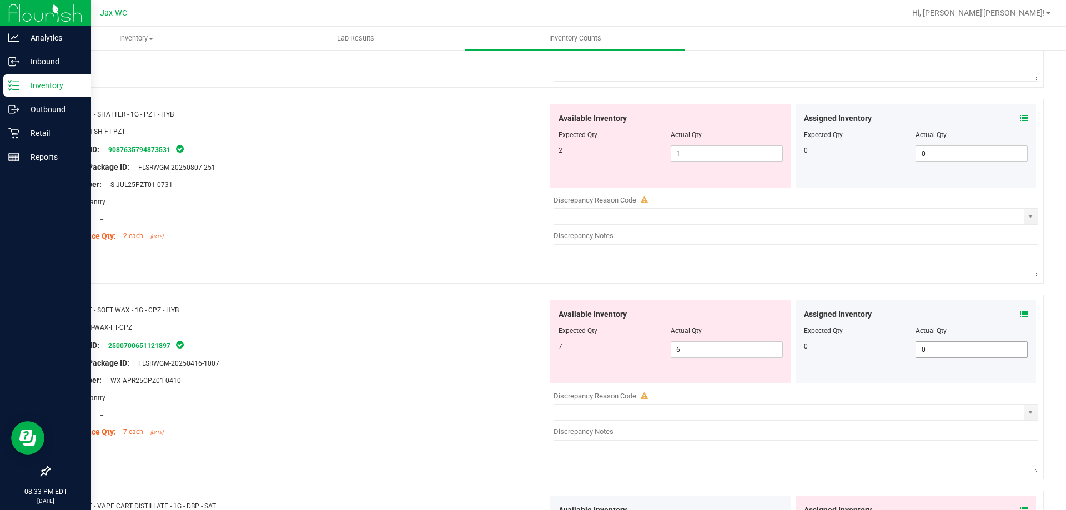
scroll to position [389, 0]
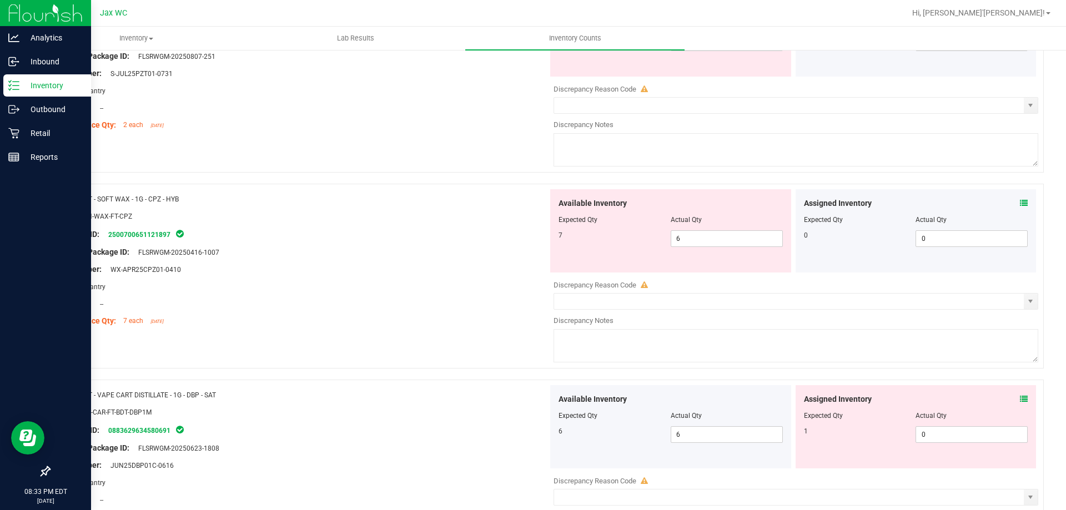
click at [1020, 396] on icon at bounding box center [1024, 399] width 8 height 8
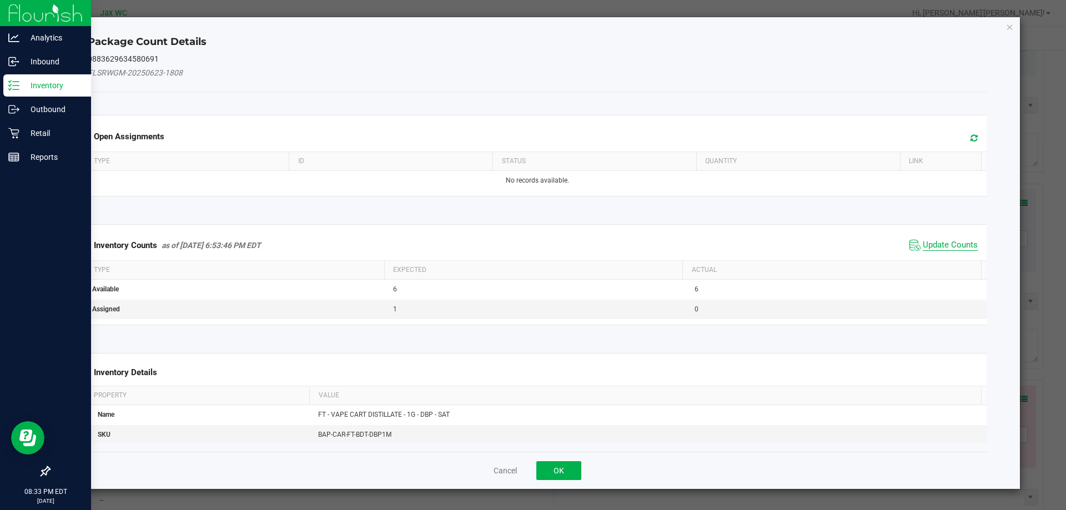
click at [927, 245] on span "Update Counts" at bounding box center [950, 245] width 55 height 11
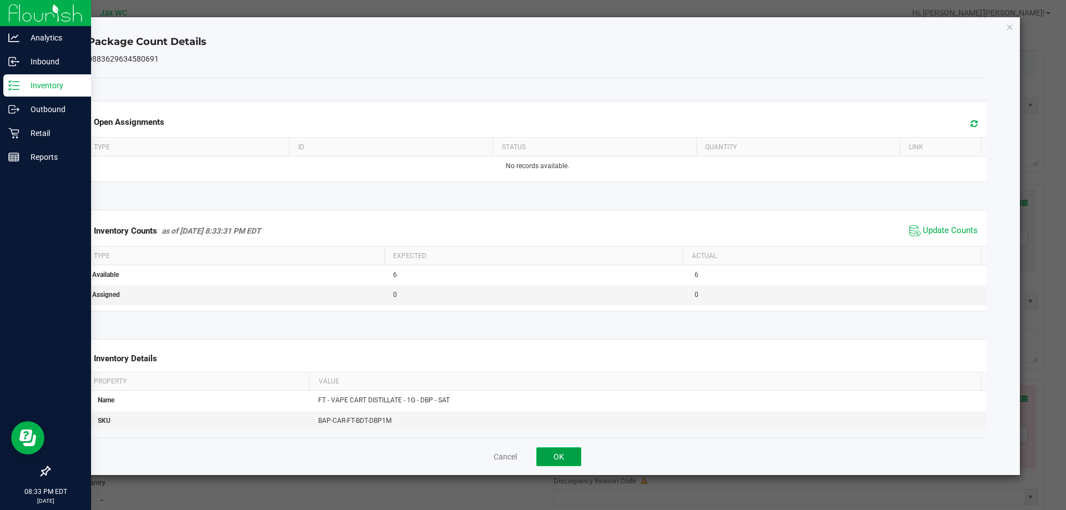
click at [568, 459] on button "OK" at bounding box center [558, 456] width 45 height 19
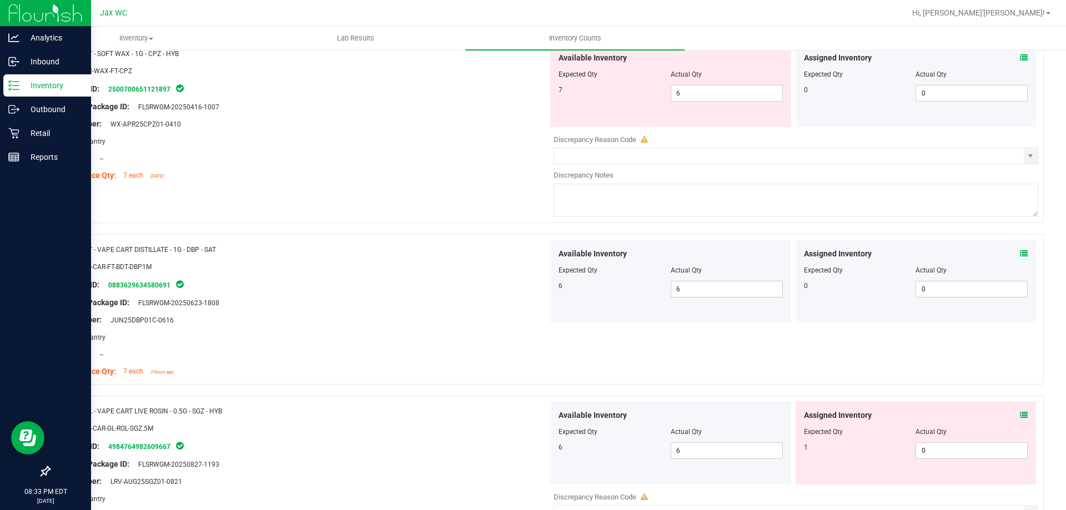
scroll to position [555, 0]
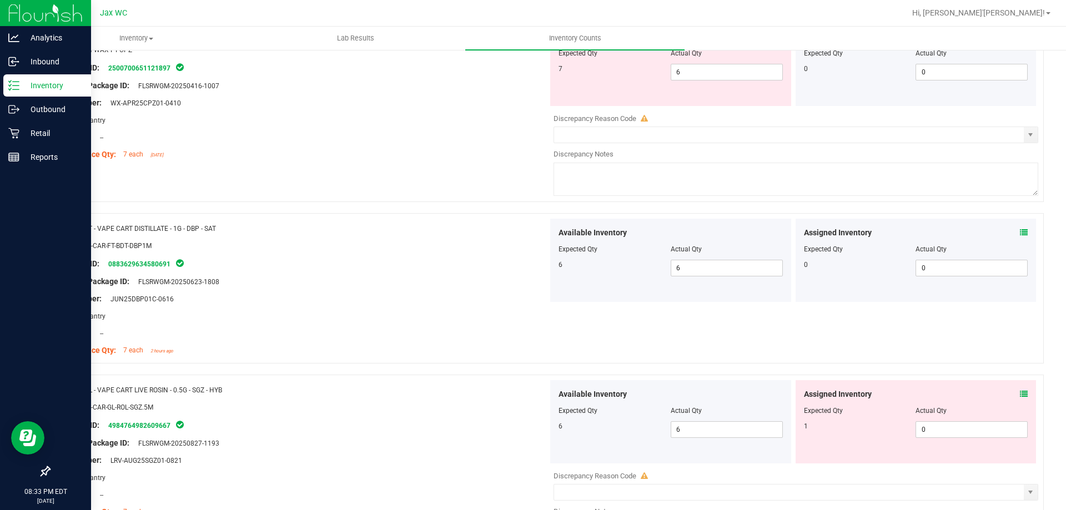
click at [1020, 394] on icon at bounding box center [1024, 394] width 8 height 8
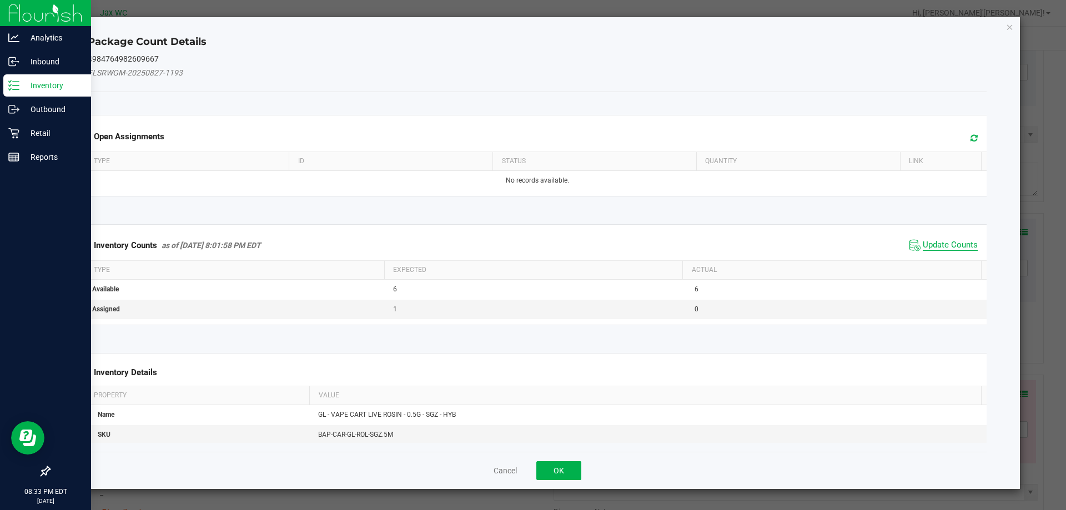
click at [930, 242] on span "Update Counts" at bounding box center [950, 245] width 55 height 11
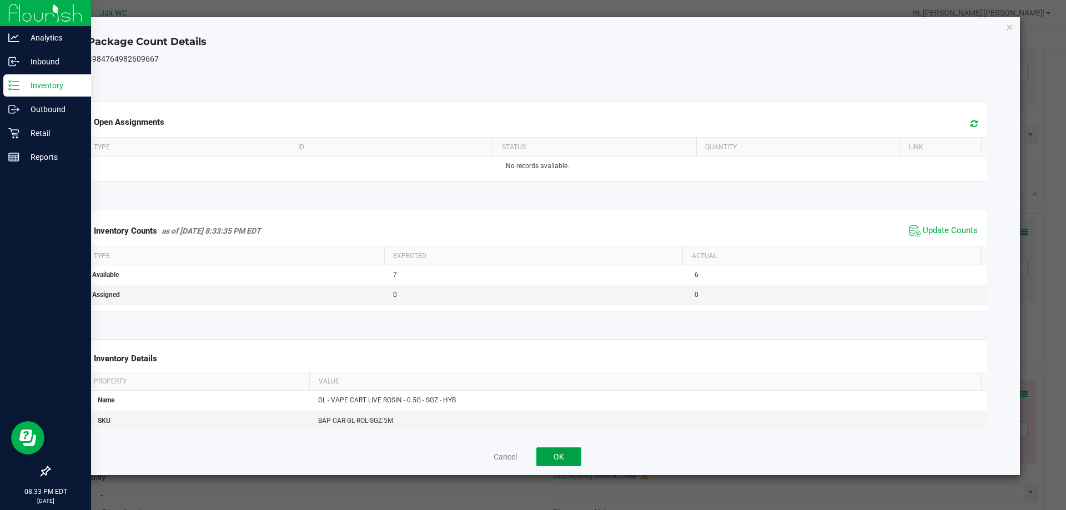
click at [559, 449] on button "OK" at bounding box center [558, 456] width 45 height 19
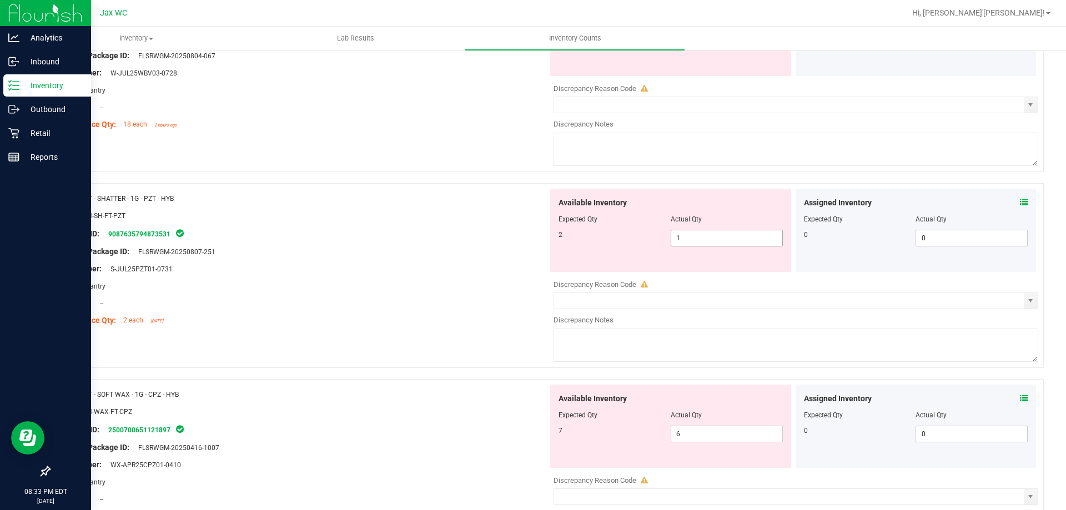
scroll to position [167, 0]
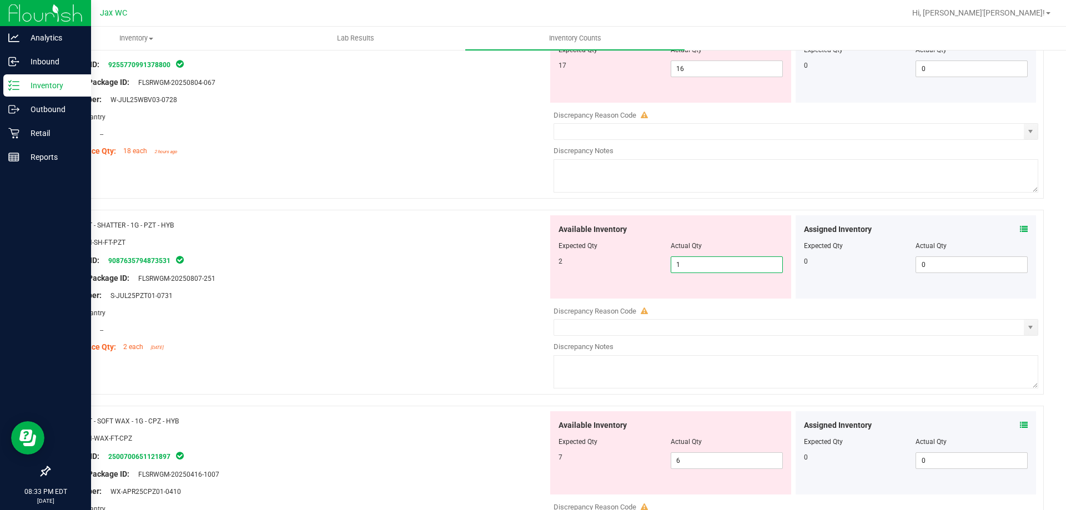
drag, startPoint x: 681, startPoint y: 261, endPoint x: 555, endPoint y: 248, distance: 126.2
click at [577, 261] on div "2 1 1" at bounding box center [670, 264] width 224 height 17
type input "2"
click at [511, 284] on div at bounding box center [303, 287] width 490 height 6
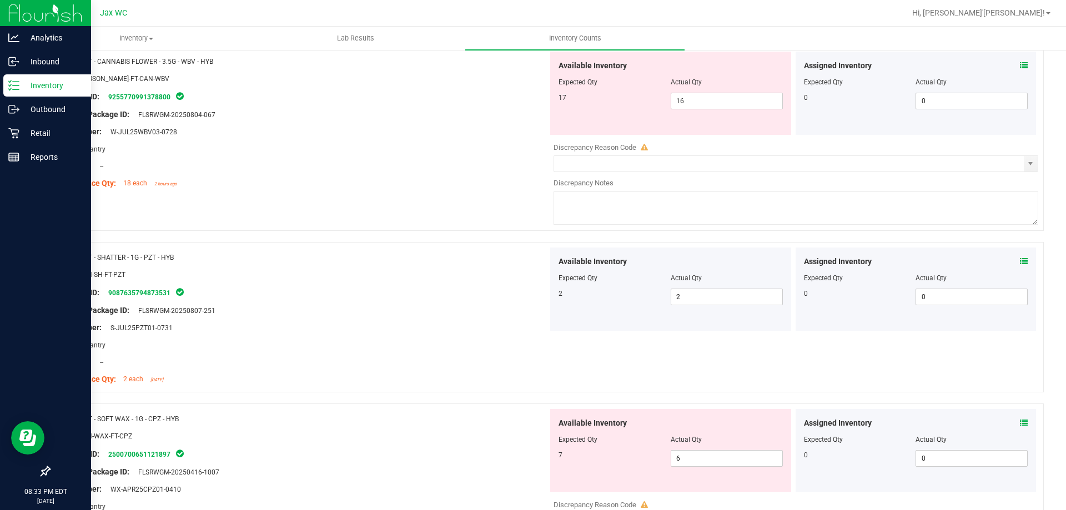
scroll to position [0, 0]
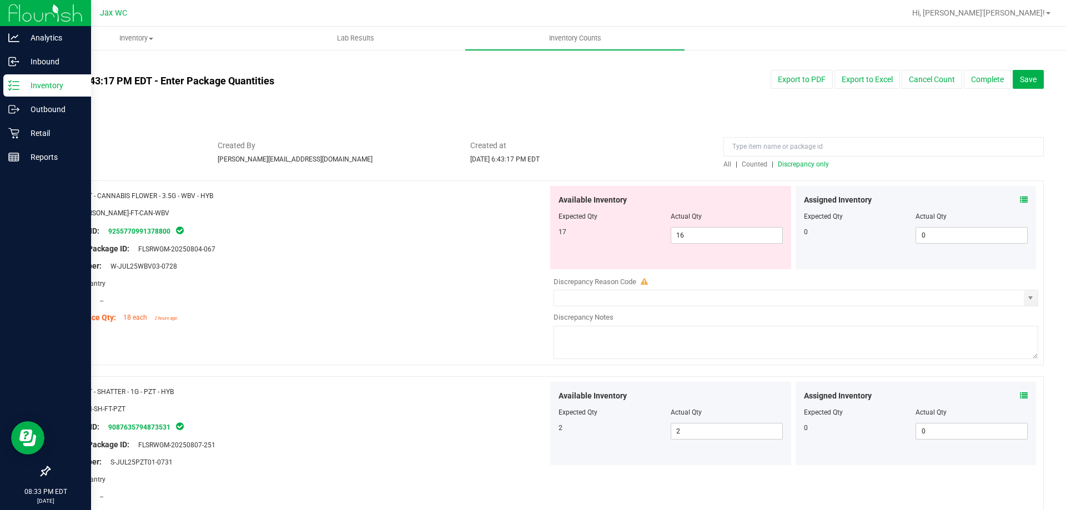
click at [782, 168] on div "All | Counted | Discrepancy only" at bounding box center [883, 164] width 320 height 10
click at [782, 164] on span "Discrepancy only" at bounding box center [803, 164] width 51 height 8
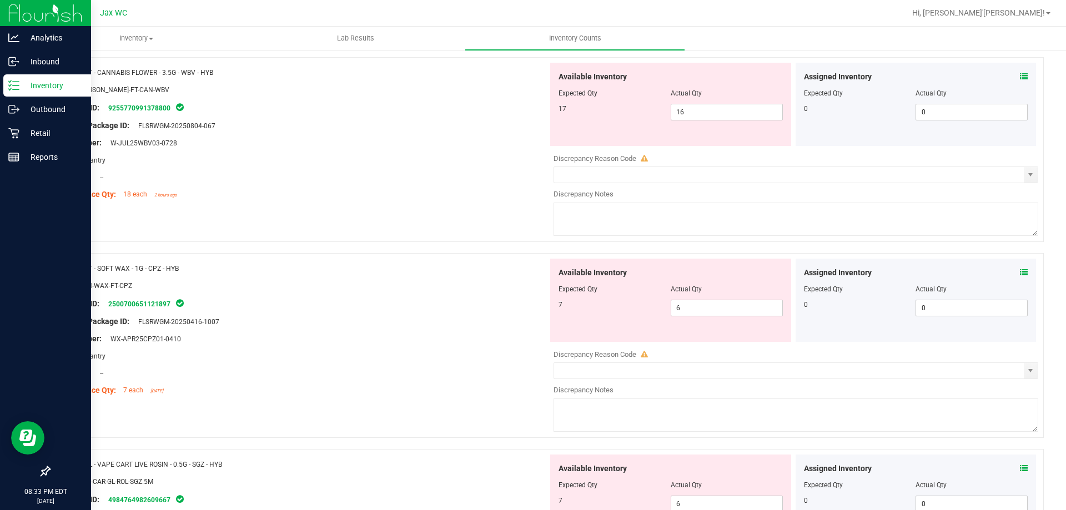
scroll to position [167, 0]
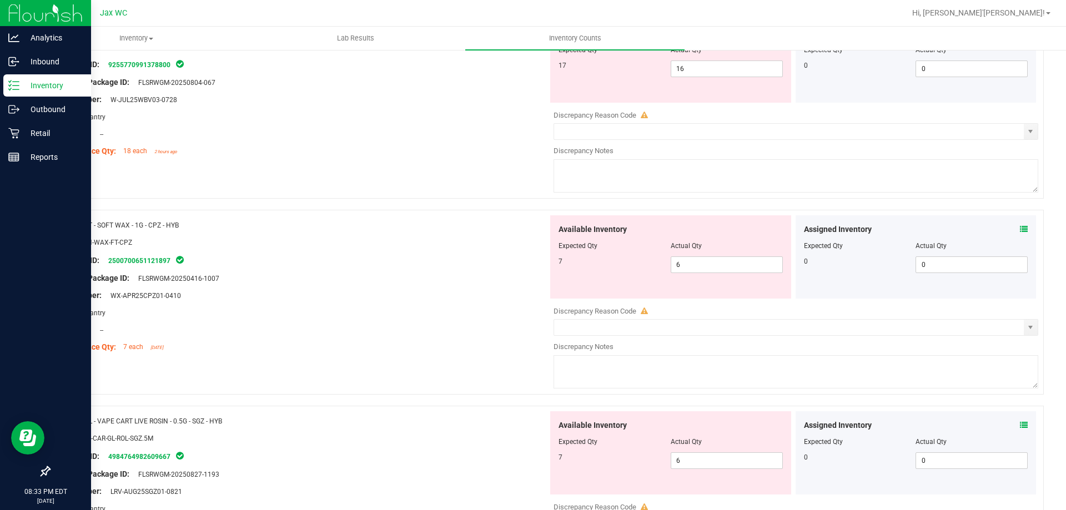
click at [1020, 229] on icon at bounding box center [1024, 229] width 8 height 8
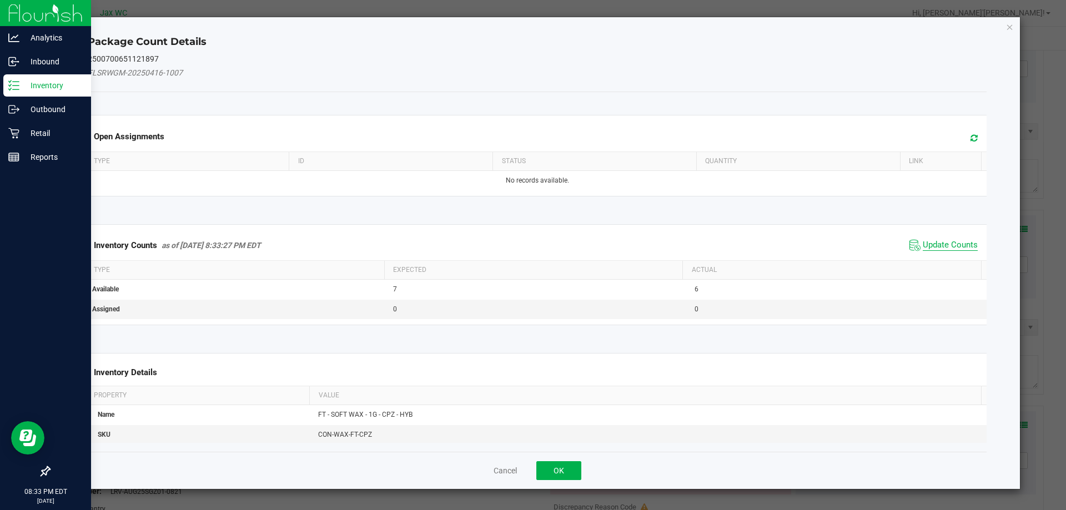
click at [958, 248] on span "Update Counts" at bounding box center [950, 245] width 55 height 11
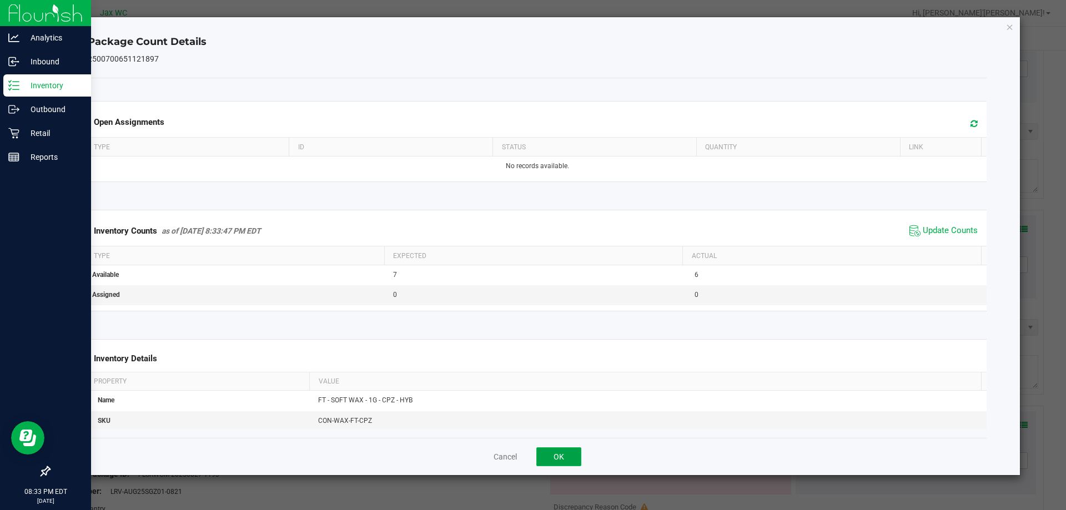
click at [558, 451] on button "OK" at bounding box center [558, 456] width 45 height 19
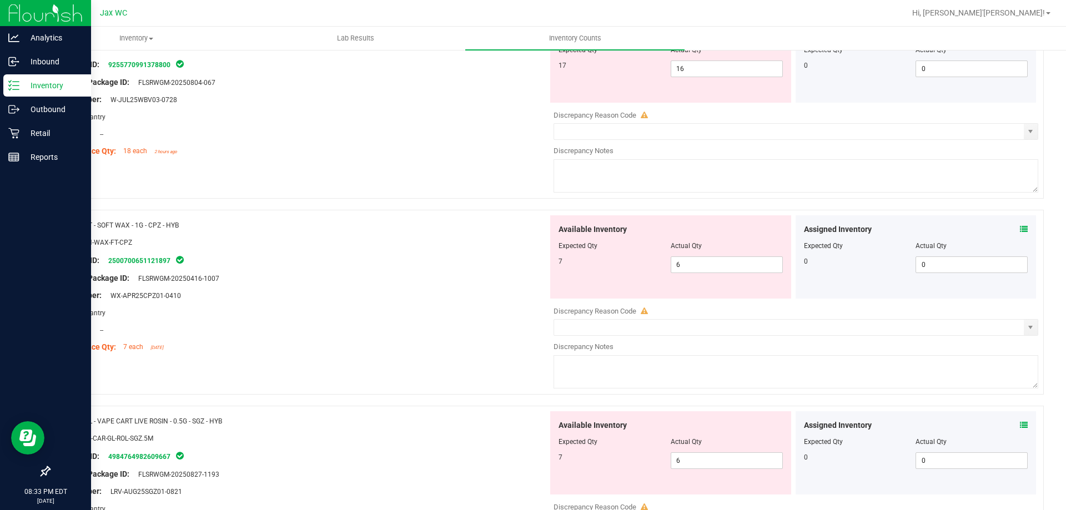
click at [1020, 422] on icon at bounding box center [1024, 425] width 8 height 8
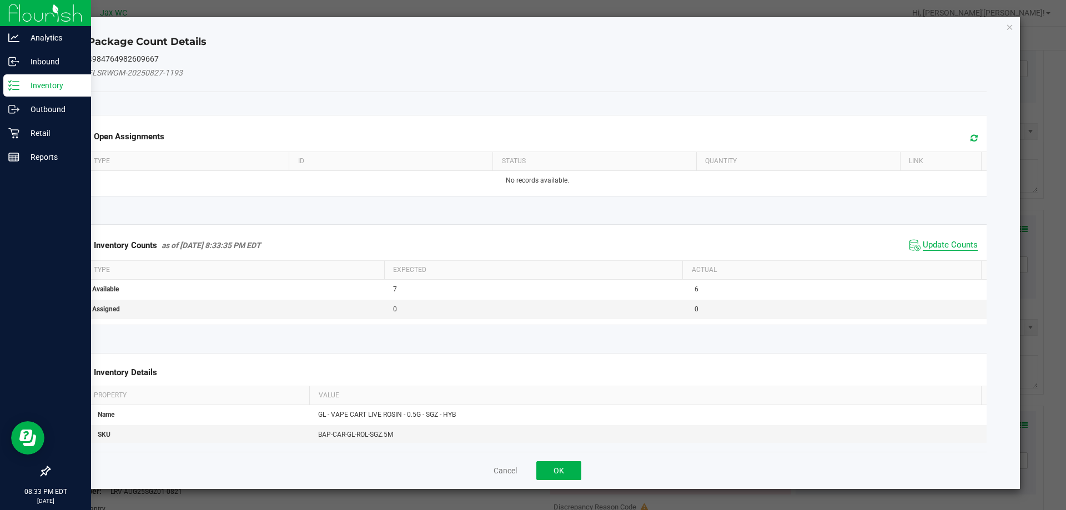
click at [928, 244] on span "Update Counts" at bounding box center [950, 245] width 55 height 11
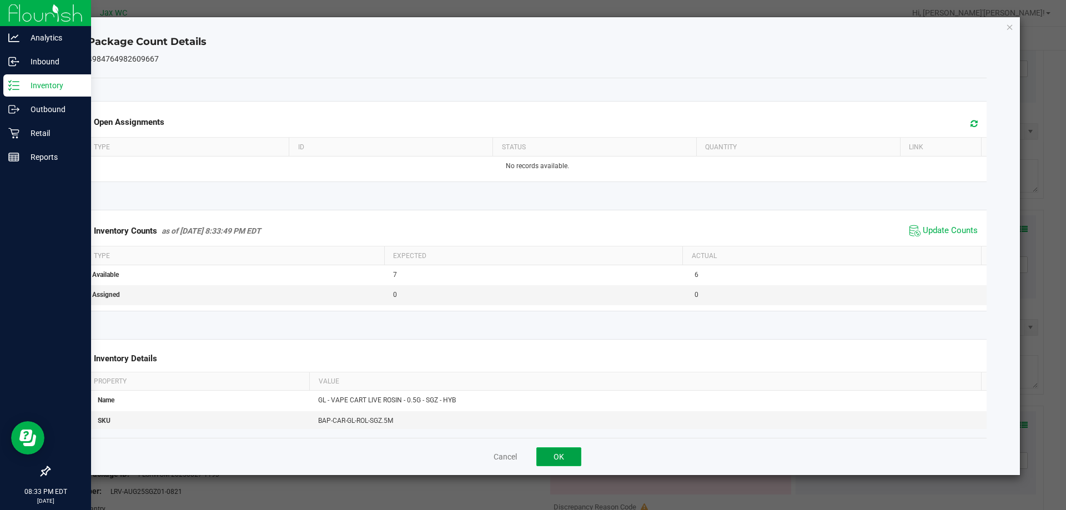
click at [562, 453] on button "OK" at bounding box center [558, 456] width 45 height 19
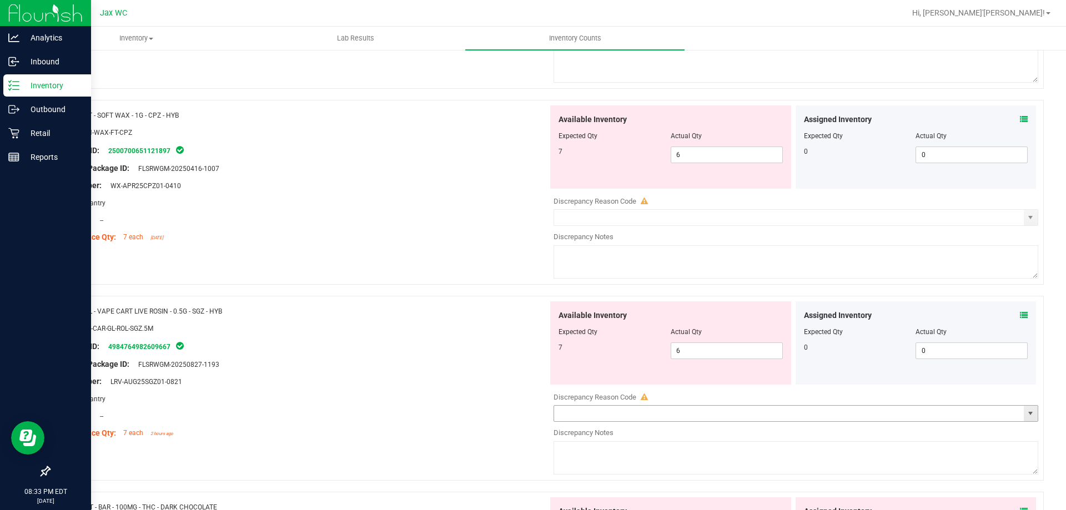
scroll to position [278, 0]
drag, startPoint x: 719, startPoint y: 153, endPoint x: 532, endPoint y: 155, distance: 186.5
click at [550, 164] on div "Available Inventory Expected Qty Actual Qty 7 6 6" at bounding box center [670, 145] width 241 height 83
type input "7"
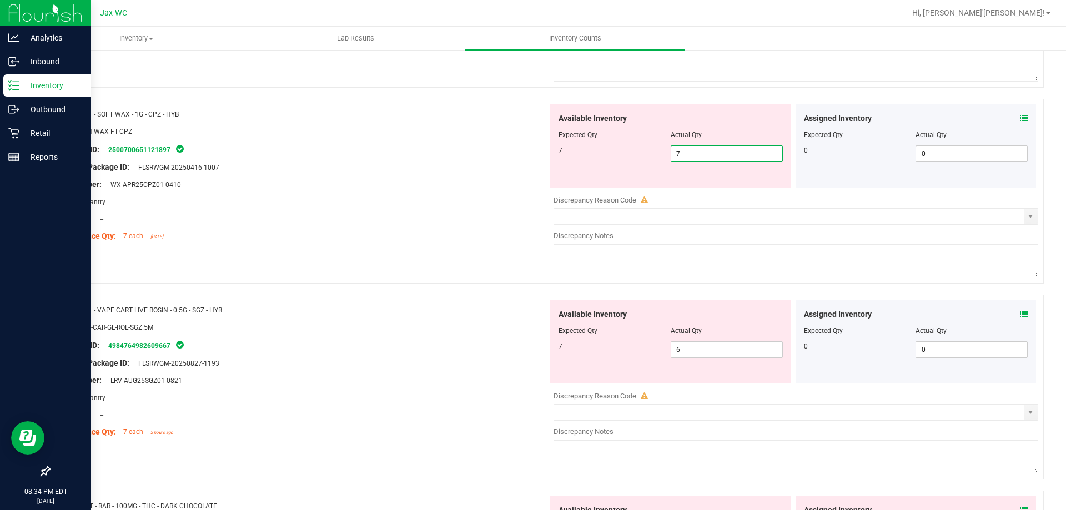
click at [516, 154] on div "Package ID: 2500700651121897" at bounding box center [303, 149] width 490 height 13
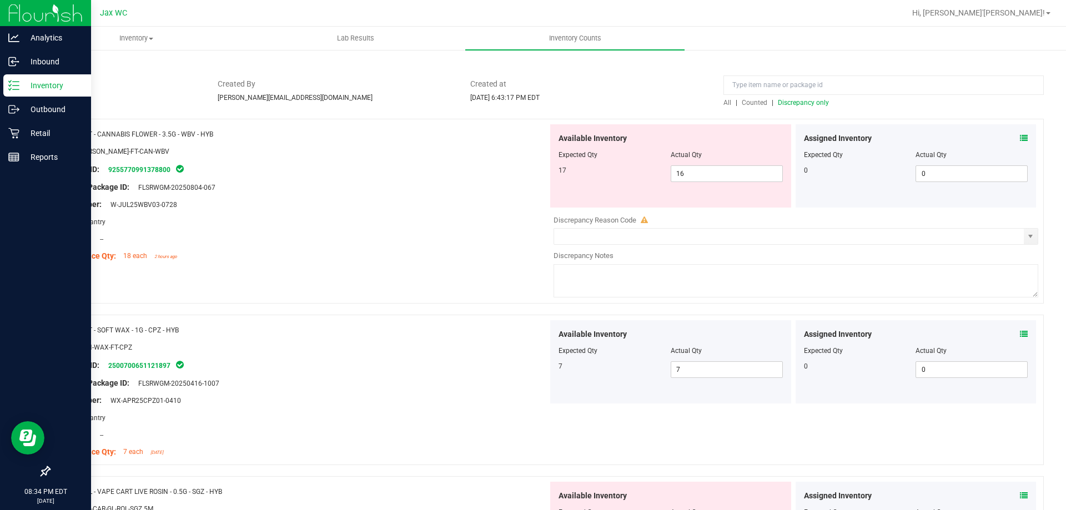
scroll to position [56, 0]
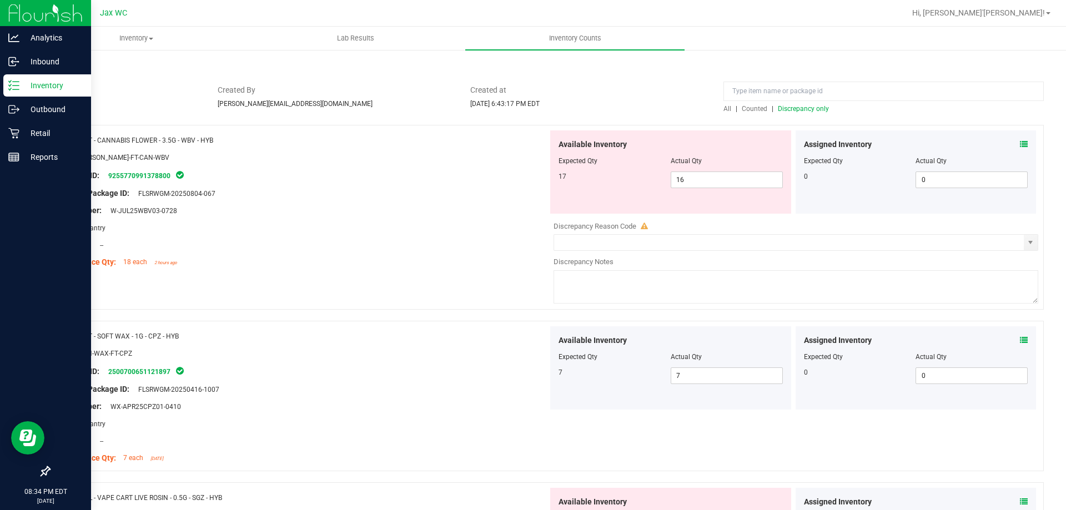
drag, startPoint x: 223, startPoint y: 142, endPoint x: 100, endPoint y: 137, distance: 122.8
click at [100, 137] on div "Name: FT - CANNABIS FLOWER - 3.5G - WBV - HYB" at bounding box center [303, 140] width 490 height 12
click at [258, 192] on div "Original Package ID: FLSRWGM-20250804-067" at bounding box center [303, 194] width 490 height 12
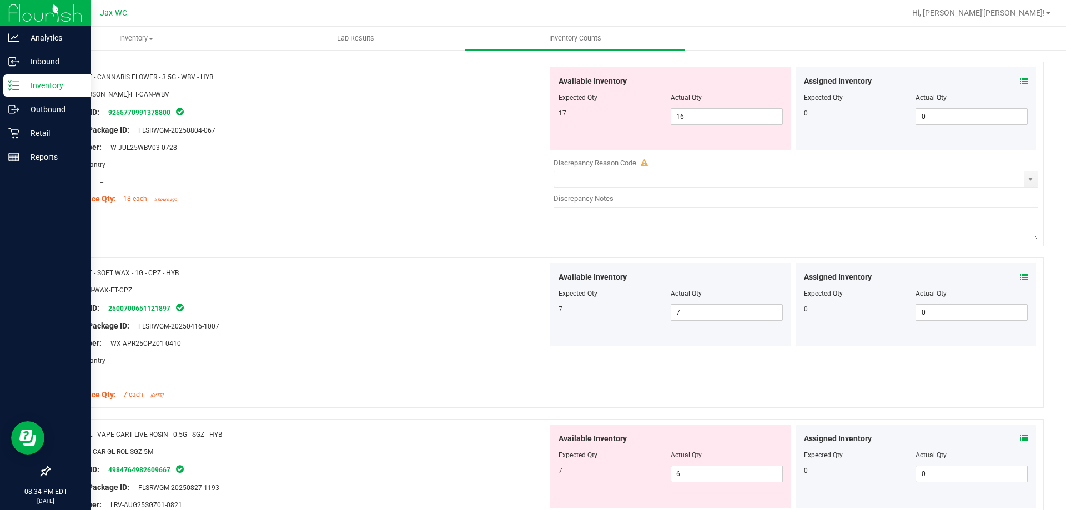
scroll to position [278, 0]
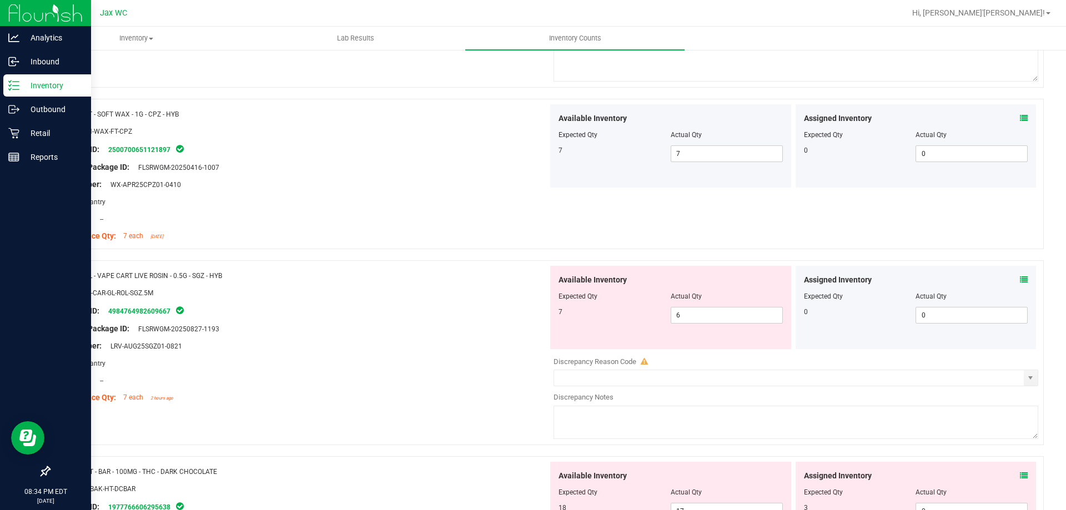
click at [403, 230] on div "Compliance Qty: 7 each [DATE]" at bounding box center [303, 236] width 490 height 12
click at [449, 320] on div at bounding box center [303, 321] width 490 height 6
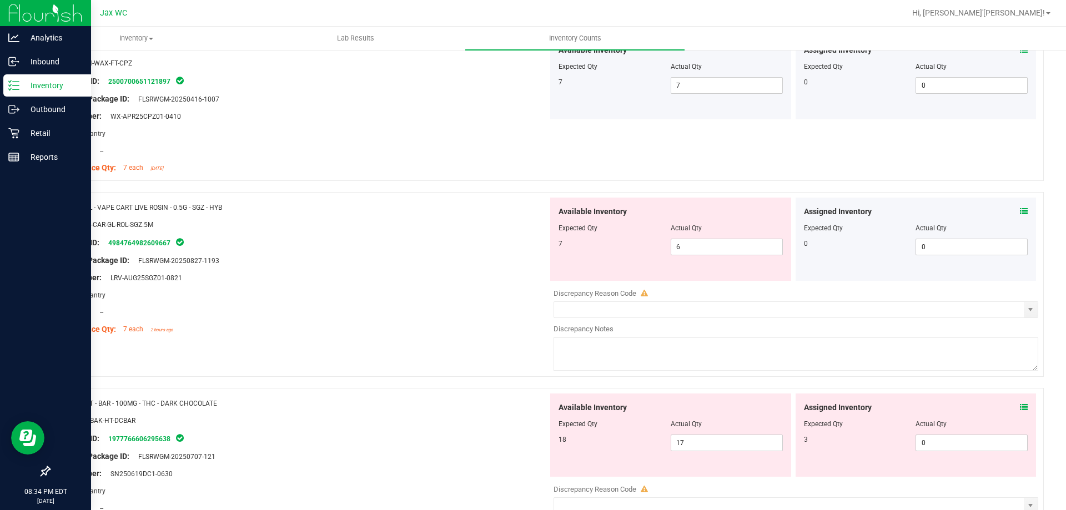
scroll to position [389, 0]
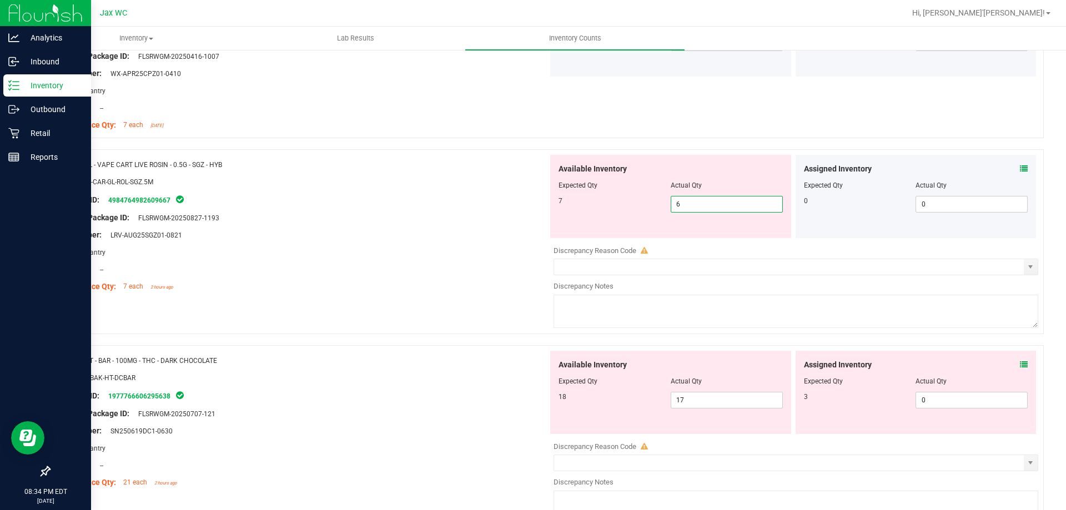
drag, startPoint x: 696, startPoint y: 202, endPoint x: 523, endPoint y: 189, distance: 173.7
click at [523, 189] on div "Name: GL - VAPE CART LIVE ROSIN - 0.5G - SGZ - HYB SKU: BAP-CAR-GL-ROL-SGZ.5M P…" at bounding box center [546, 241] width 995 height 185
type input "7"
click at [362, 211] on div at bounding box center [303, 210] width 490 height 6
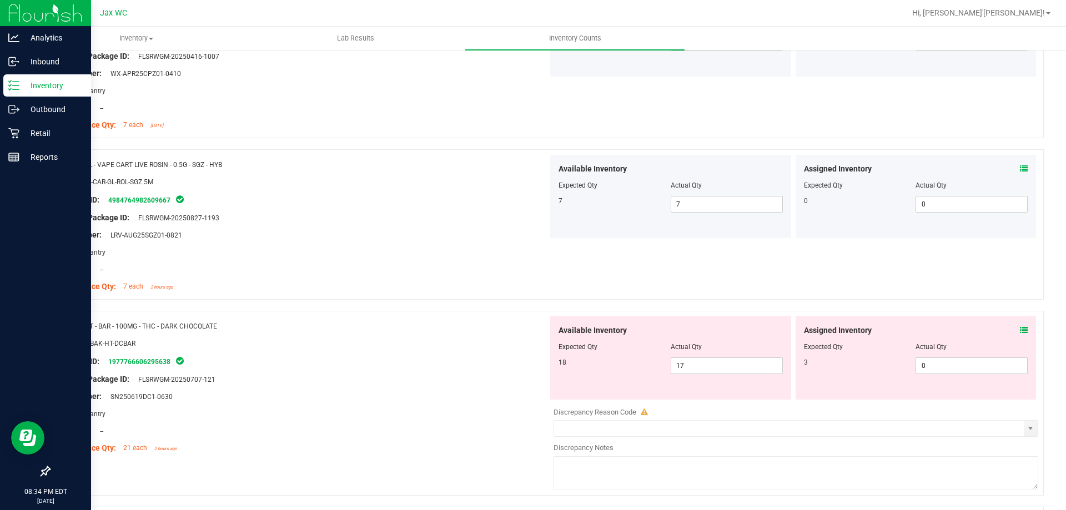
click at [1020, 330] on icon at bounding box center [1024, 330] width 8 height 8
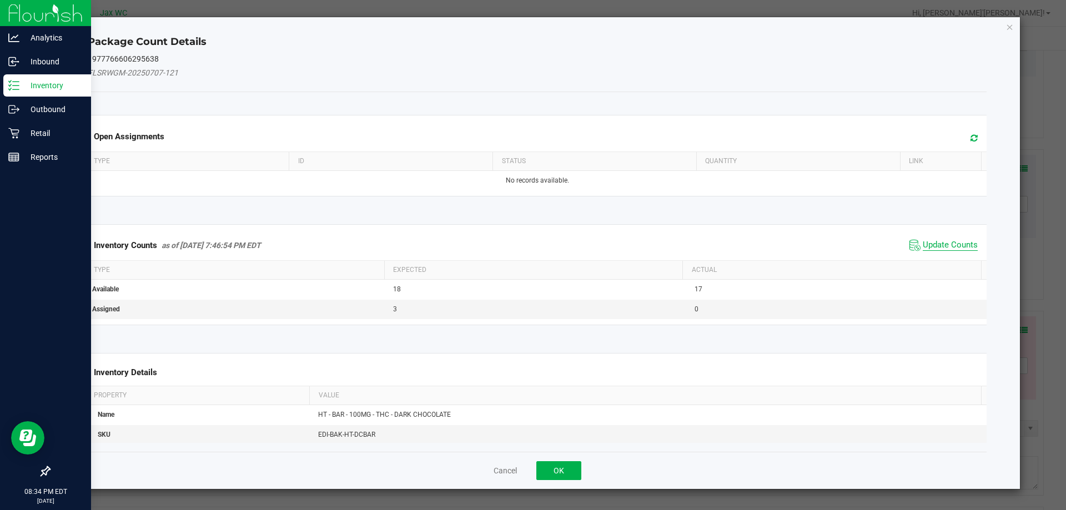
click at [923, 248] on span "Update Counts" at bounding box center [950, 245] width 55 height 11
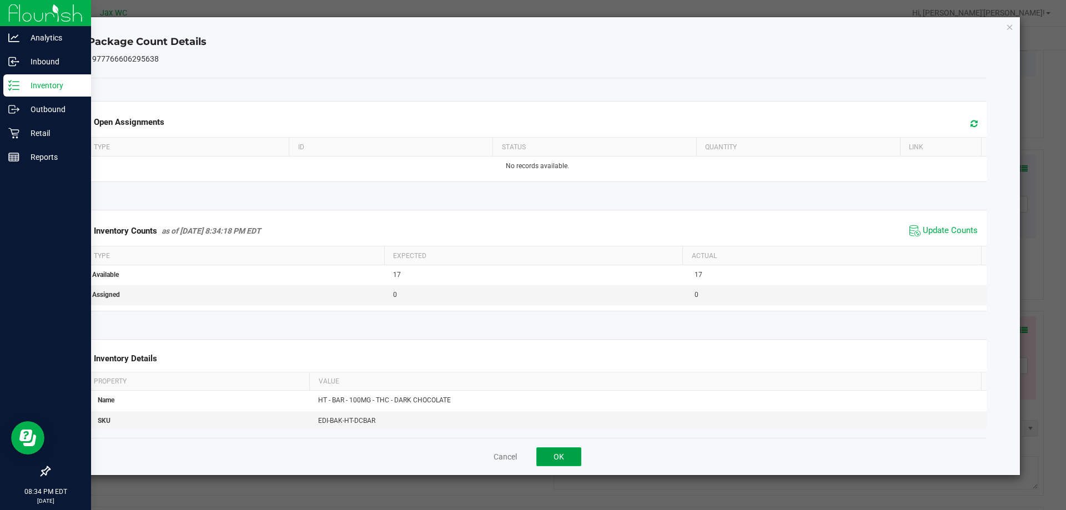
click at [563, 452] on button "OK" at bounding box center [558, 456] width 45 height 19
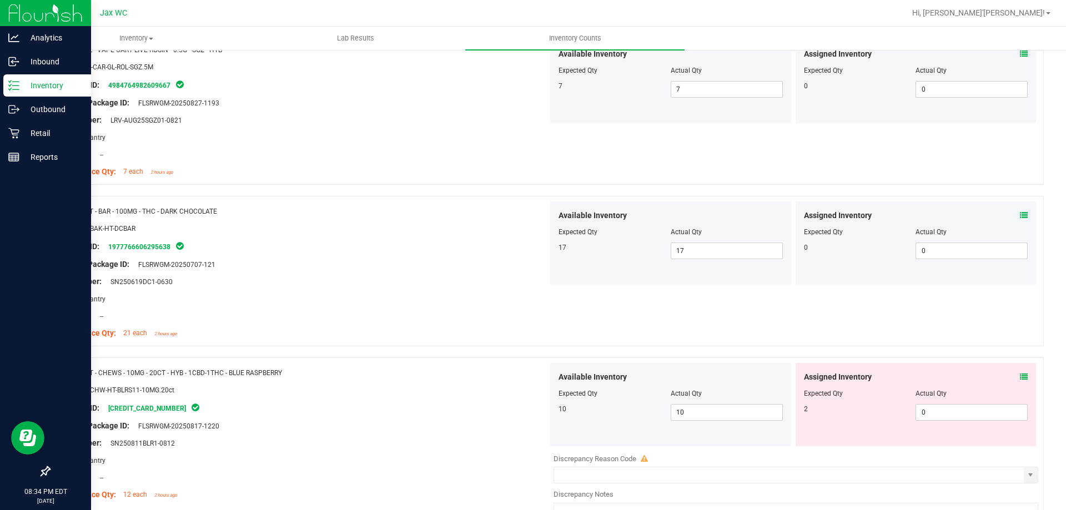
scroll to position [555, 0]
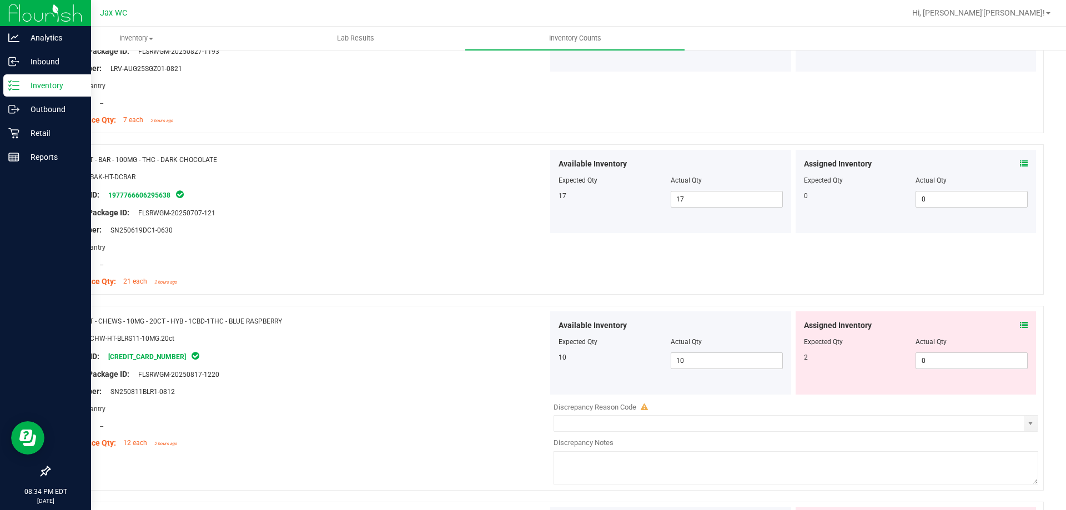
click at [1020, 325] on icon at bounding box center [1024, 325] width 8 height 8
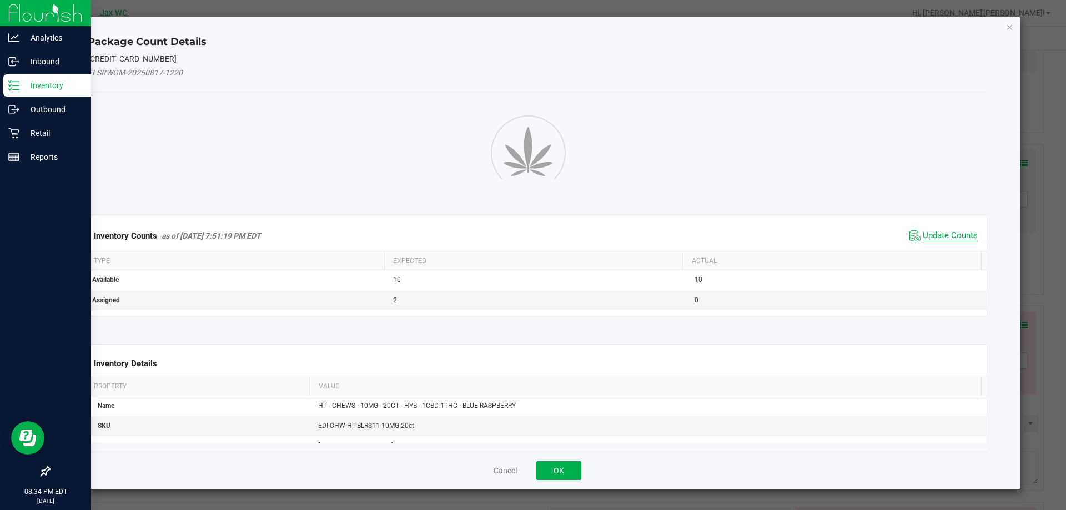
click at [937, 236] on span "Update Counts" at bounding box center [950, 235] width 55 height 11
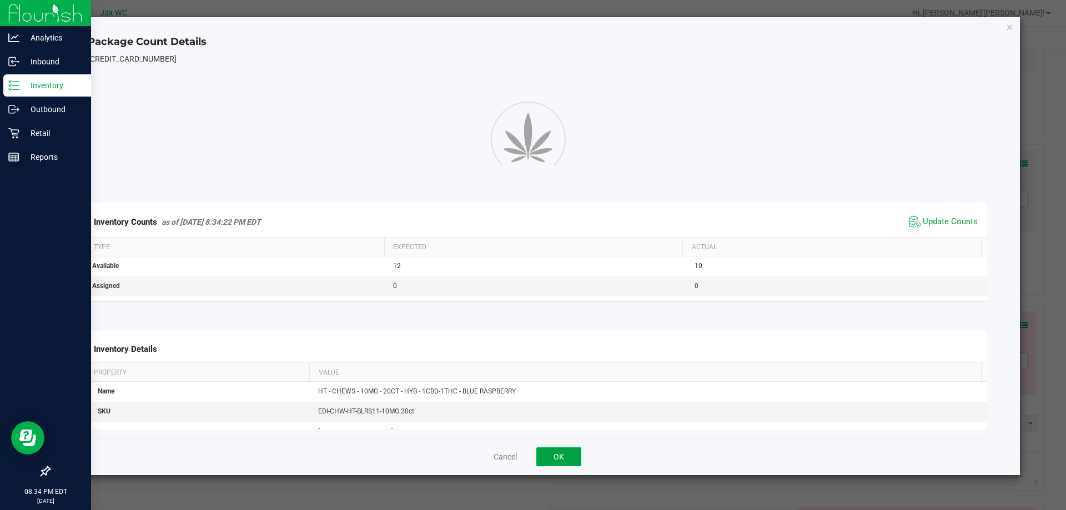
click at [566, 461] on button "OK" at bounding box center [558, 456] width 45 height 19
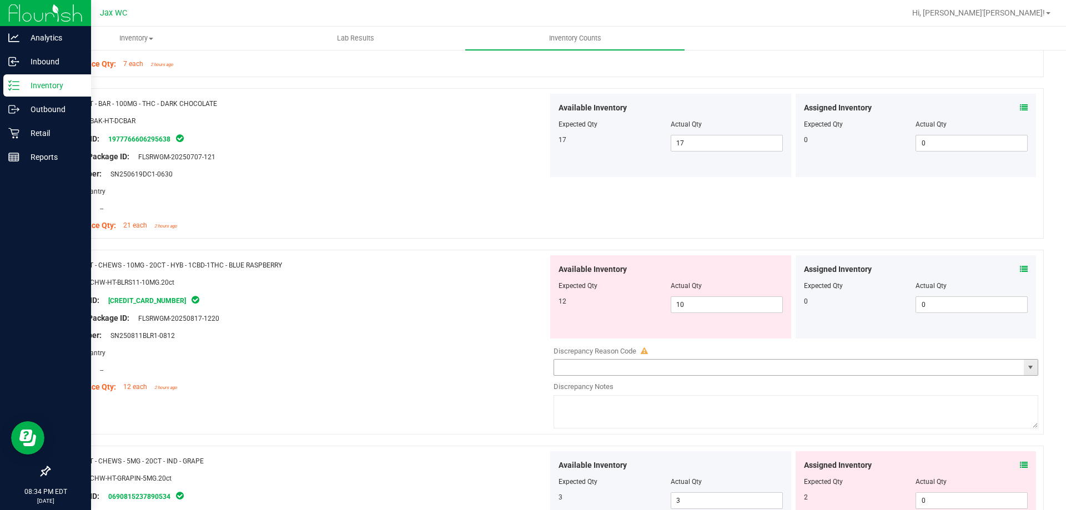
scroll to position [611, 0]
click at [1020, 273] on icon at bounding box center [1024, 270] width 8 height 8
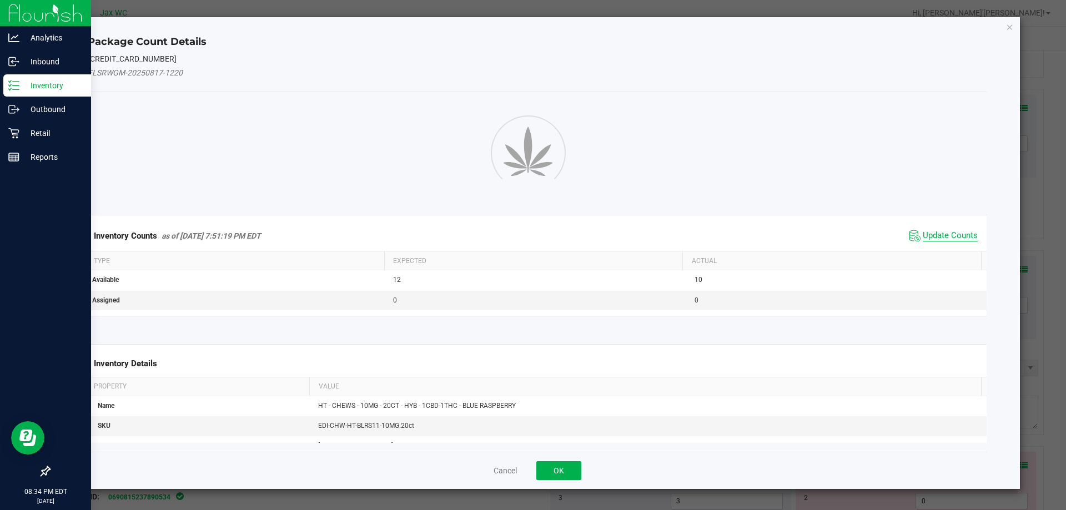
click at [938, 232] on span "Update Counts" at bounding box center [950, 235] width 55 height 11
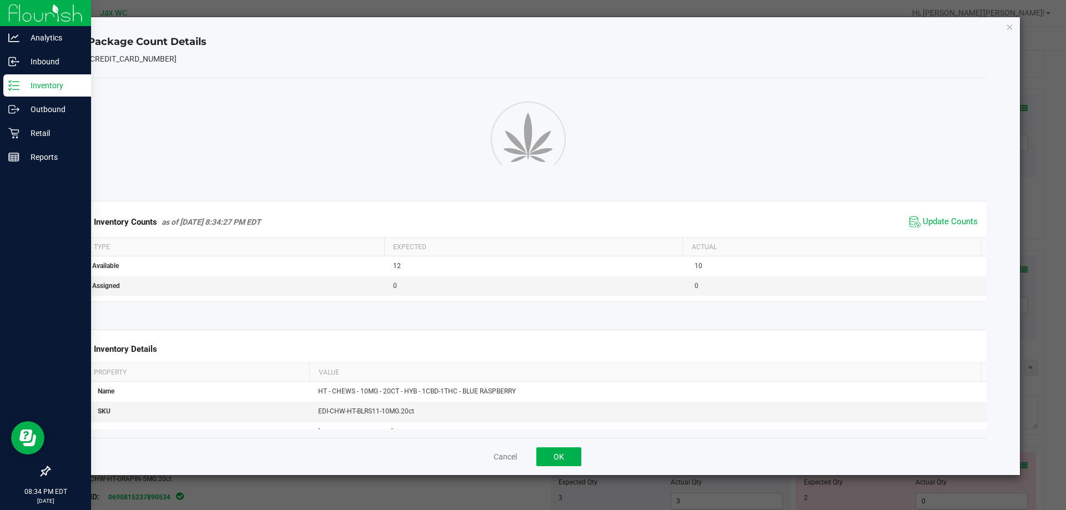
click at [568, 446] on div "Cancel OK" at bounding box center [537, 456] width 899 height 37
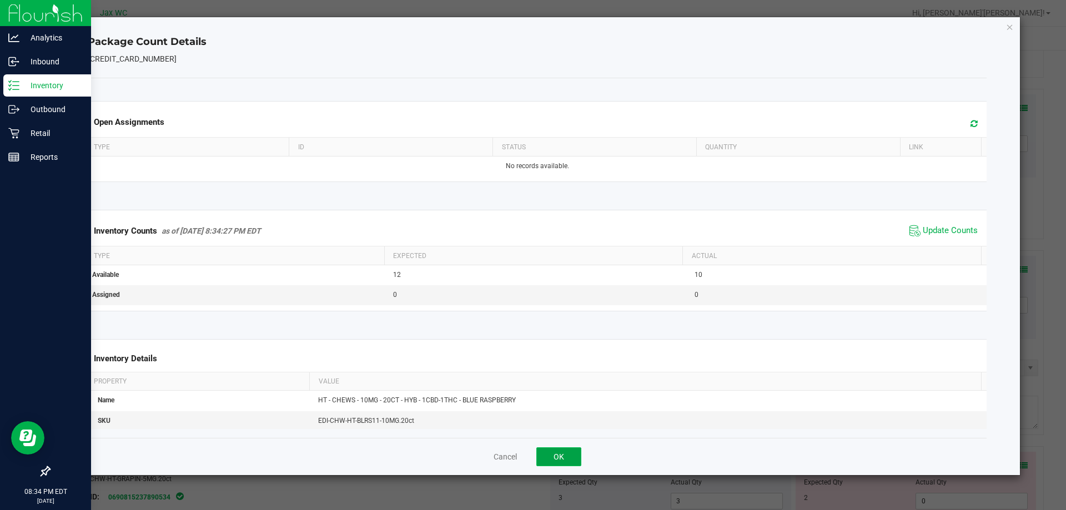
click at [576, 455] on button "OK" at bounding box center [558, 456] width 45 height 19
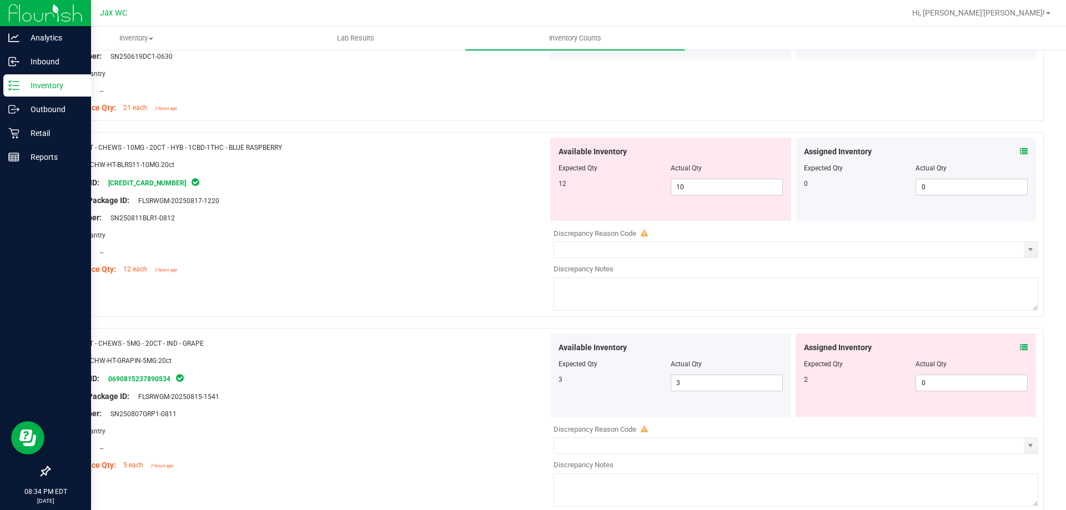
scroll to position [777, 0]
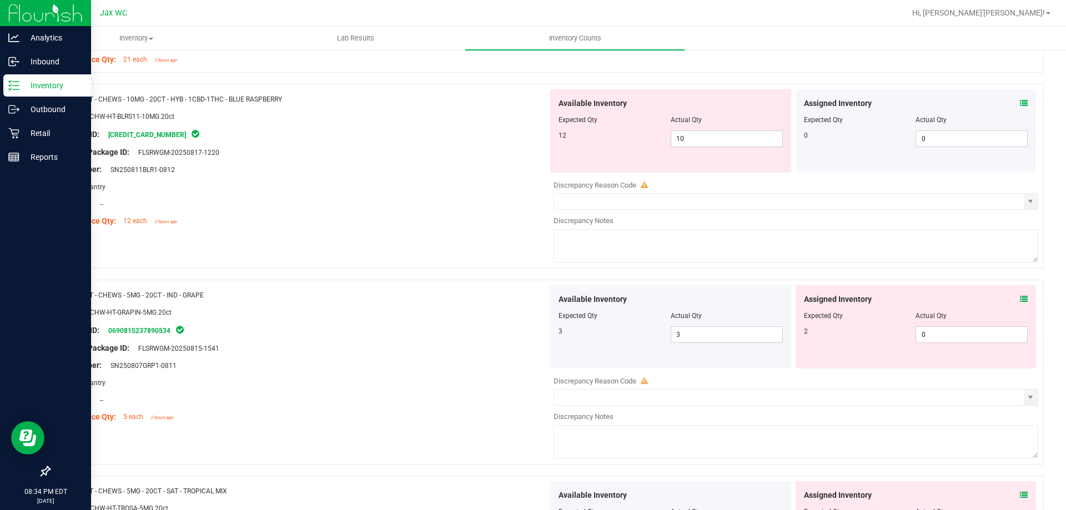
click at [1020, 297] on icon at bounding box center [1024, 299] width 8 height 8
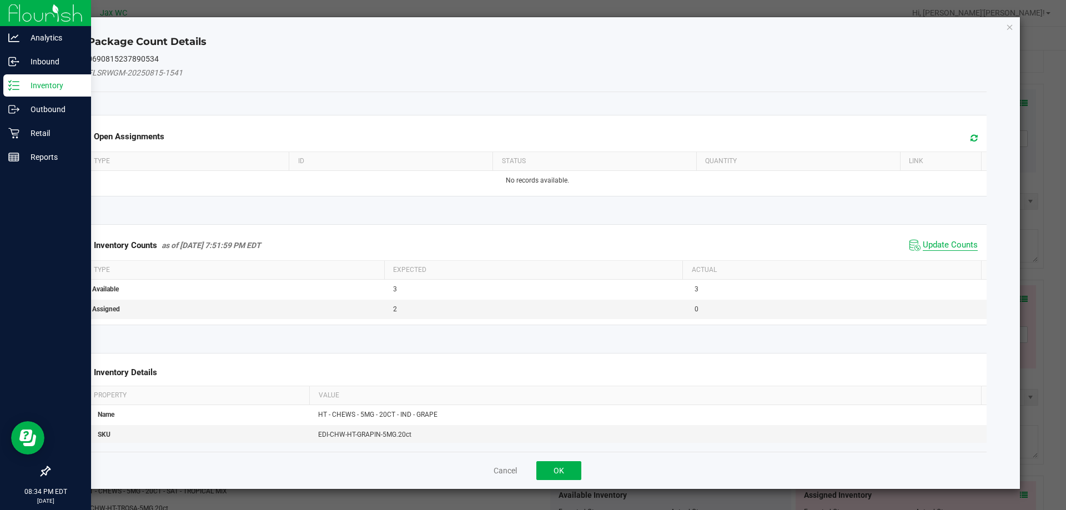
click at [949, 245] on span "Update Counts" at bounding box center [950, 245] width 55 height 11
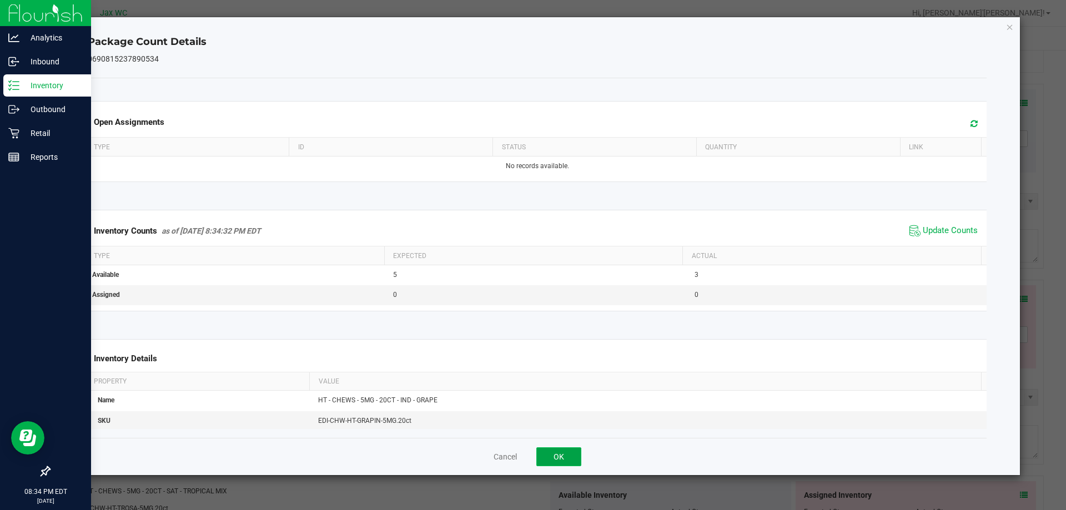
click at [572, 456] on button "OK" at bounding box center [558, 456] width 45 height 19
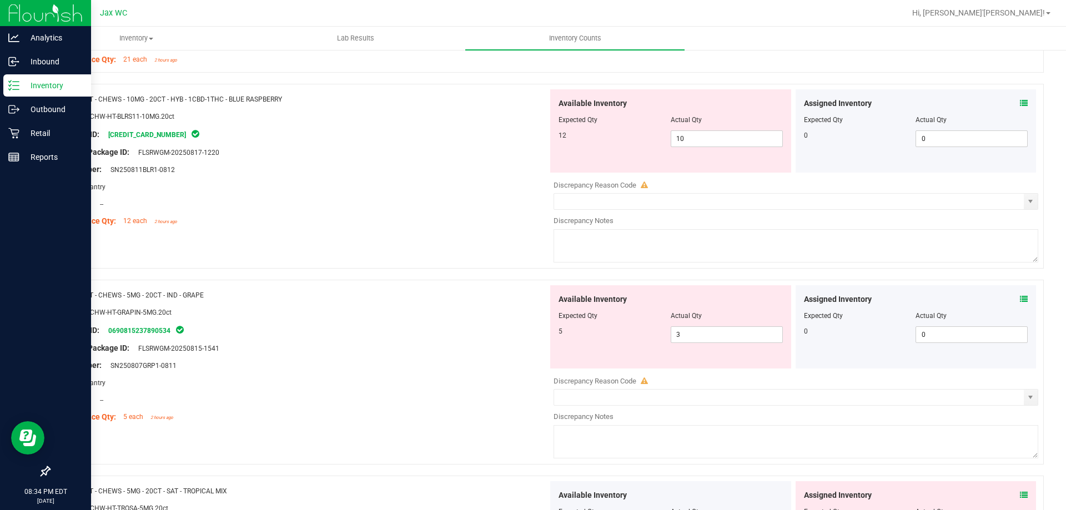
click at [1020, 492] on icon at bounding box center [1024, 495] width 8 height 8
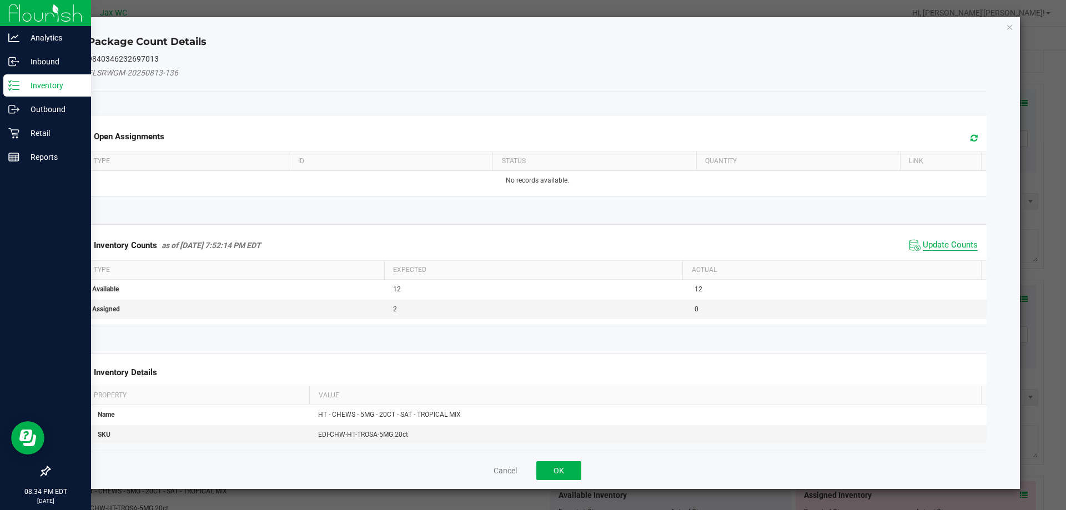
click at [934, 246] on span "Update Counts" at bounding box center [950, 245] width 55 height 11
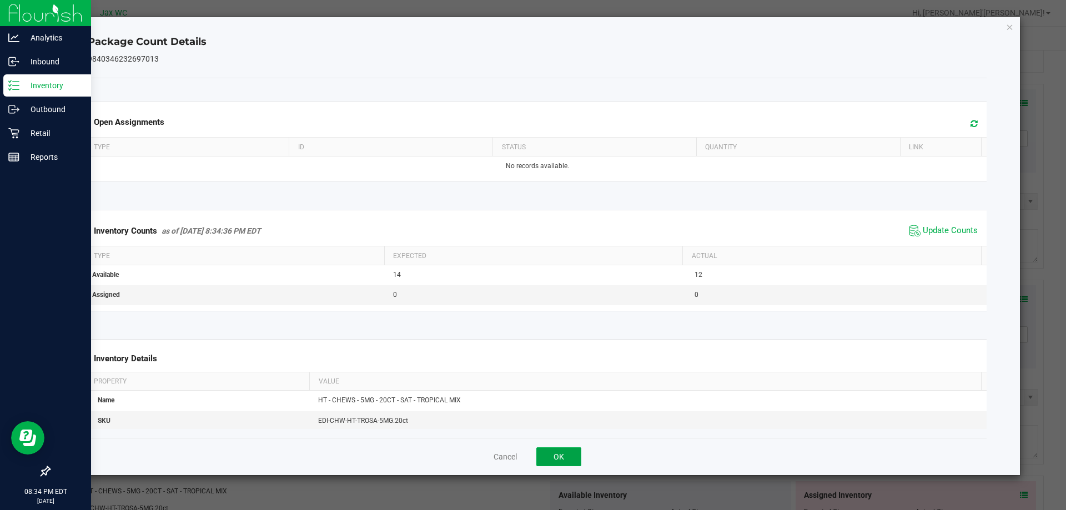
click at [566, 451] on button "OK" at bounding box center [558, 456] width 45 height 19
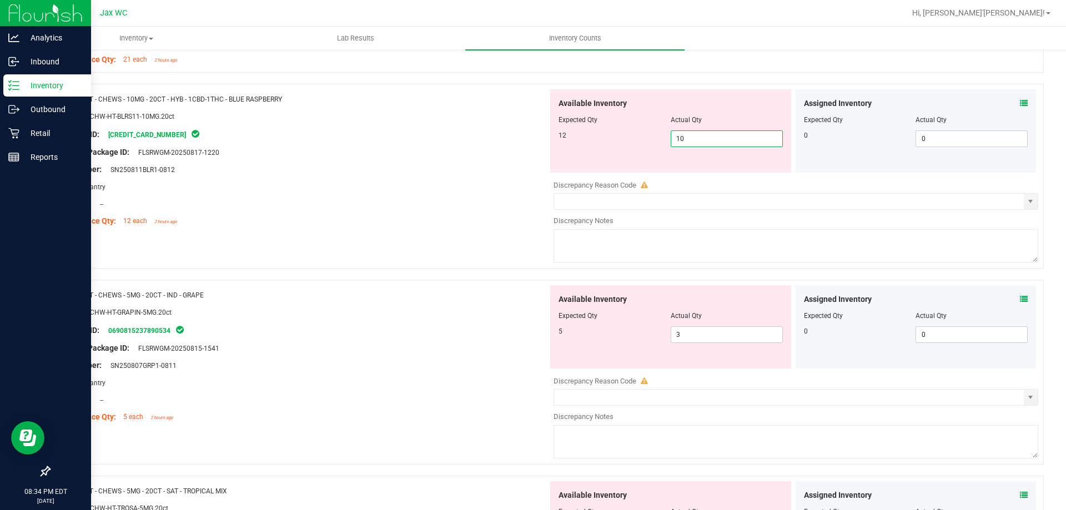
drag, startPoint x: 702, startPoint y: 134, endPoint x: 576, endPoint y: 134, distance: 125.5
click at [580, 139] on div "12 10 10" at bounding box center [670, 138] width 224 height 17
type input "12"
click at [452, 168] on div "Lot Number: SN250811BLR1-0812" at bounding box center [303, 170] width 490 height 12
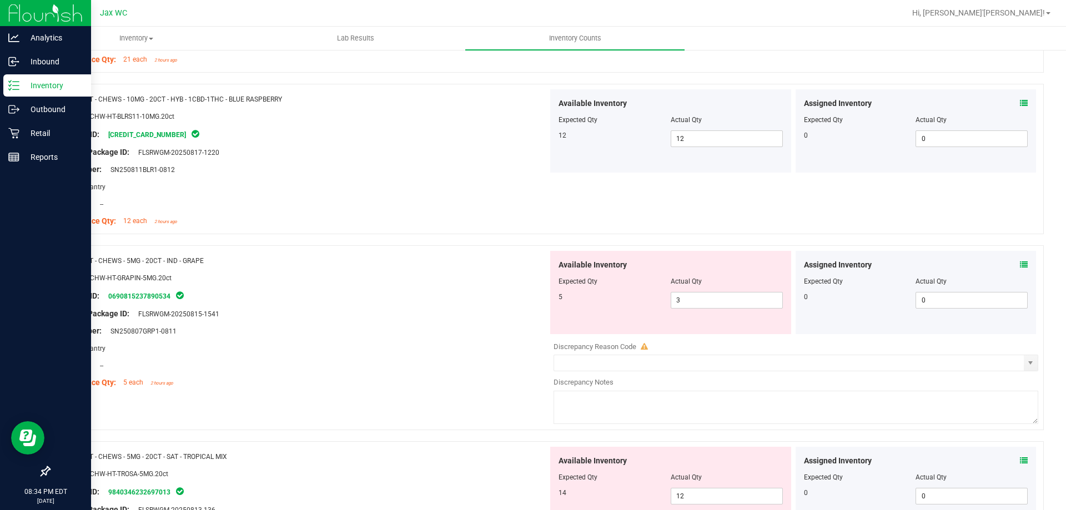
click at [1020, 462] on icon at bounding box center [1024, 461] width 8 height 8
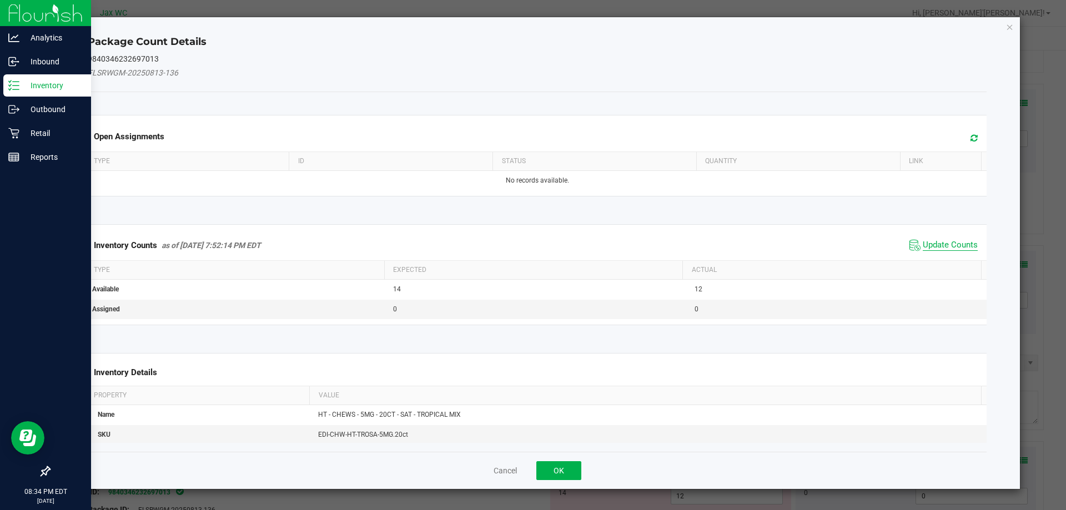
click at [946, 246] on span "Update Counts" at bounding box center [950, 245] width 55 height 11
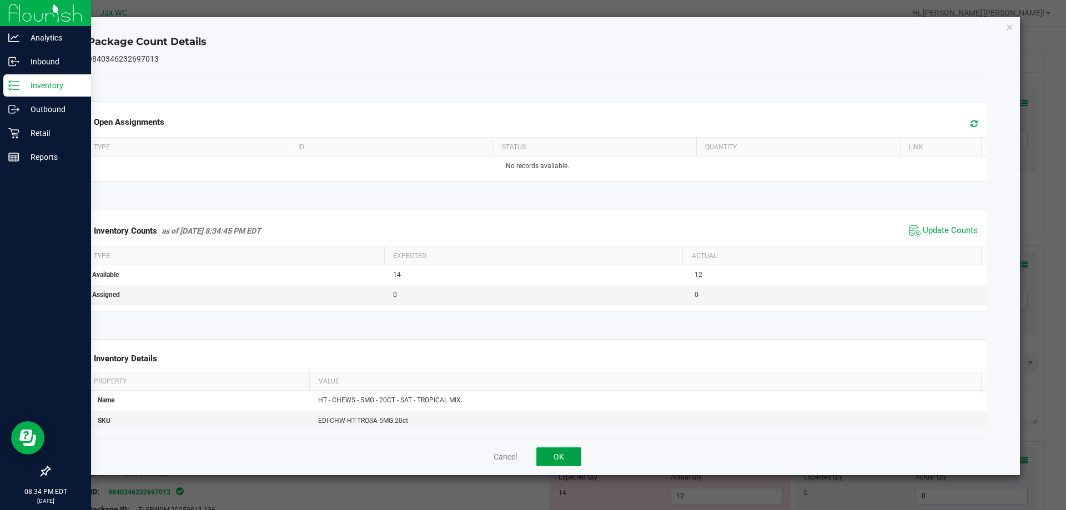
click at [566, 450] on button "OK" at bounding box center [558, 456] width 45 height 19
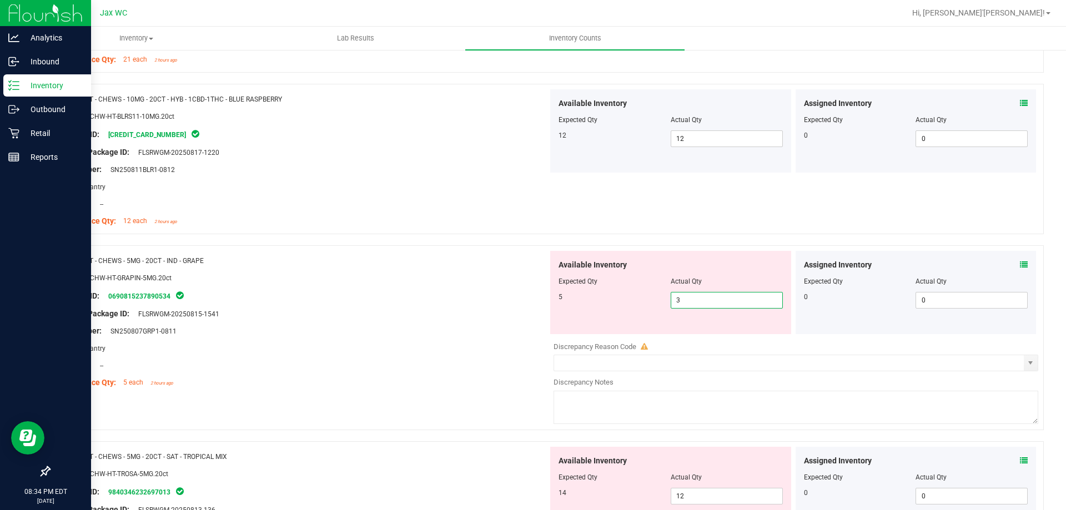
drag, startPoint x: 694, startPoint y: 294, endPoint x: 572, endPoint y: 291, distance: 121.6
click at [585, 294] on div "5 3 3" at bounding box center [670, 300] width 224 height 17
type input "5"
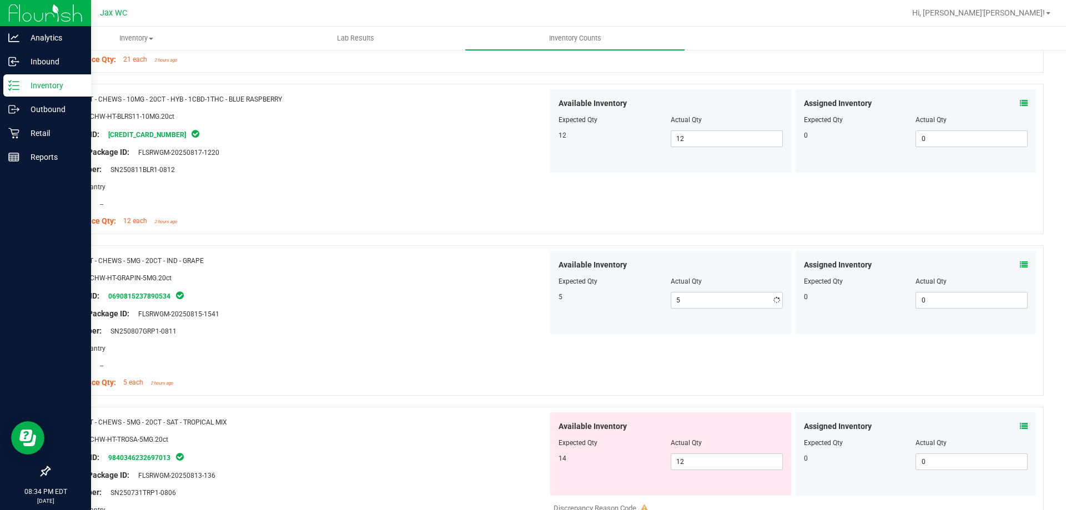
click at [487, 308] on div "Original Package ID: FLSRWGM-20250815-1541" at bounding box center [303, 314] width 490 height 12
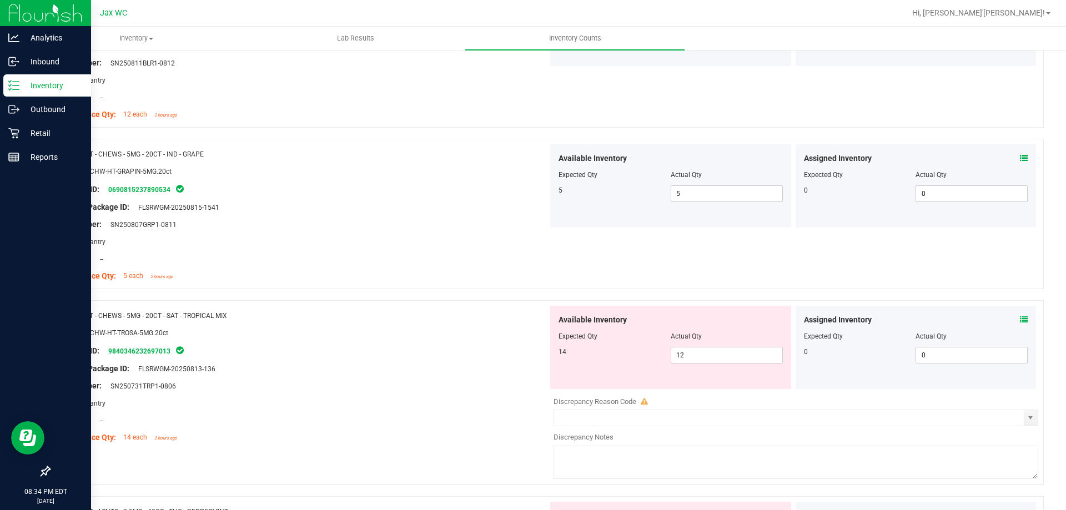
scroll to position [888, 0]
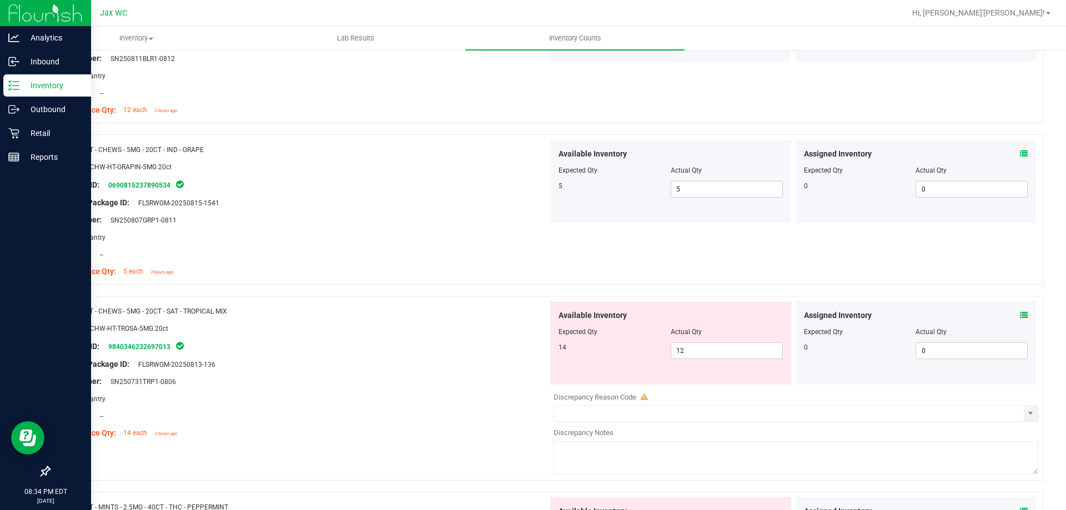
click at [1020, 318] on icon at bounding box center [1024, 315] width 8 height 8
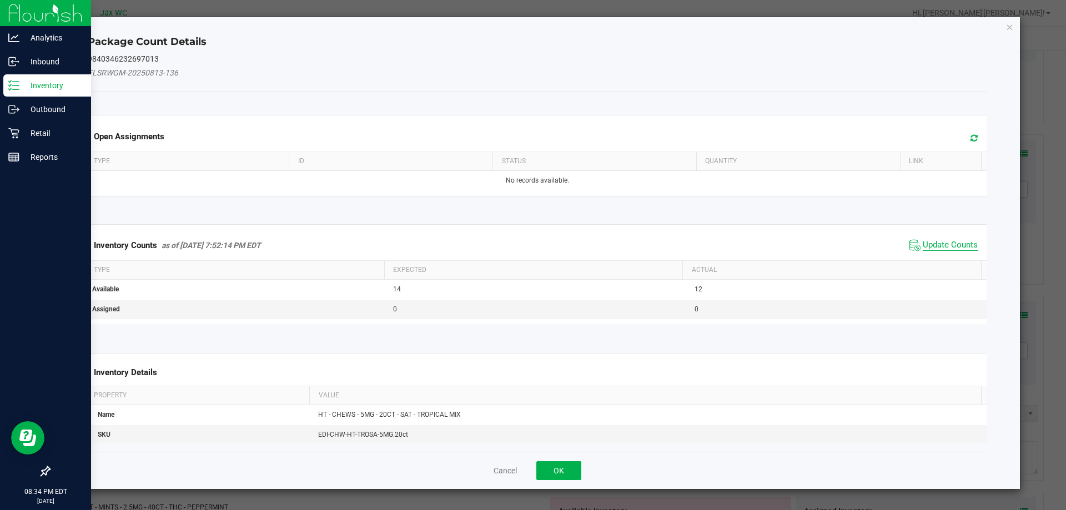
click at [932, 248] on span "Update Counts" at bounding box center [950, 245] width 55 height 11
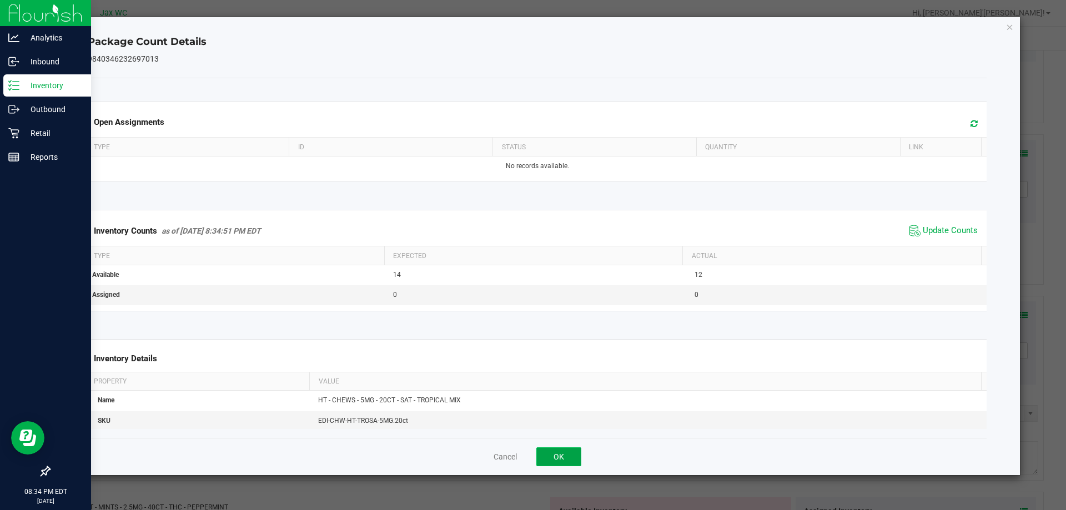
click at [565, 451] on button "OK" at bounding box center [558, 456] width 45 height 19
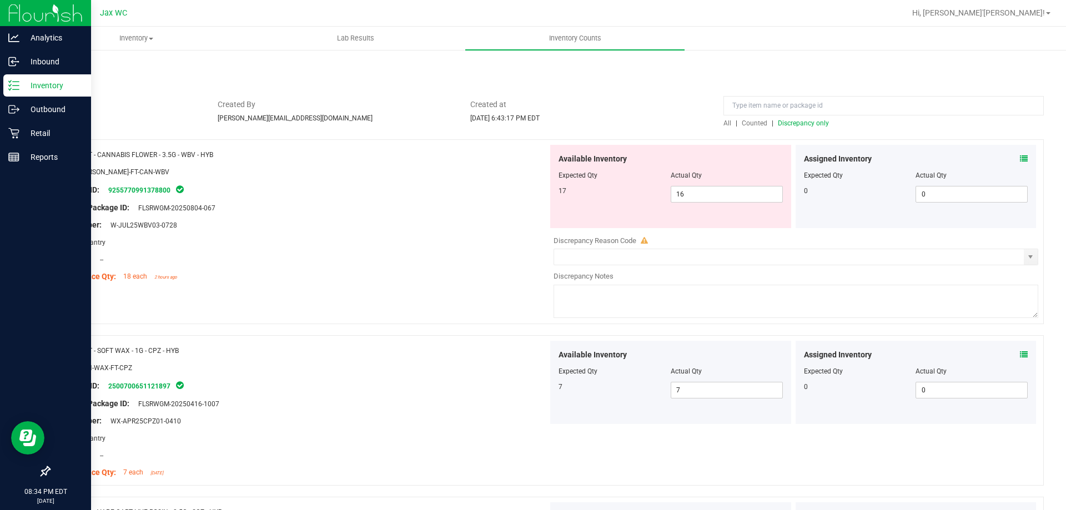
scroll to position [0, 0]
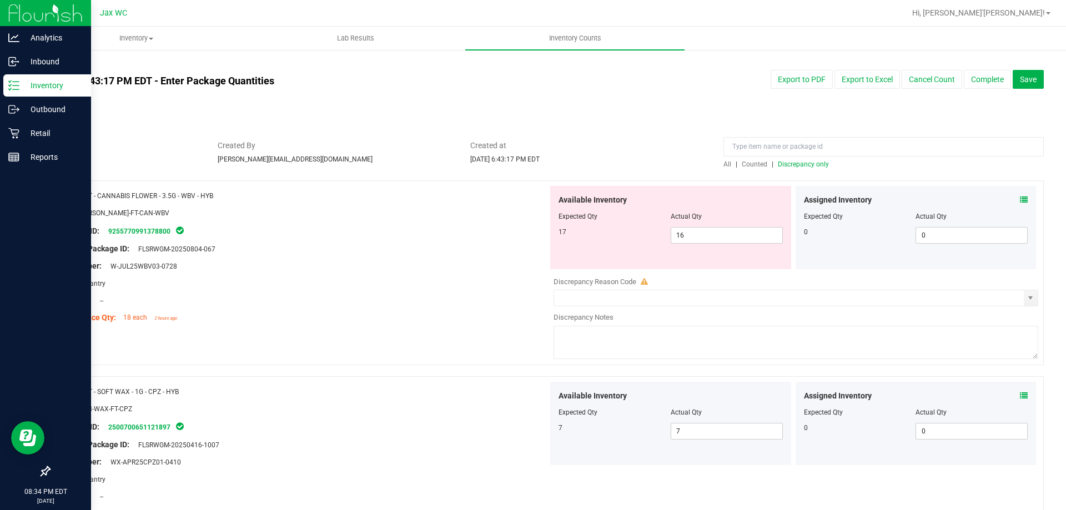
click at [794, 163] on span "Discrepancy only" at bounding box center [803, 164] width 51 height 8
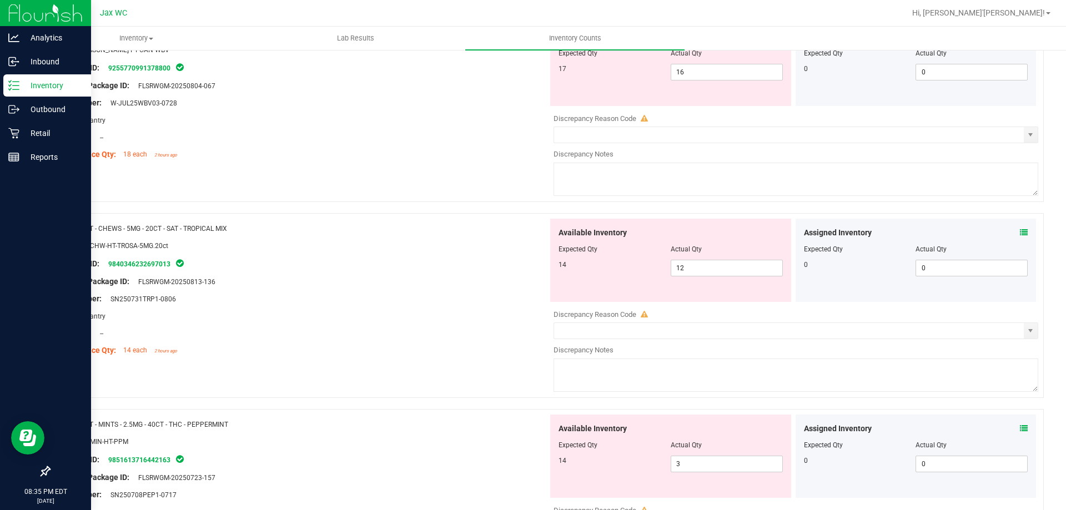
scroll to position [159, 0]
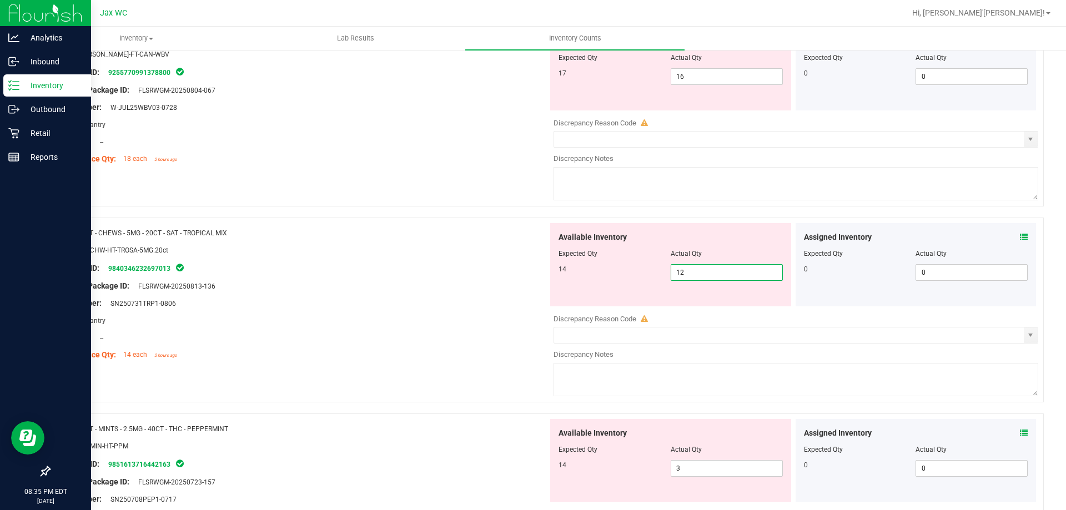
drag, startPoint x: 696, startPoint y: 268, endPoint x: 522, endPoint y: 260, distance: 174.5
click at [535, 261] on div "Name: HT - CHEWS - 5MG - 20CT - SAT - TROPICAL MIX SKU: EDI-CHW-HT-TROSA-5MG.20…" at bounding box center [546, 310] width 995 height 185
type input "14"
click at [409, 286] on div "Original Package ID: FLSRWGM-20250813-136" at bounding box center [303, 286] width 490 height 12
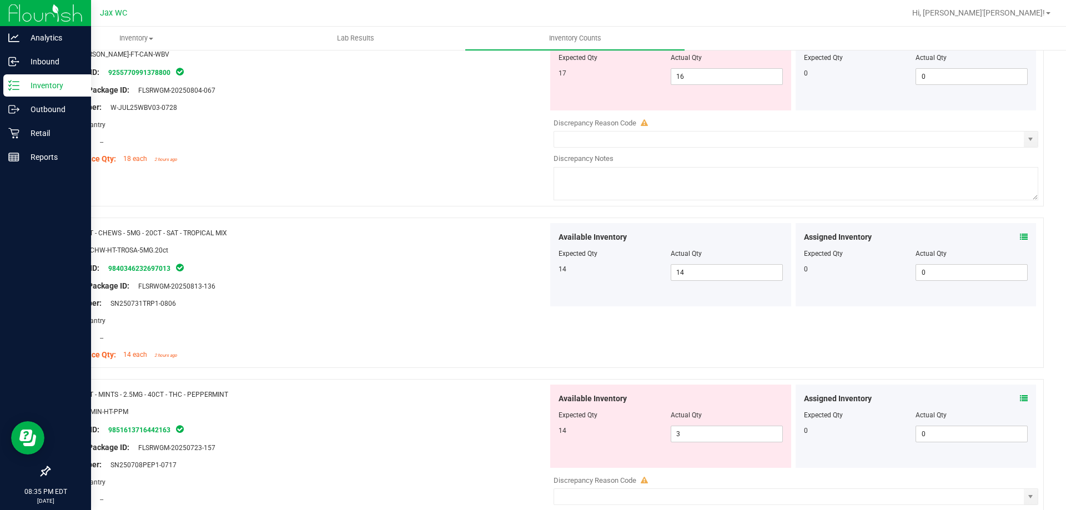
click at [1020, 398] on icon at bounding box center [1024, 399] width 8 height 8
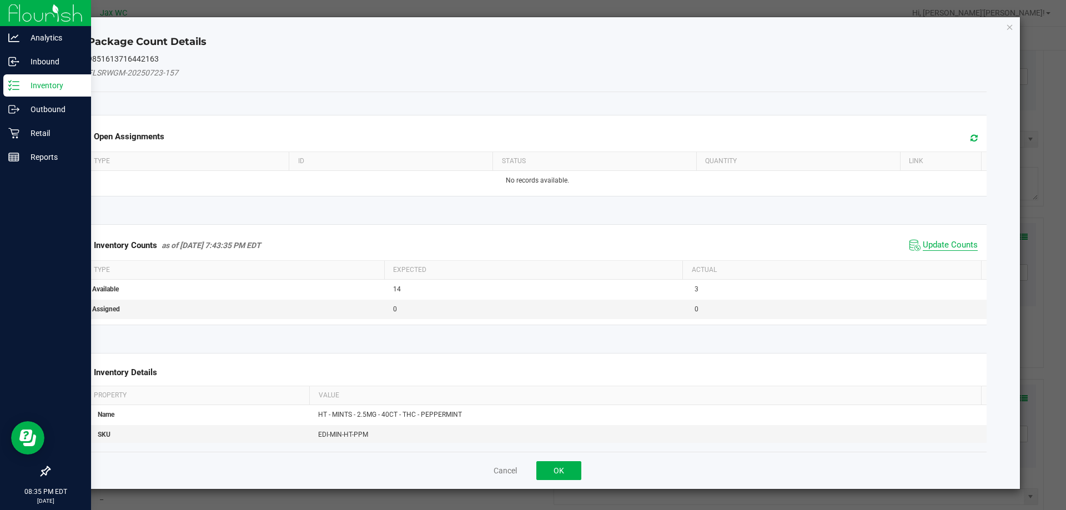
click at [923, 240] on span "Update Counts" at bounding box center [950, 245] width 55 height 11
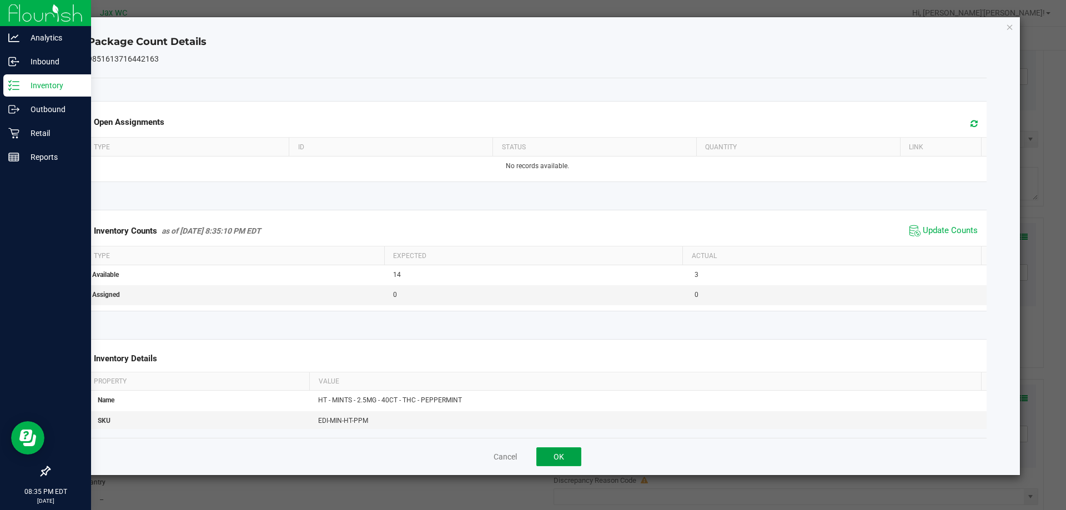
click at [552, 451] on button "OK" at bounding box center [558, 456] width 45 height 19
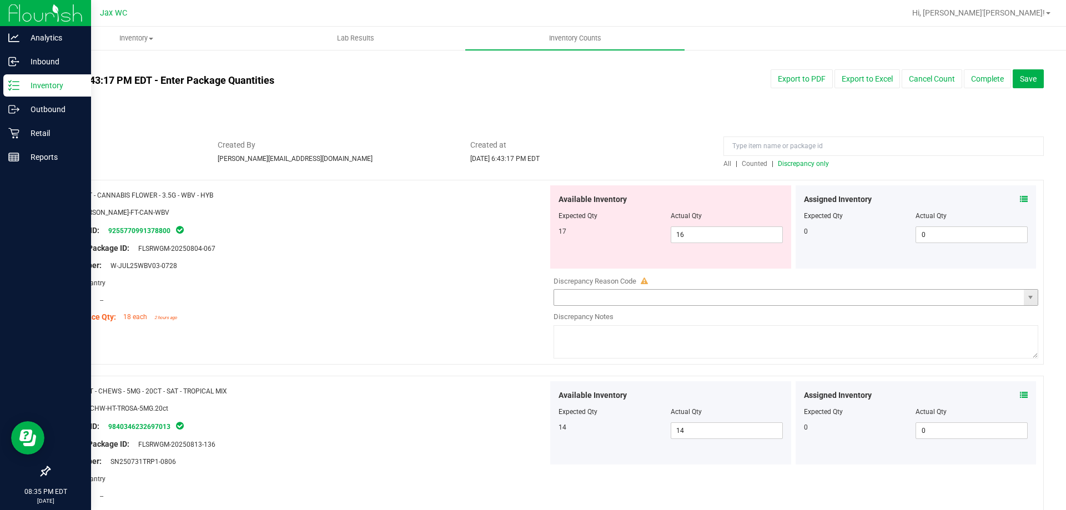
scroll to position [0, 0]
click at [795, 163] on span "Discrepancy only" at bounding box center [803, 164] width 51 height 8
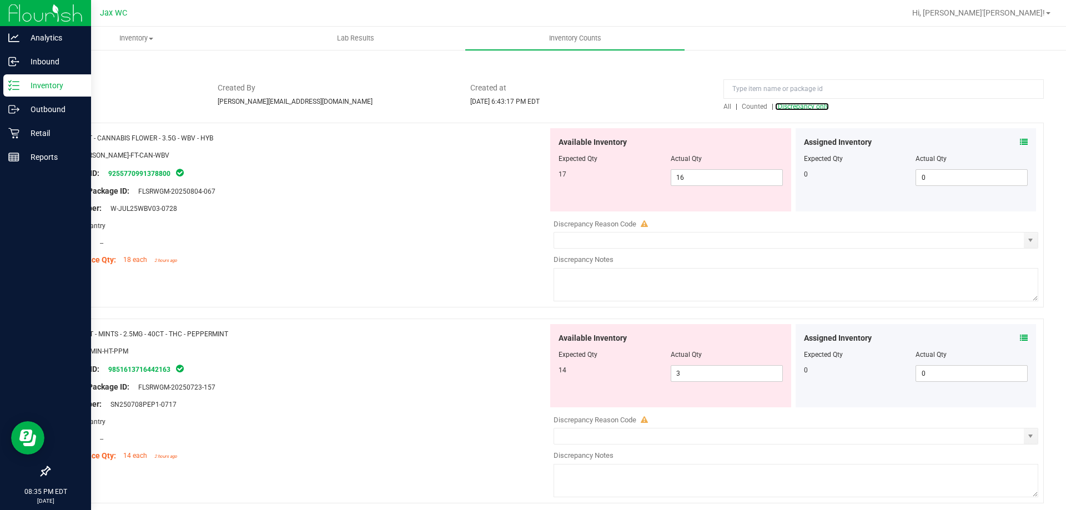
scroll to position [222, 0]
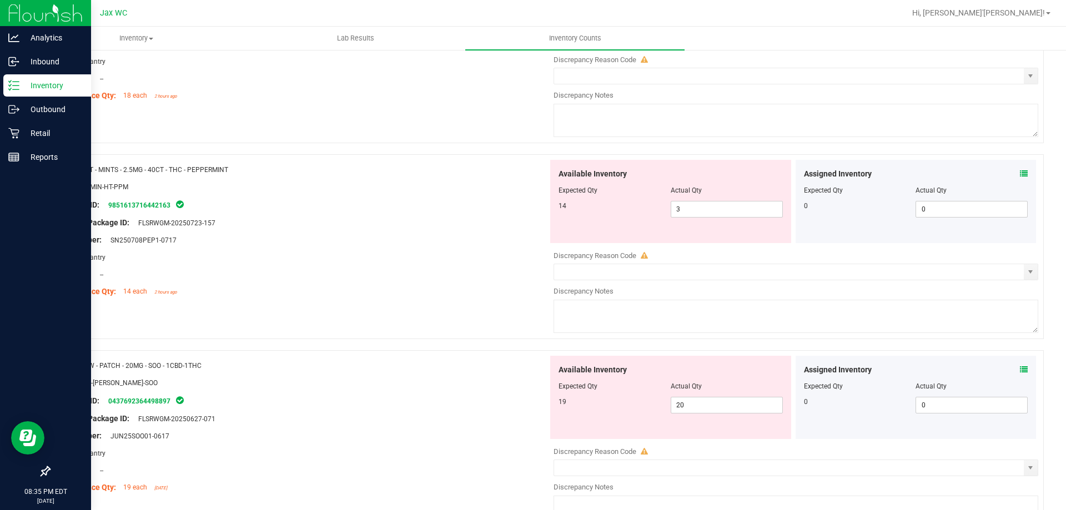
click at [1020, 171] on icon at bounding box center [1024, 174] width 8 height 8
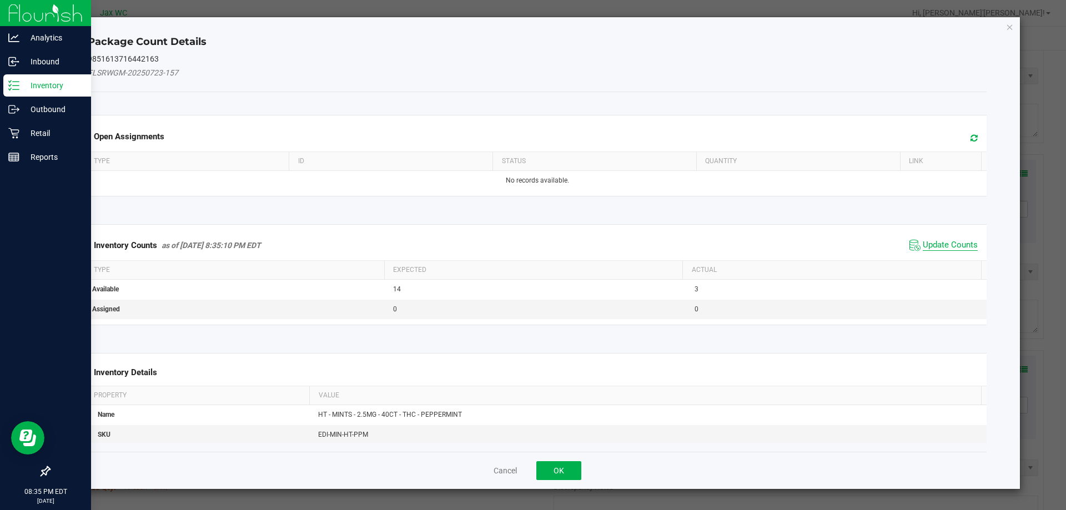
click at [944, 246] on span "Update Counts" at bounding box center [950, 245] width 55 height 11
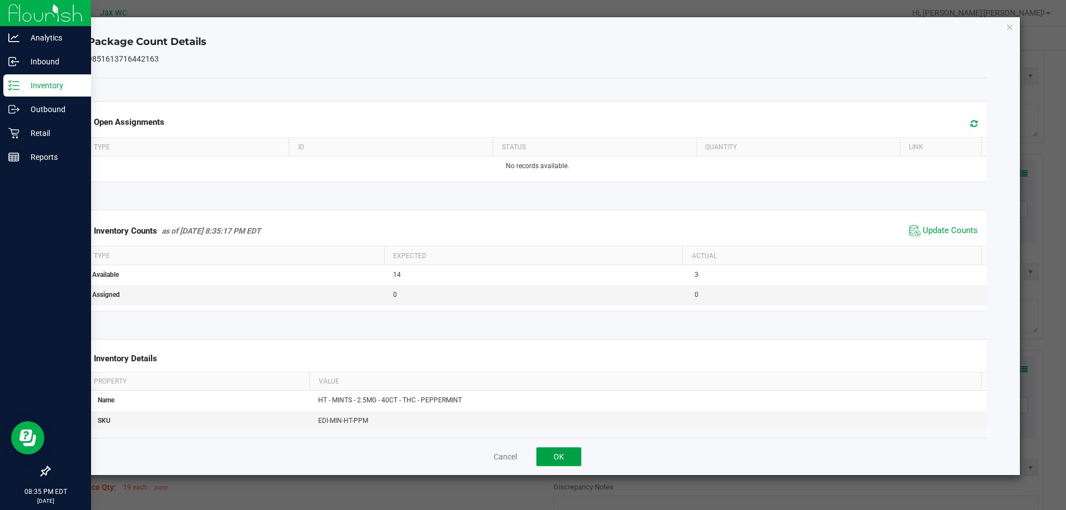
click at [560, 454] on button "OK" at bounding box center [558, 456] width 45 height 19
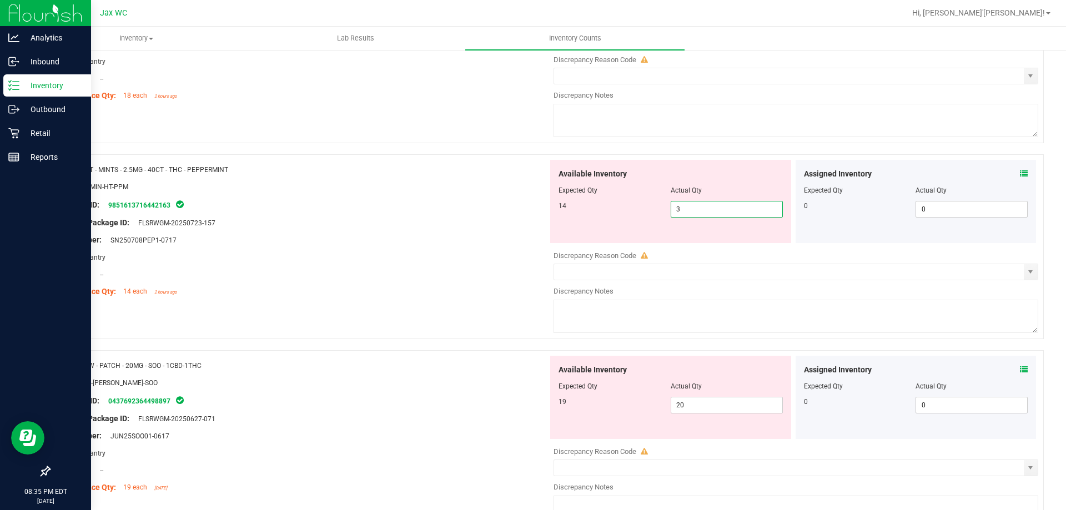
drag, startPoint x: 691, startPoint y: 203, endPoint x: 600, endPoint y: 210, distance: 91.9
click at [611, 213] on div "14 3 3" at bounding box center [670, 209] width 224 height 17
type input "14"
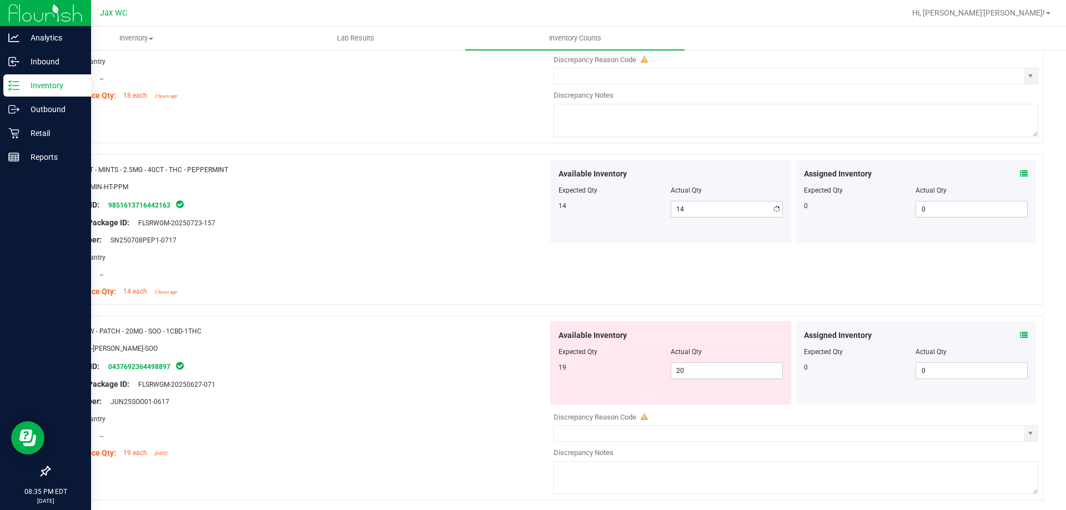
click at [436, 238] on div "Lot Number: SN250708PEP1-0717" at bounding box center [303, 240] width 490 height 12
click at [1020, 334] on icon at bounding box center [1024, 335] width 8 height 8
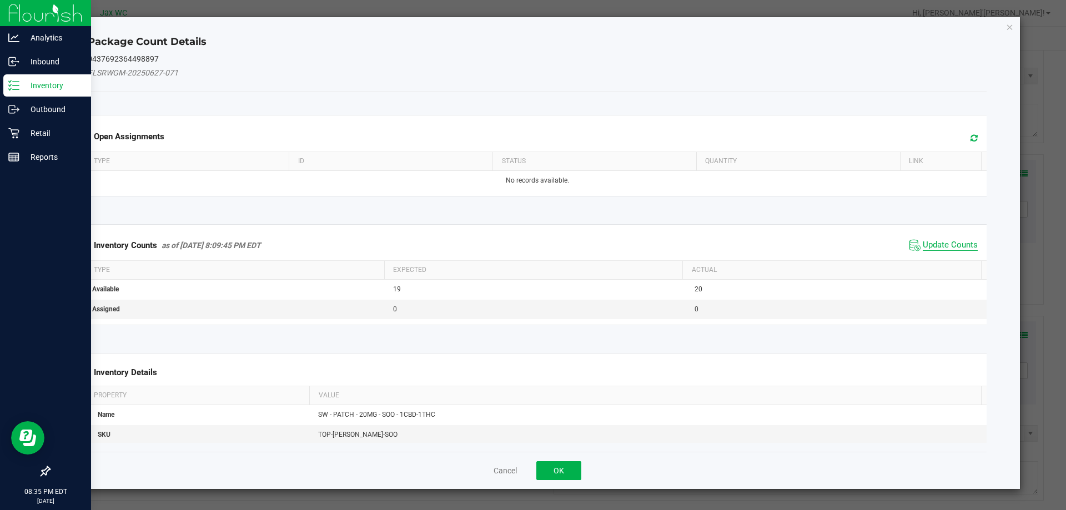
click at [943, 244] on span "Update Counts" at bounding box center [950, 245] width 55 height 11
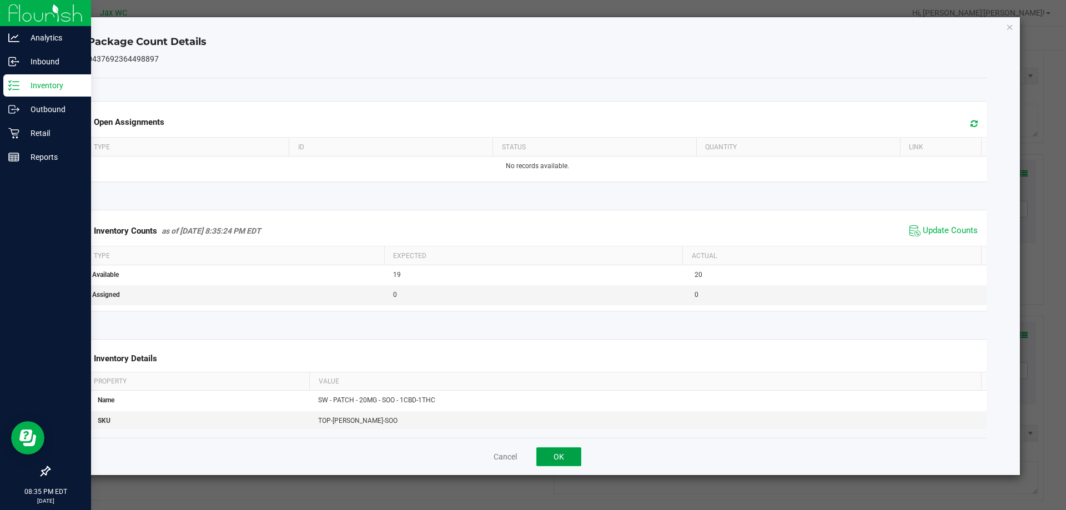
click at [560, 450] on button "OK" at bounding box center [558, 456] width 45 height 19
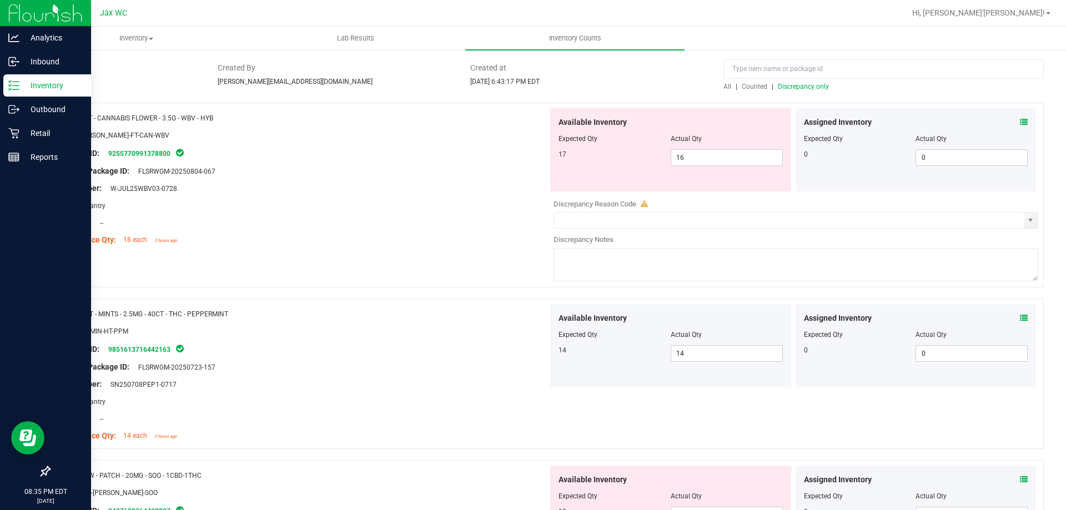
scroll to position [0, 0]
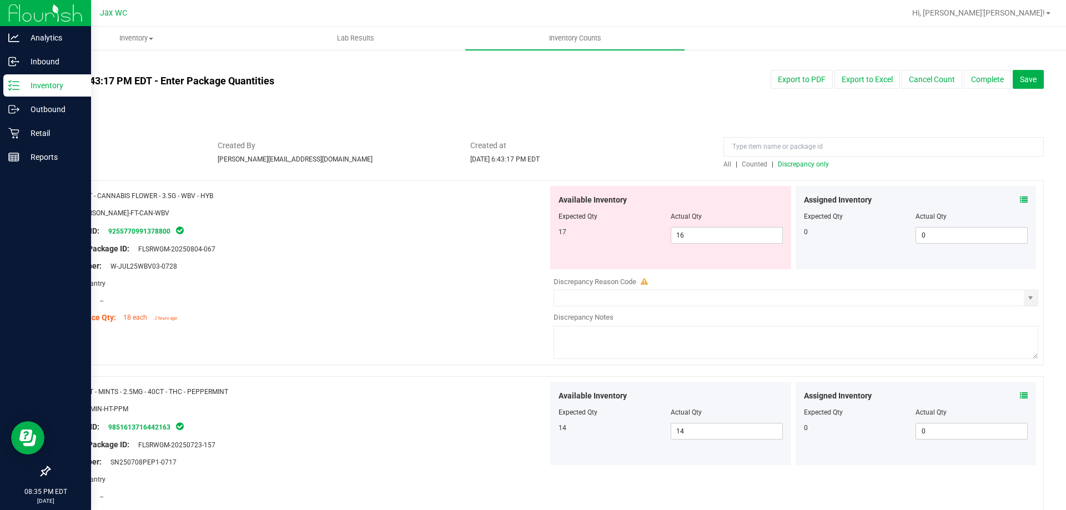
click at [810, 166] on span "Discrepancy only" at bounding box center [803, 164] width 51 height 8
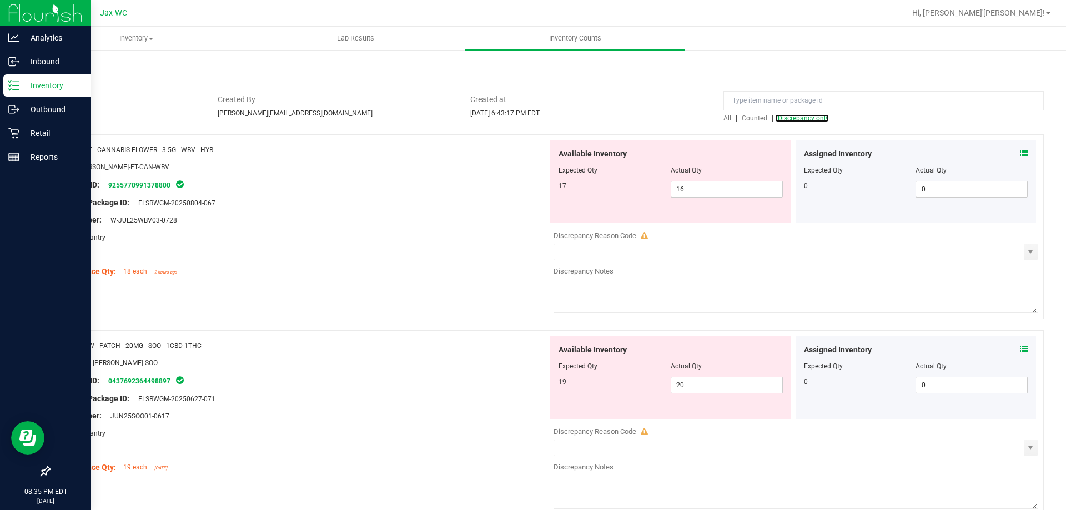
scroll to position [100, 0]
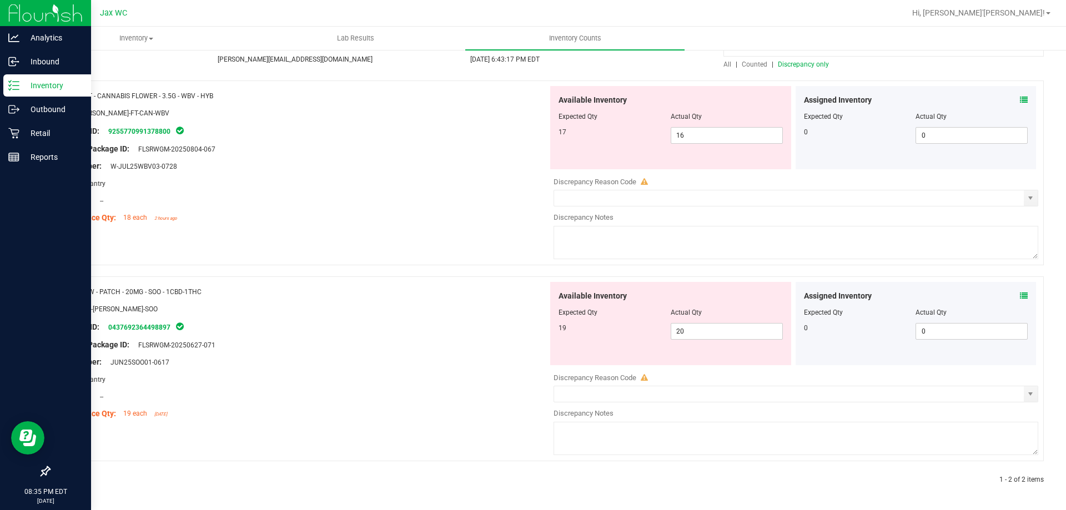
click at [1020, 291] on span at bounding box center [1024, 296] width 8 height 12
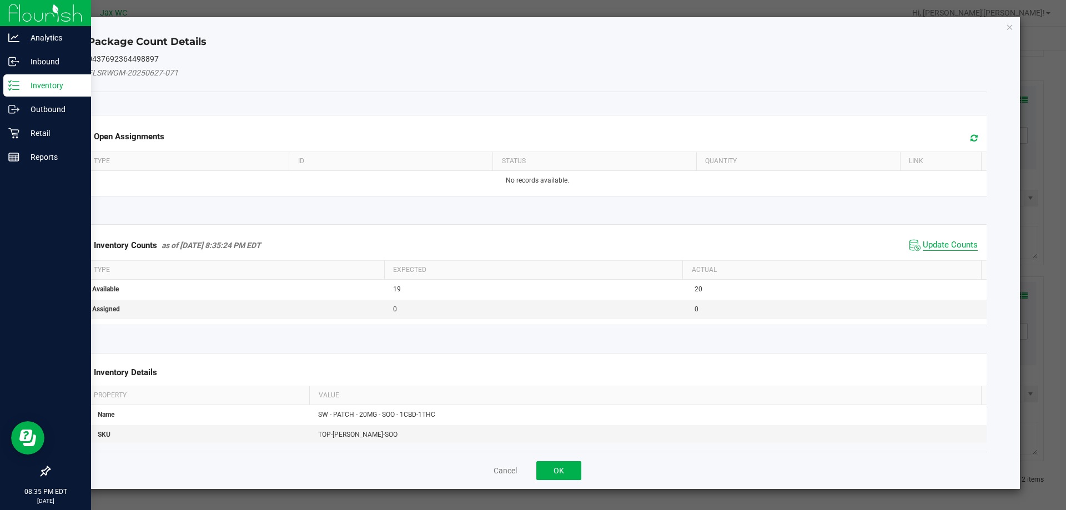
click at [958, 241] on span "Update Counts" at bounding box center [950, 245] width 55 height 11
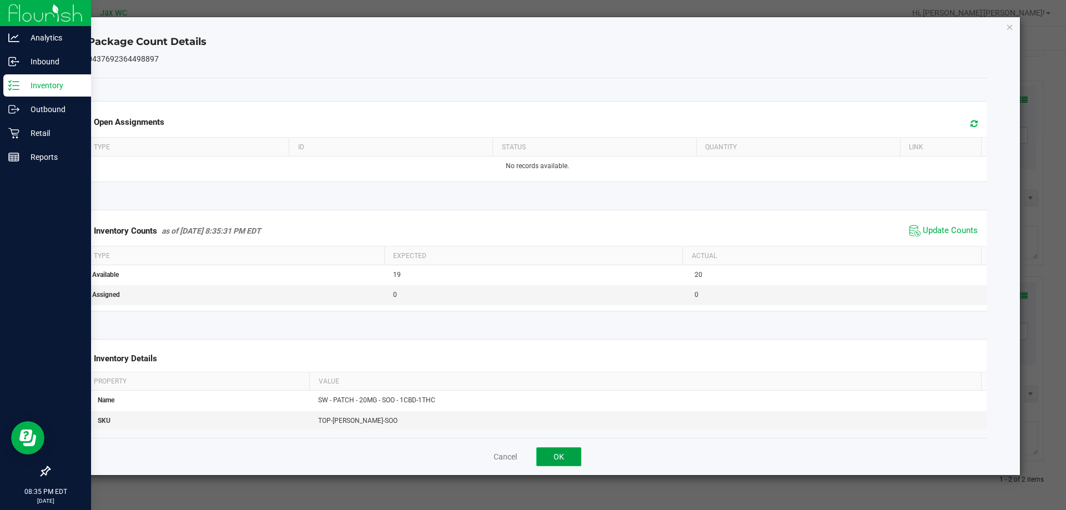
click at [550, 460] on button "OK" at bounding box center [558, 456] width 45 height 19
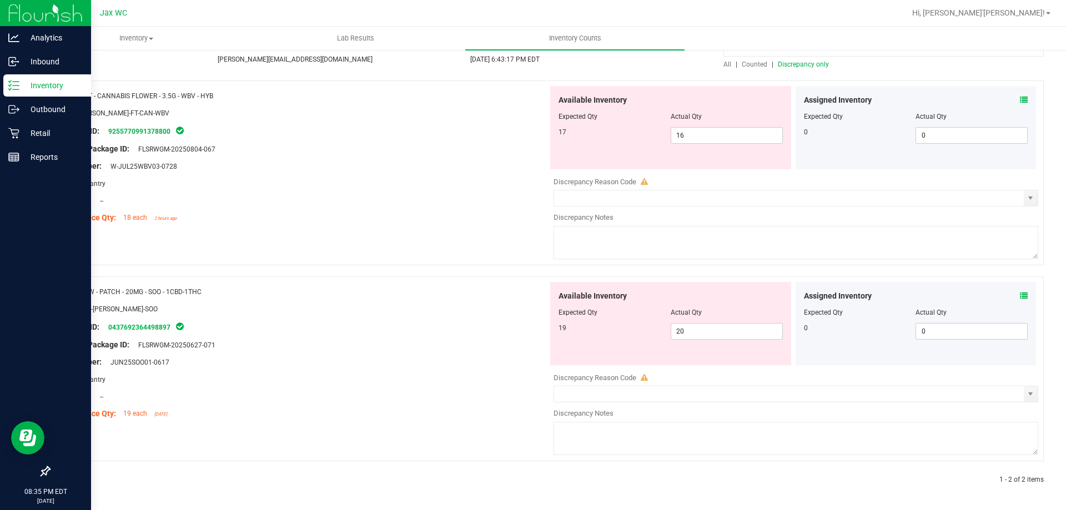
click at [1020, 96] on icon at bounding box center [1024, 100] width 8 height 8
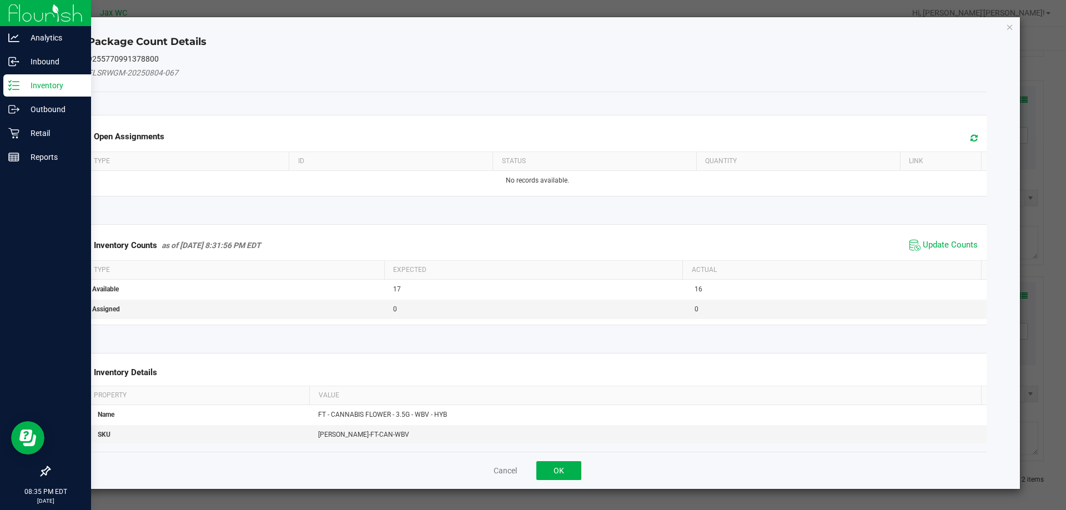
click at [923, 238] on span "Update Counts" at bounding box center [944, 245] width 74 height 17
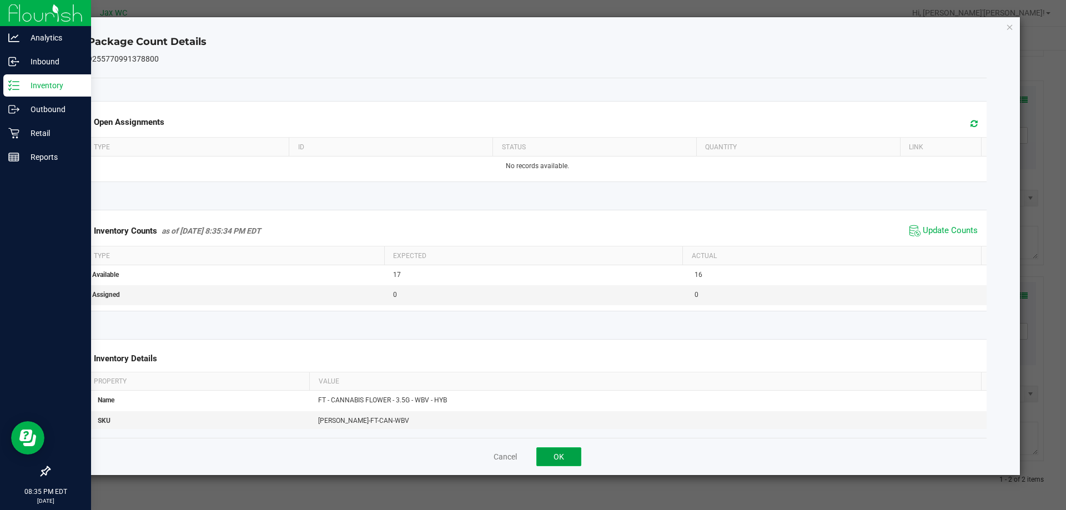
click at [548, 456] on button "OK" at bounding box center [558, 456] width 45 height 19
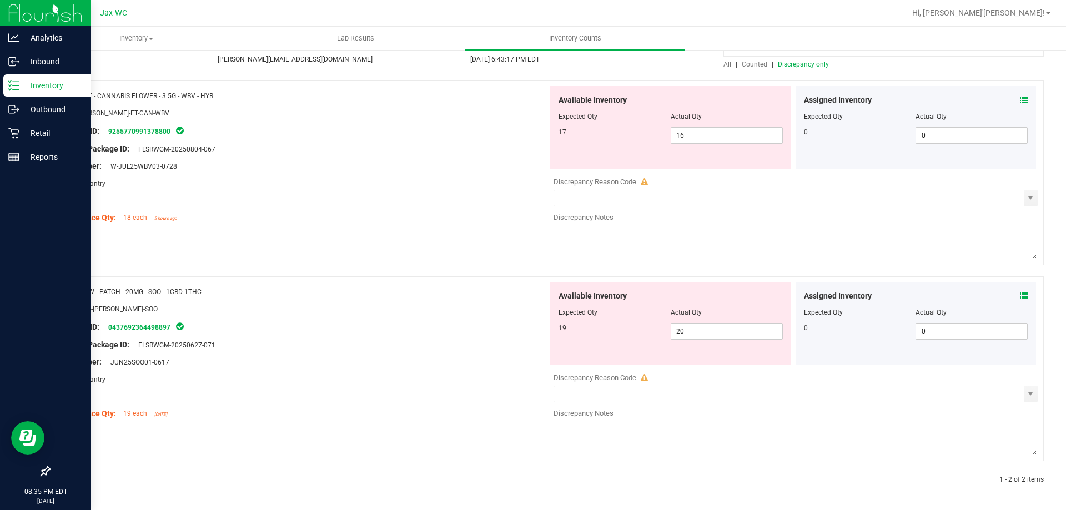
drag, startPoint x: 234, startPoint y: 97, endPoint x: 98, endPoint y: 89, distance: 136.3
click at [98, 89] on div "Name: FT - CANNABIS FLOWER - 3.5G - WBV - HYB SKU: [PERSON_NAME]-FT-CAN-WBV Pac…" at bounding box center [303, 157] width 490 height 142
copy span "CANNABIS FLOWER - 3.5G - WBV - HYB"
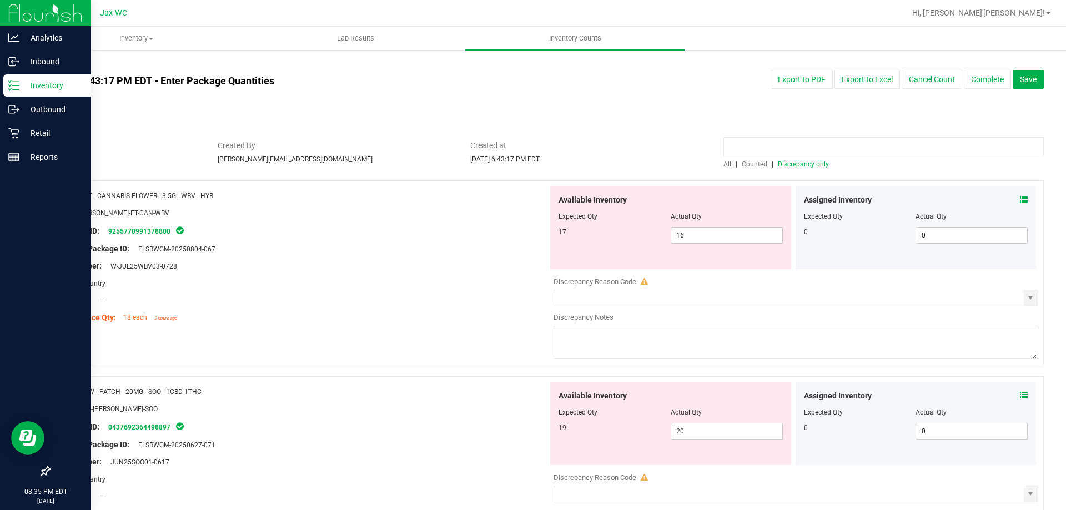
click at [767, 150] on input at bounding box center [883, 146] width 320 height 19
drag, startPoint x: 768, startPoint y: 149, endPoint x: 761, endPoint y: 149, distance: 6.7
paste input "CANNABIS FLOWER - 3.5G - WBV - HYB"
type input "CANNABIS FLOWER - 3.5G - WBV - HYB"
click at [723, 163] on span "All" at bounding box center [727, 164] width 8 height 8
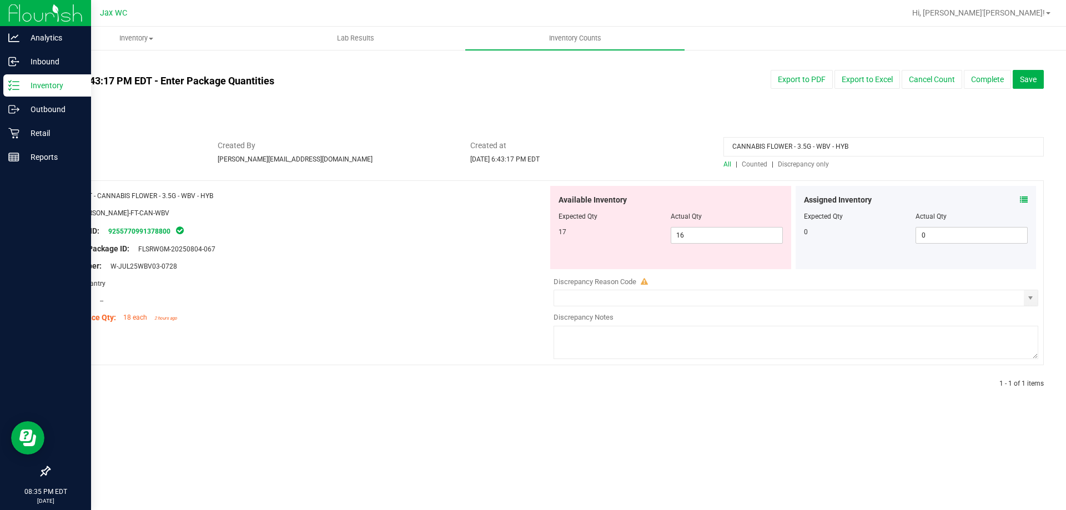
click at [1023, 204] on span at bounding box center [1024, 200] width 8 height 12
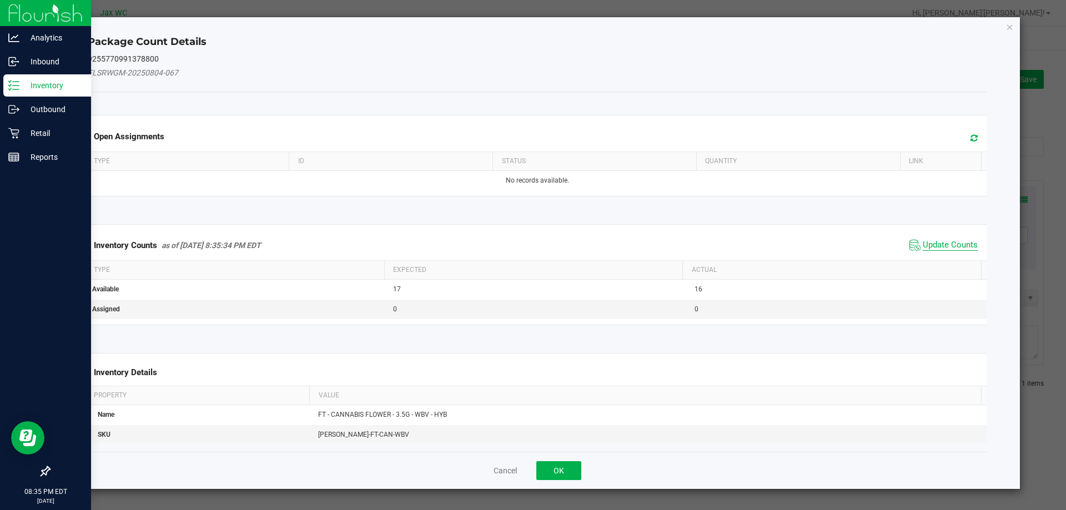
click at [962, 241] on span "Update Counts" at bounding box center [950, 245] width 55 height 11
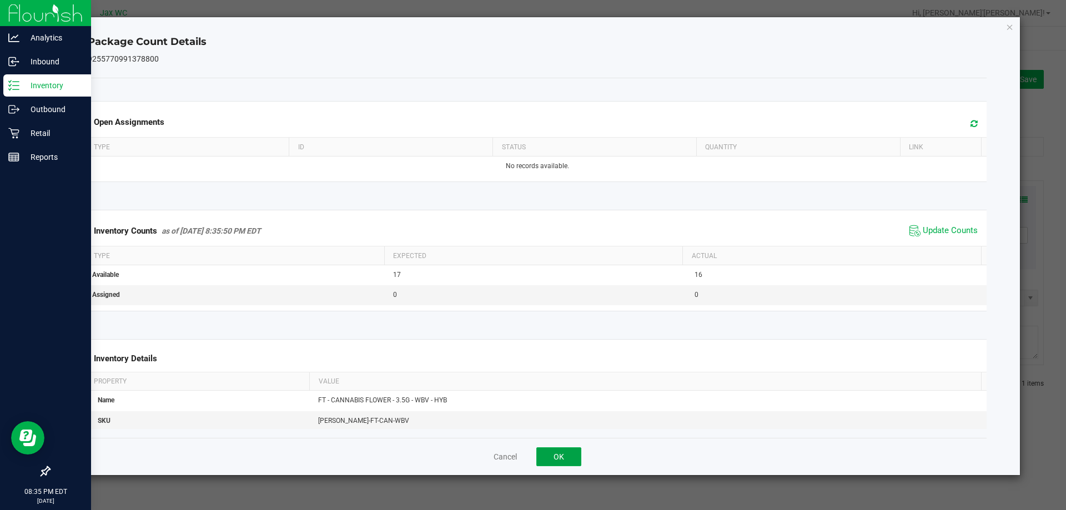
click at [547, 459] on button "OK" at bounding box center [558, 456] width 45 height 19
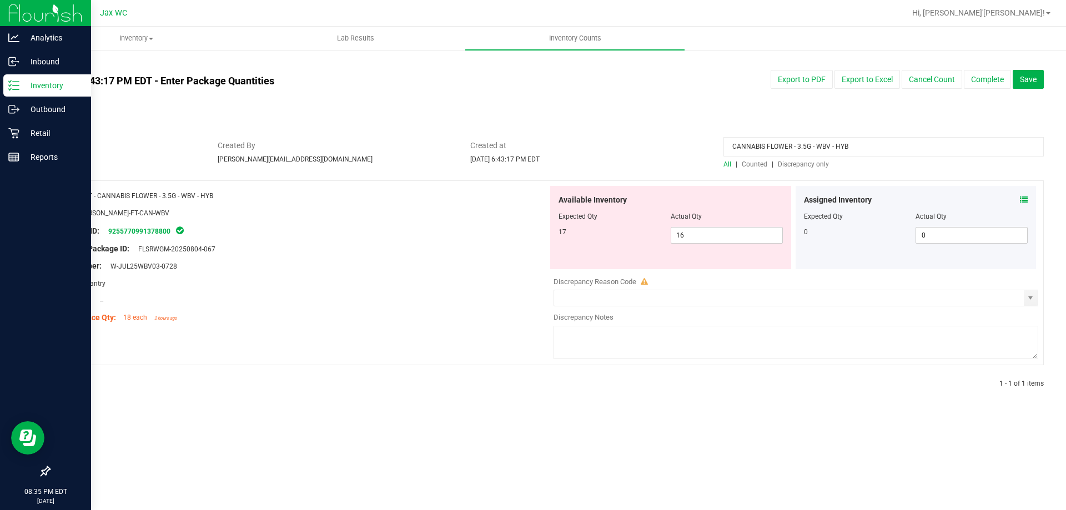
drag, startPoint x: 877, startPoint y: 140, endPoint x: 625, endPoint y: 127, distance: 252.4
click at [628, 127] on div "All counts [DATE] 6:43:17 PM EDT - Enter Package Quantities Sync Status Not Syn…" at bounding box center [546, 231] width 995 height 343
click at [810, 165] on span "Discrepancy only" at bounding box center [803, 164] width 51 height 8
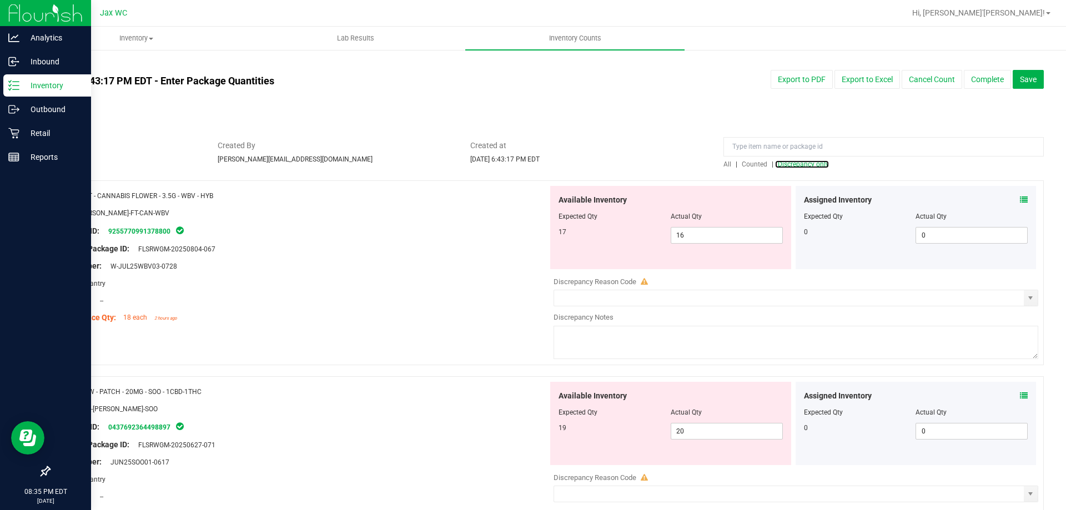
scroll to position [56, 0]
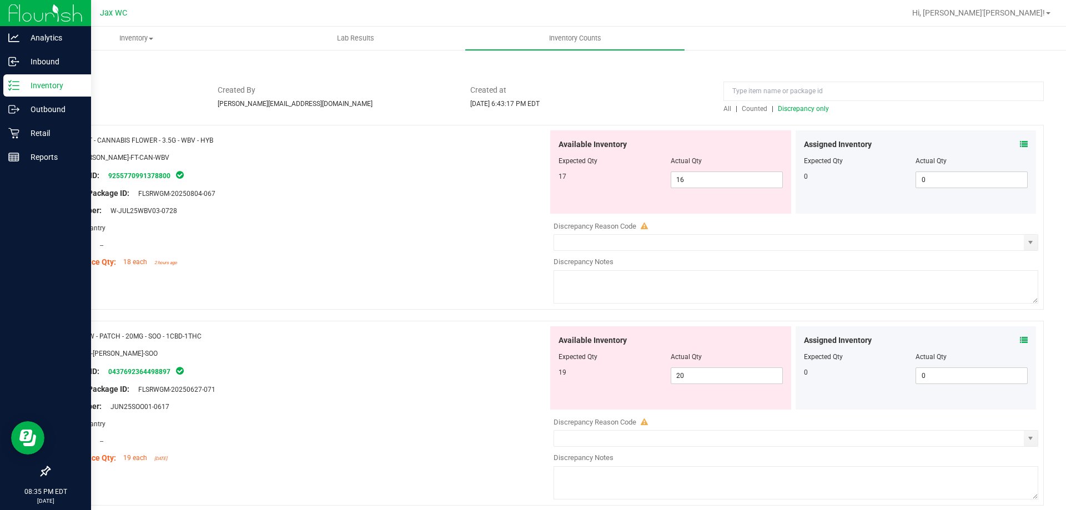
drag, startPoint x: 219, startPoint y: 340, endPoint x: 101, endPoint y: 333, distance: 118.5
click at [101, 333] on div "Name: SW - PATCH - 20MG - SOO - 1CBD-1THC" at bounding box center [303, 336] width 490 height 12
copy span "PATCH - 20MG - SOO - 1CBD-1THC"
click at [756, 93] on input at bounding box center [883, 91] width 320 height 19
paste input "PATCH - 20MG - SOO - 1CBD-1THC"
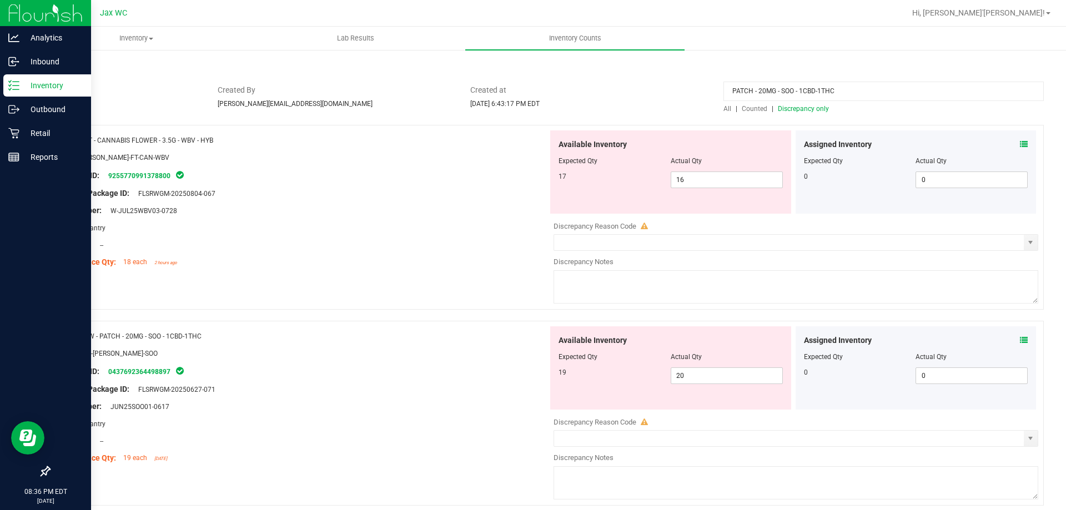
type input "PATCH - 20MG - SOO - 1CBD-1THC"
click at [723, 105] on span "All" at bounding box center [727, 109] width 8 height 8
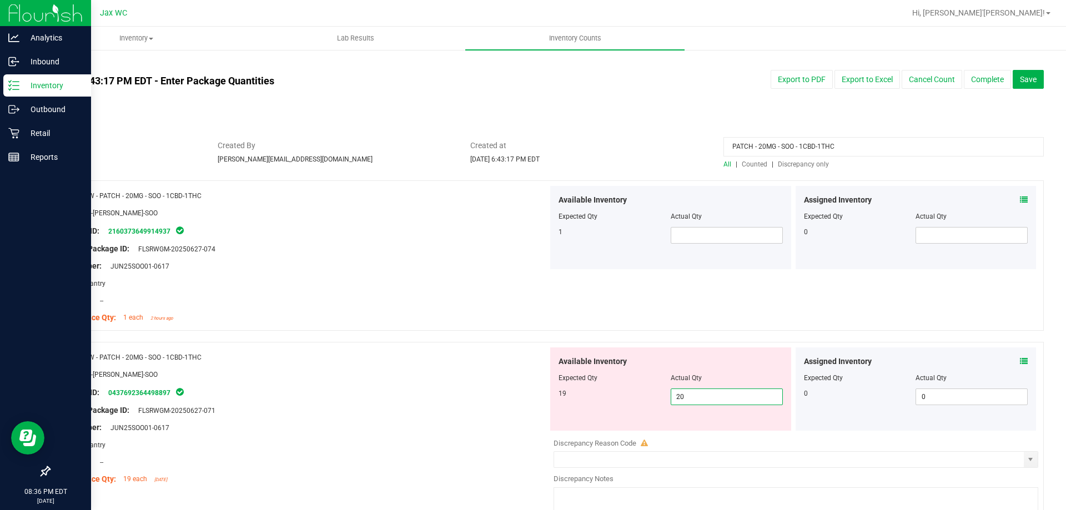
drag, startPoint x: 695, startPoint y: 398, endPoint x: 609, endPoint y: 405, distance: 86.3
click at [610, 405] on div "19 20 20" at bounding box center [670, 397] width 224 height 17
type input "19"
click at [463, 390] on div "Name: SW - PATCH - 20MG - SOO - 1CBD-1THC SKU: TOP-[PERSON_NAME]-SOO Package ID…" at bounding box center [303, 419] width 490 height 142
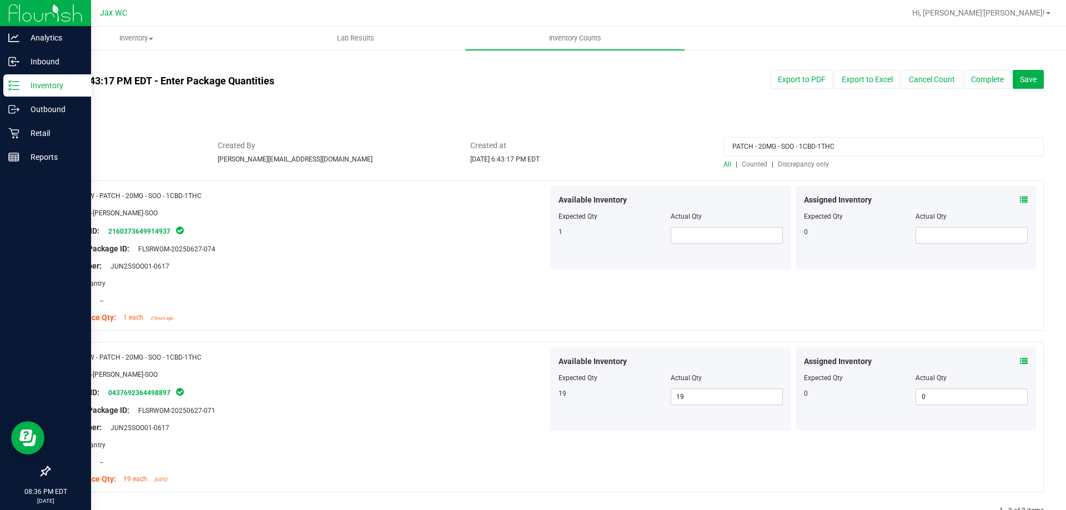
drag, startPoint x: 854, startPoint y: 138, endPoint x: 566, endPoint y: 154, distance: 288.6
click at [581, 148] on div "Status In Review Created By [PERSON_NAME][EMAIL_ADDRESS][DOMAIN_NAME] Created a…" at bounding box center [546, 154] width 1011 height 29
click at [775, 167] on link "Discrepancy only" at bounding box center [802, 164] width 54 height 8
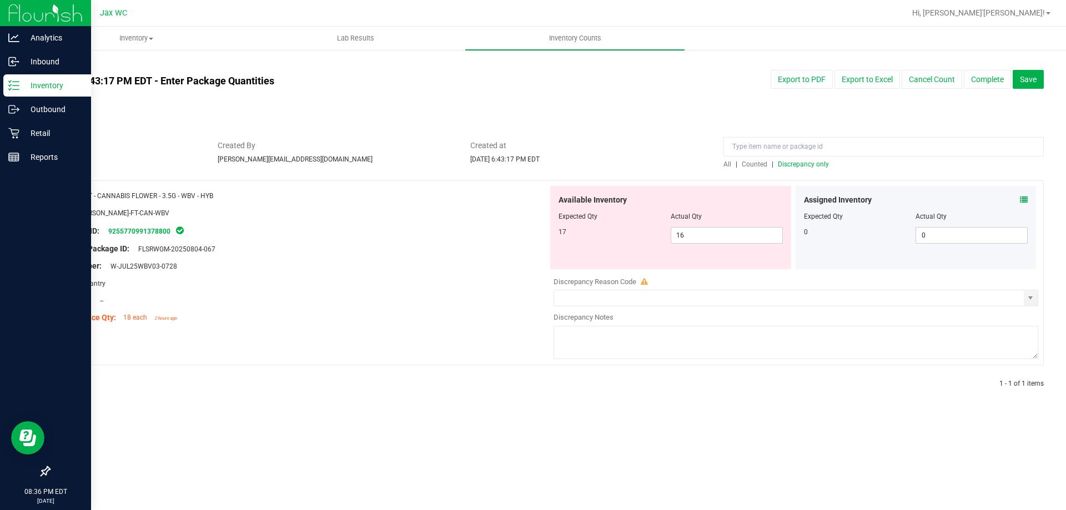
click at [431, 252] on div "Original Package ID: FLSRWGM-20250804-067" at bounding box center [303, 249] width 490 height 12
drag, startPoint x: 687, startPoint y: 233, endPoint x: 562, endPoint y: 218, distance: 125.3
click at [559, 218] on div "Available Inventory Expected Qty Actual Qty 17 16 16" at bounding box center [670, 227] width 241 height 83
type input "17"
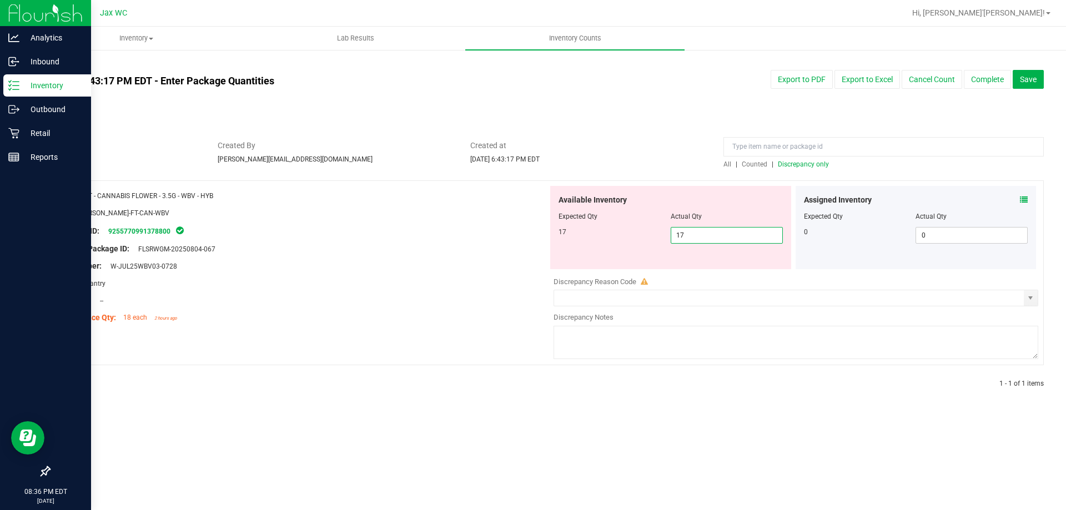
click at [820, 171] on div at bounding box center [546, 174] width 995 height 11
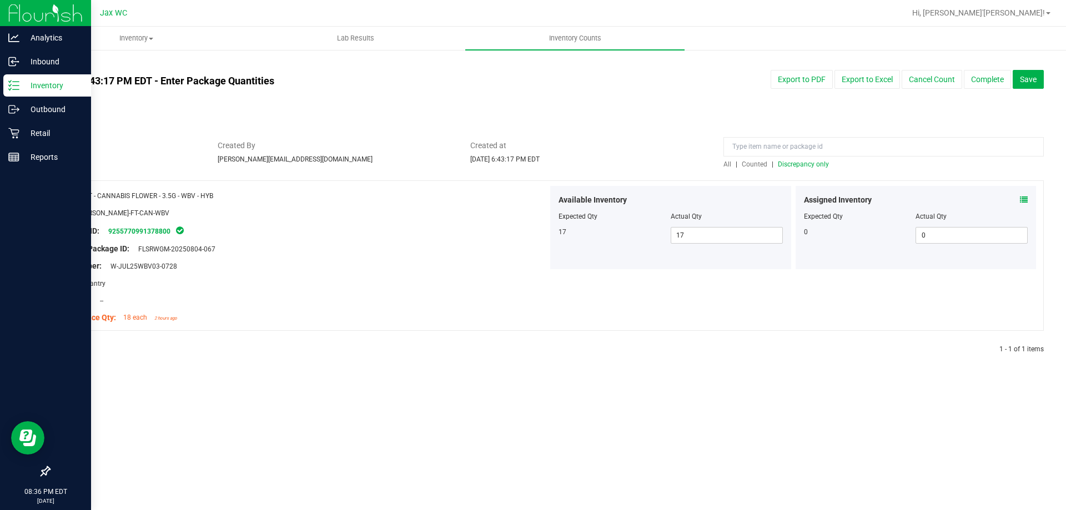
click at [815, 167] on span "Discrepancy only" at bounding box center [803, 164] width 51 height 8
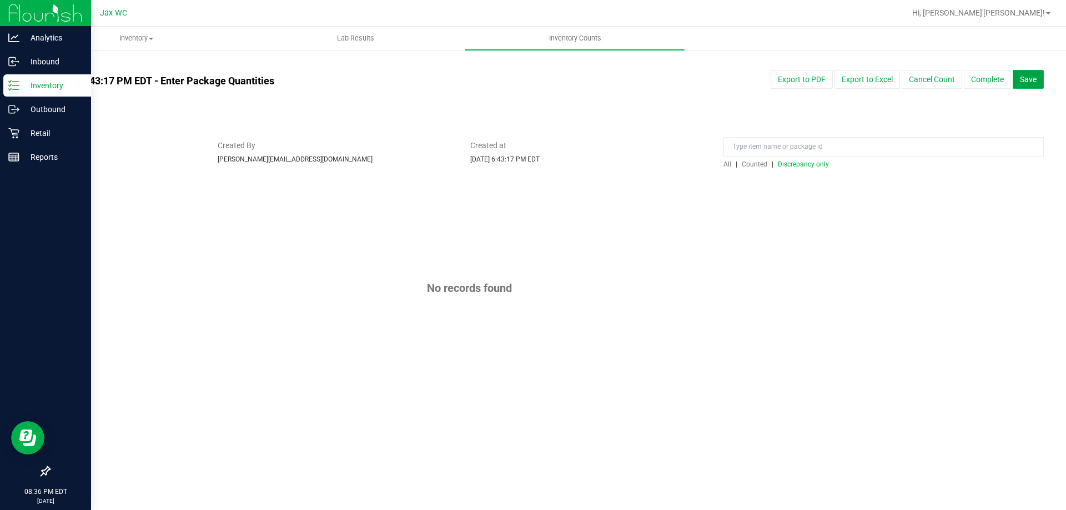
click at [1034, 83] on span "Save" at bounding box center [1028, 79] width 17 height 9
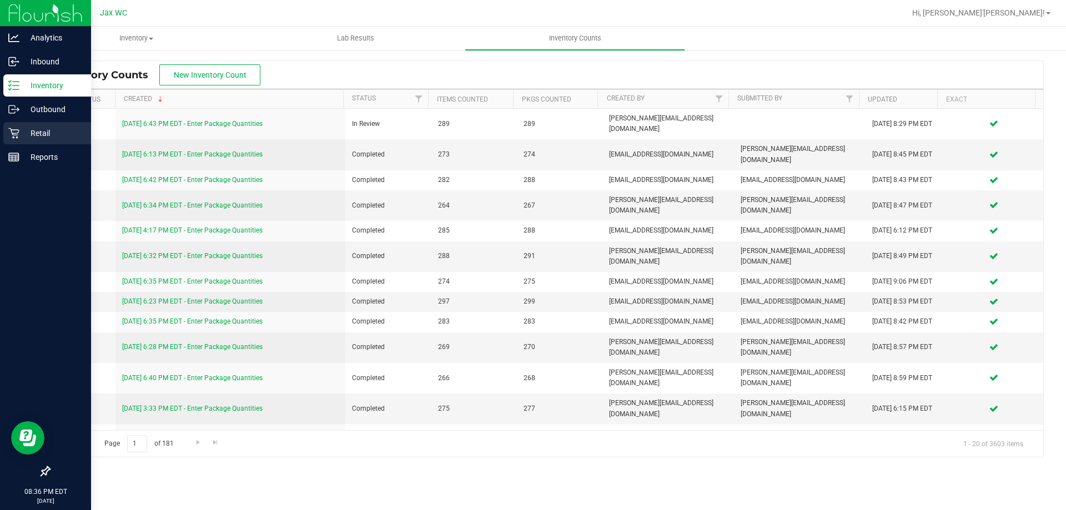
click at [38, 135] on p "Retail" at bounding box center [52, 133] width 67 height 13
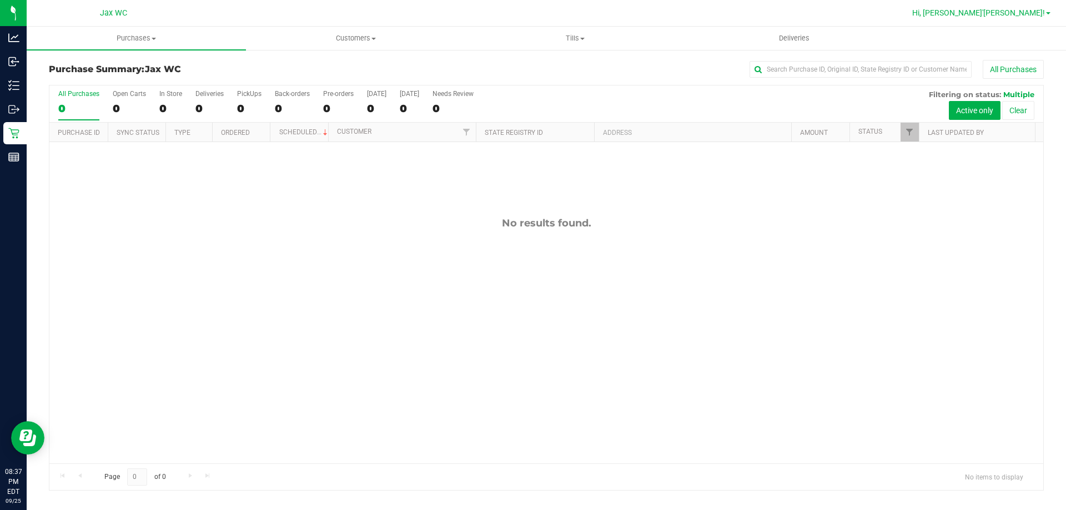
click at [1038, 14] on span "Hi, [PERSON_NAME]'[PERSON_NAME]!" at bounding box center [978, 12] width 133 height 9
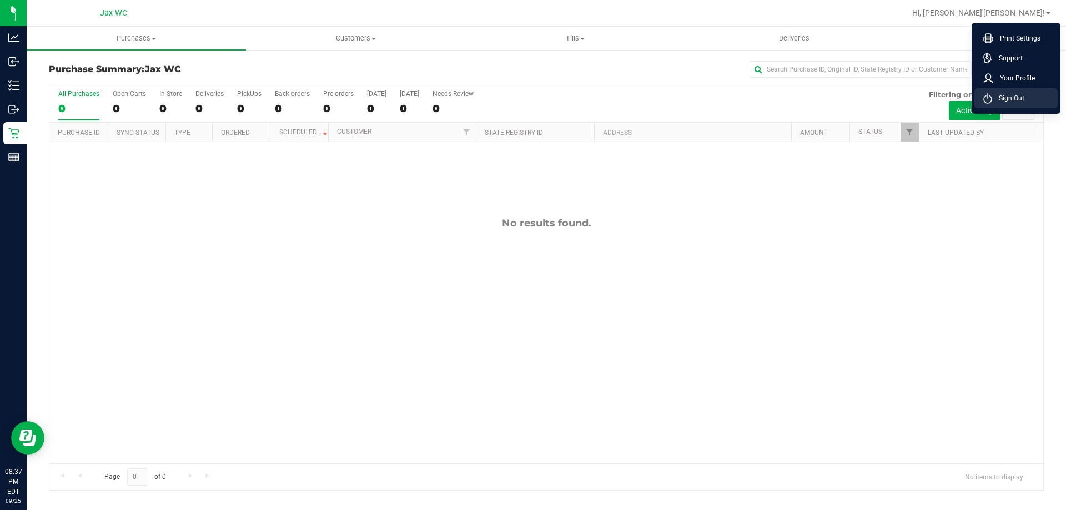
click at [1020, 99] on span "Sign Out" at bounding box center [1008, 98] width 32 height 11
